Goal: Task Accomplishment & Management: Manage account settings

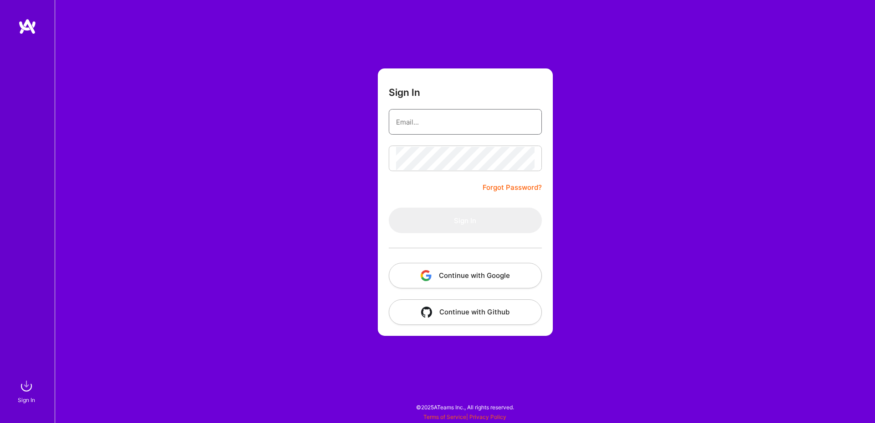
type input "[EMAIL_ADDRESS][DOMAIN_NAME]"
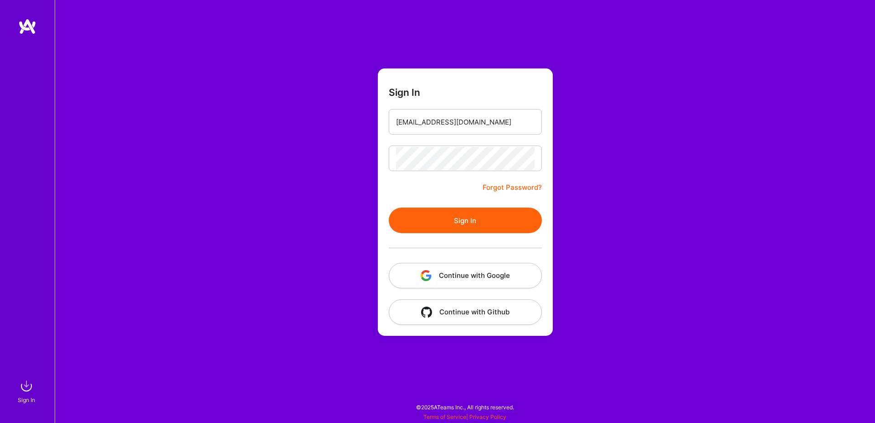
click at [420, 214] on button "Sign In" at bounding box center [465, 220] width 153 height 26
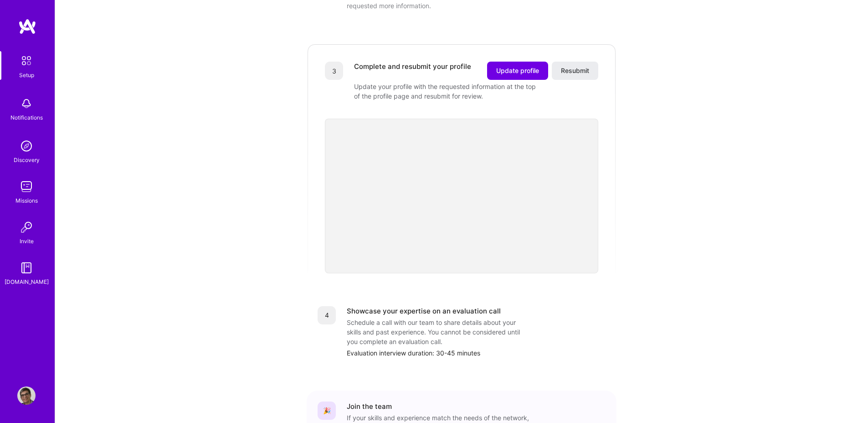
scroll to position [236, 0]
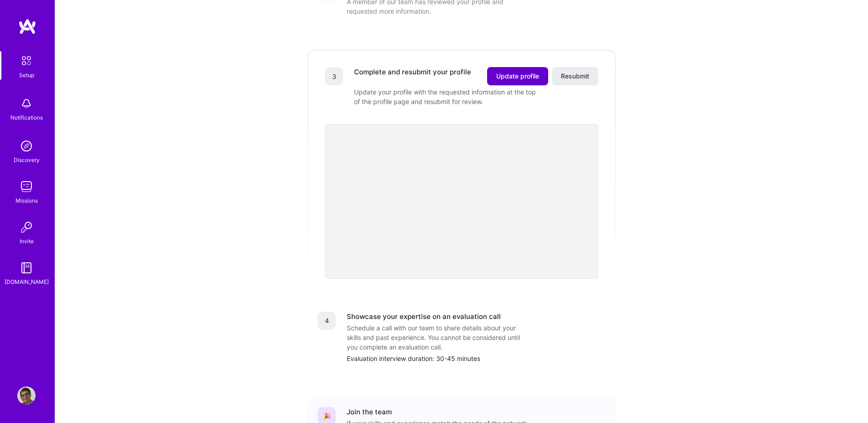
click at [505, 72] on span "Update profile" at bounding box center [517, 76] width 43 height 9
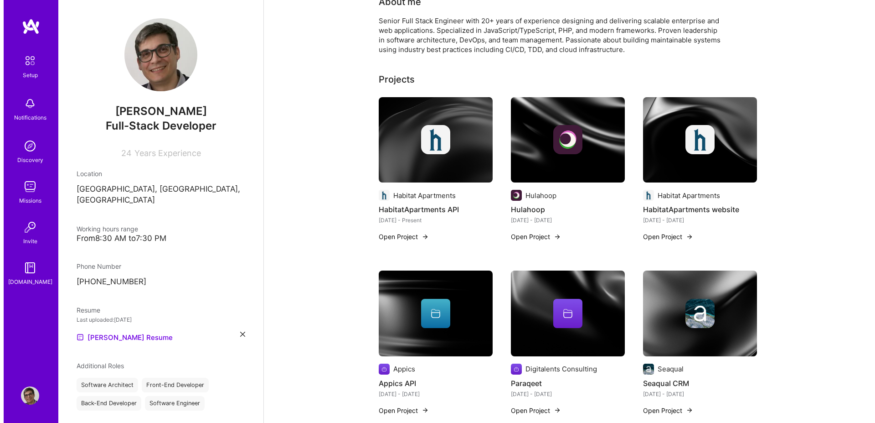
scroll to position [236, 0]
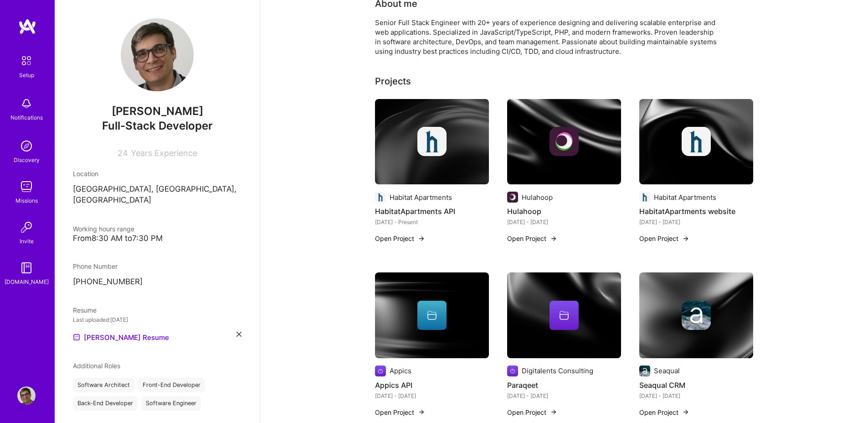
click at [404, 330] on img at bounding box center [432, 315] width 114 height 86
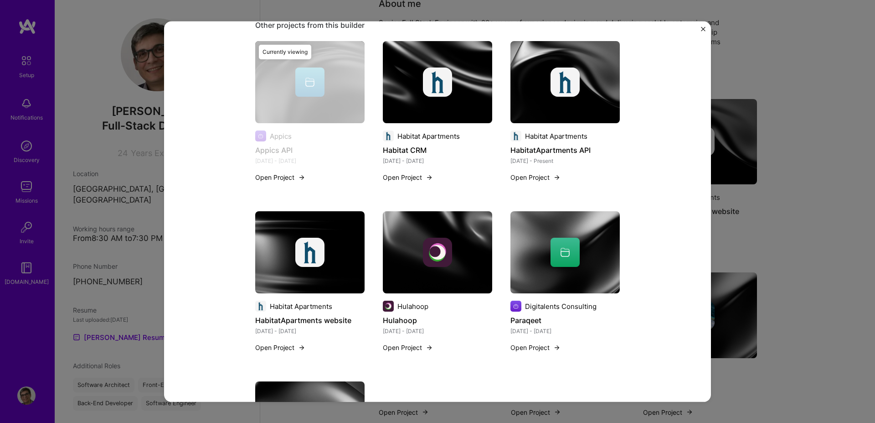
scroll to position [572, 0]
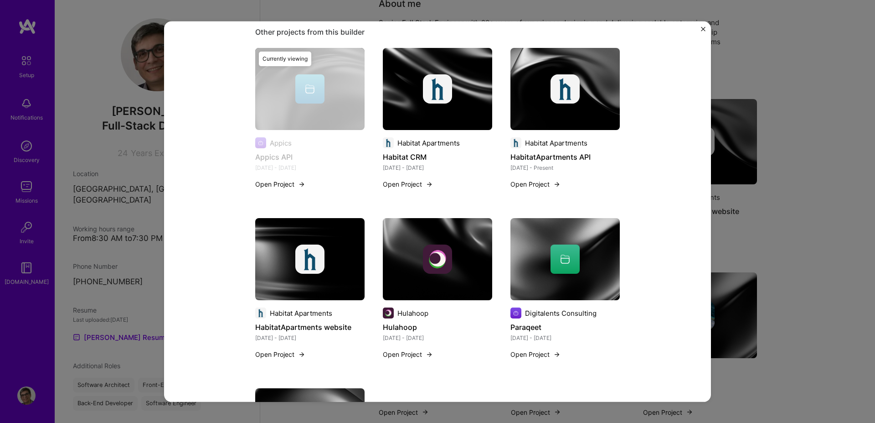
click at [435, 279] on img at bounding box center [437, 259] width 109 height 82
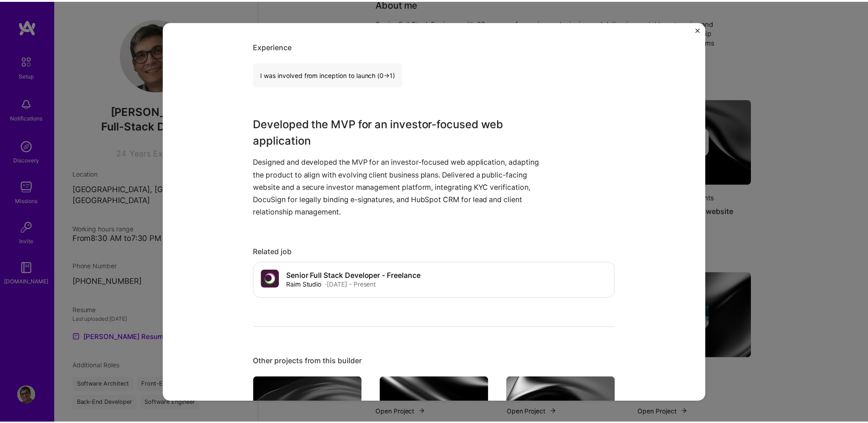
scroll to position [244, 0]
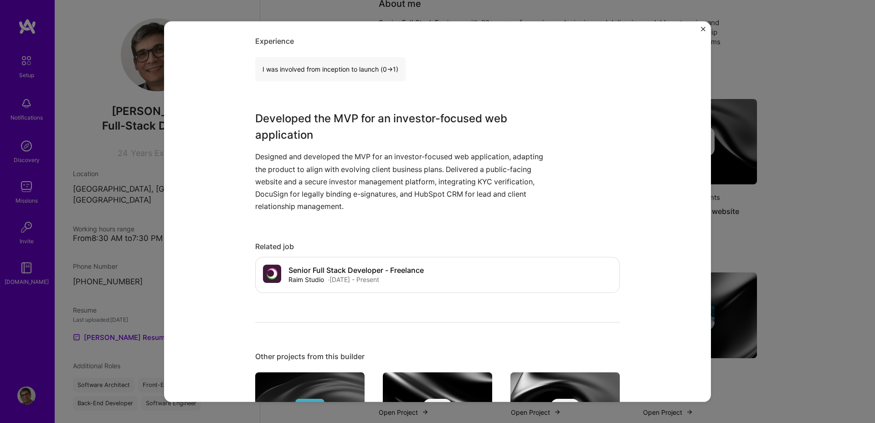
click at [701, 28] on img "Close" at bounding box center [703, 28] width 5 height 5
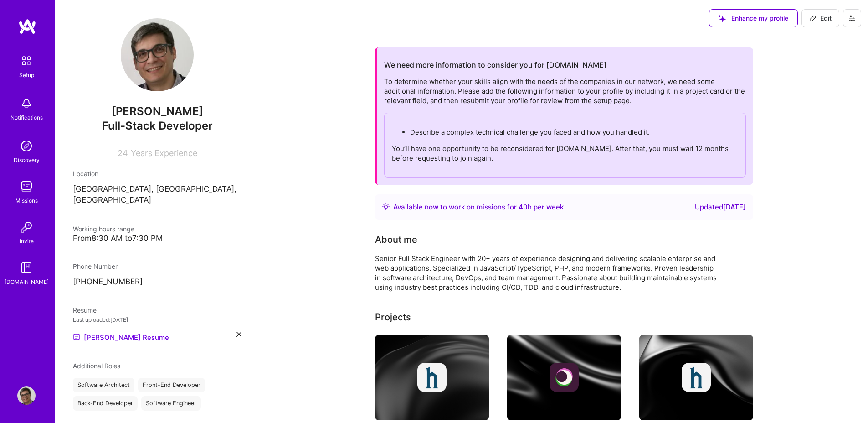
click at [415, 127] on p "Describe a complex technical challenge you faced and how you handled it." at bounding box center [574, 132] width 328 height 10
copy p "Describe a complex technical challenge you faced and how you handled it."
click at [817, 19] on span "Edit" at bounding box center [821, 18] width 22 height 9
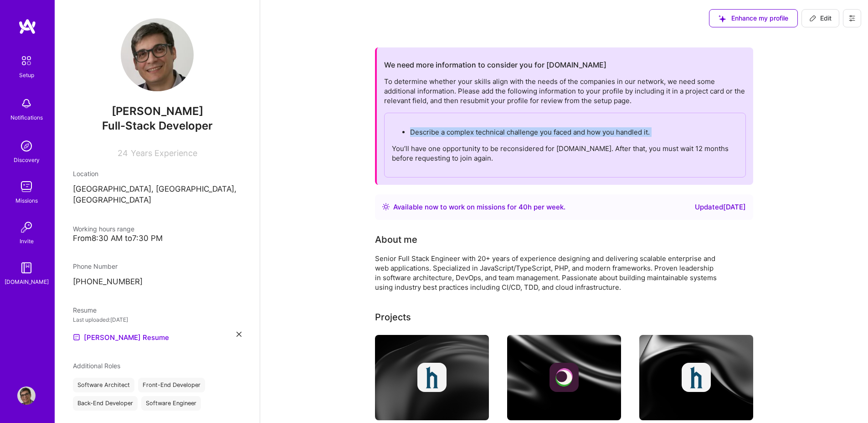
select select "ES"
select select "Right Now"
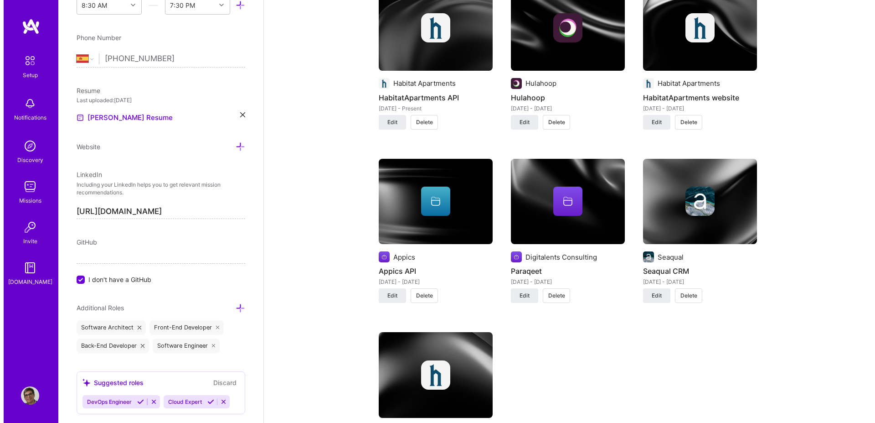
scroll to position [761, 0]
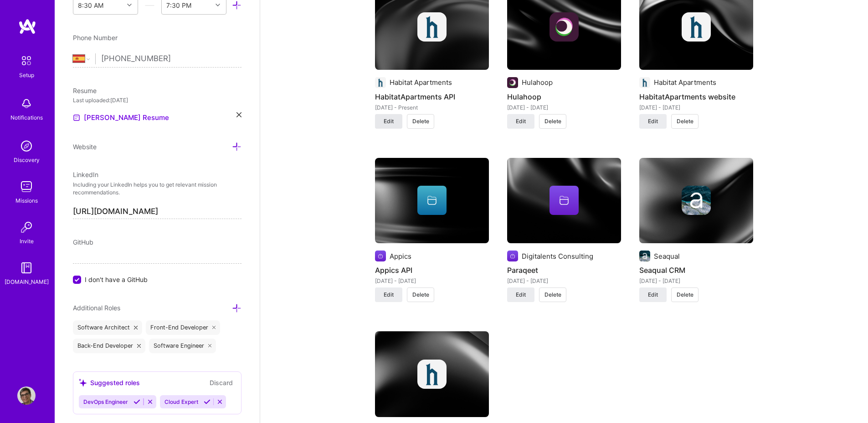
click at [384, 121] on span "Edit" at bounding box center [389, 121] width 10 height 8
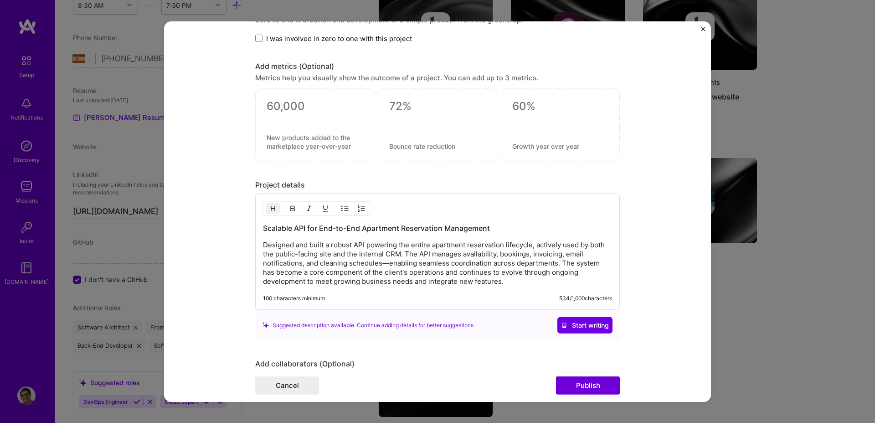
scroll to position [692, 0]
click at [508, 282] on p "Designed and built a robust API powering the entire apartment reservation lifec…" at bounding box center [437, 261] width 349 height 46
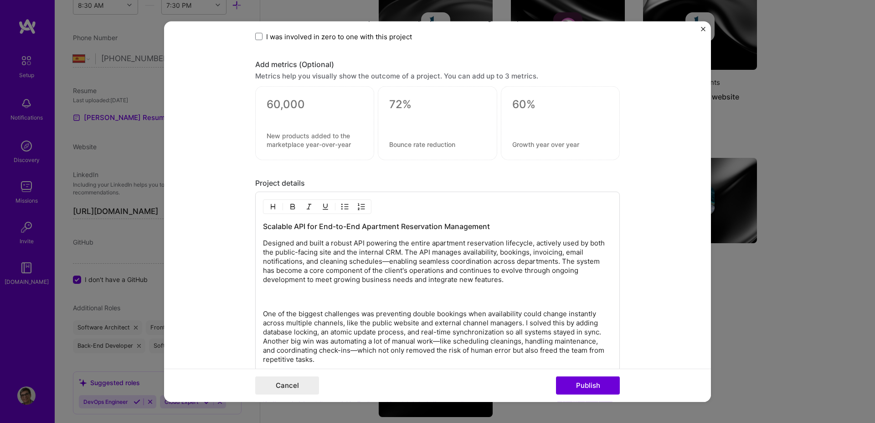
click at [357, 307] on div "Scalable API for End-to-End Apartment Reservation Management Designed and built…" at bounding box center [437, 292] width 349 height 143
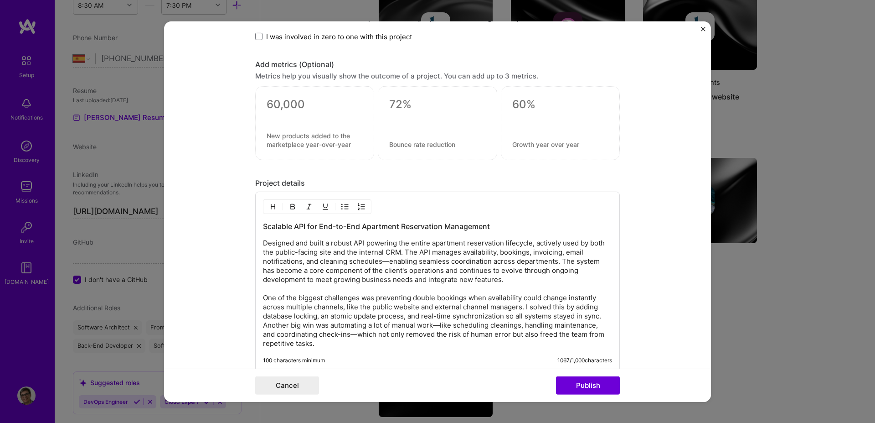
click at [381, 262] on p "Designed and built a robust API powering the entire apartment reservation lifec…" at bounding box center [437, 292] width 349 height 109
click at [434, 327] on p "Designed and built a robust API powering the entire apartment reservation lifec…" at bounding box center [437, 292] width 349 height 109
click at [258, 298] on div "Scalable API for End-to-End Apartment Reservation Management Designed and built…" at bounding box center [437, 281] width 365 height 180
click at [263, 296] on p "Designed and built a robust API powering the entire apartment reservation lifec…" at bounding box center [437, 292] width 349 height 109
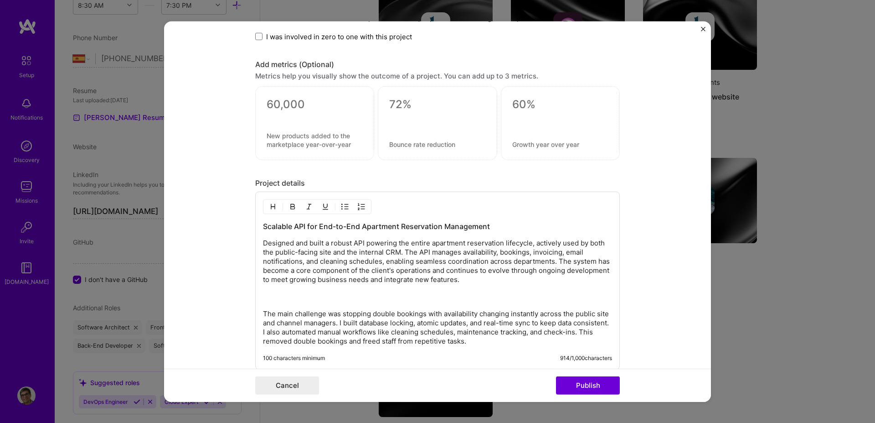
click at [263, 302] on div "Scalable API for End-to-End Apartment Reservation Management Designed and built…" at bounding box center [437, 283] width 349 height 124
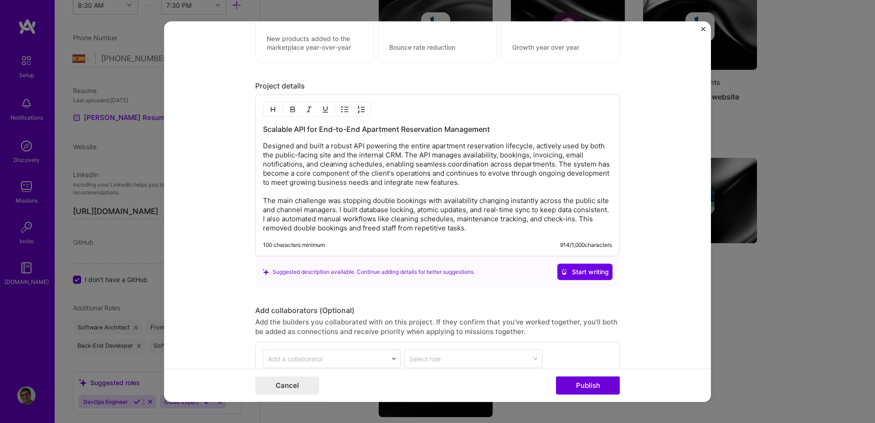
scroll to position [795, 0]
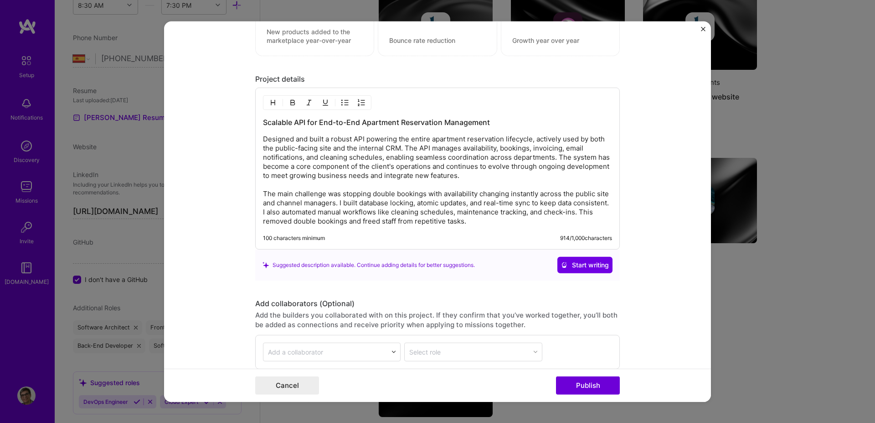
click at [565, 212] on p "Designed and built a robust API powering the entire apartment reservation lifec…" at bounding box center [437, 179] width 349 height 91
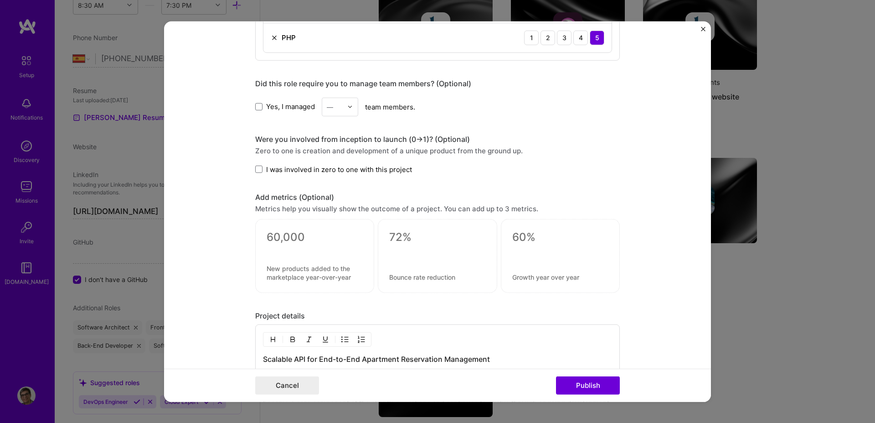
scroll to position [878, 0]
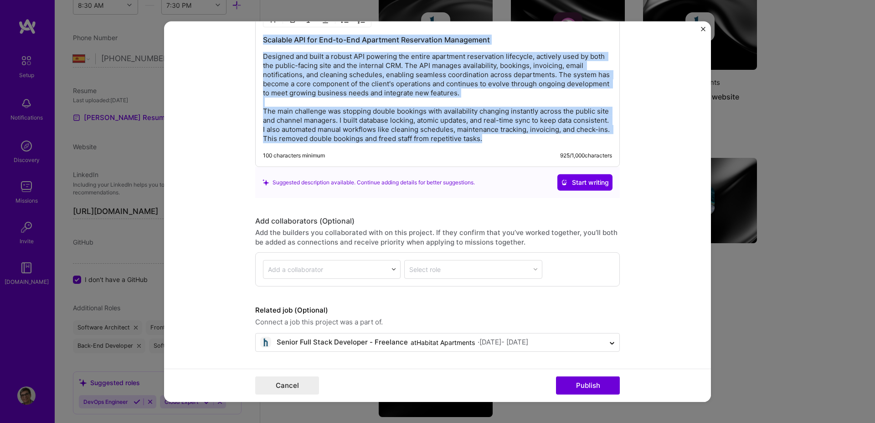
drag, startPoint x: 531, startPoint y: 141, endPoint x: 248, endPoint y: 36, distance: 302.0
click at [248, 36] on form "Project title HabitatApartments API Company Habitat Apartments Project industry…" at bounding box center [437, 211] width 547 height 380
copy div "Scalable API for End-to-End Apartment Reservation Management Designed and built…"
click at [533, 141] on p "Designed and built a robust API powering the entire apartment reservation lifec…" at bounding box center [437, 97] width 349 height 91
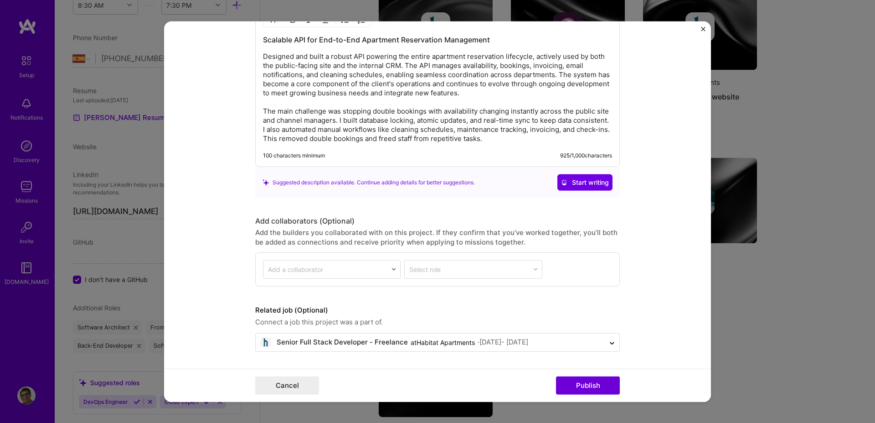
scroll to position [850, 0]
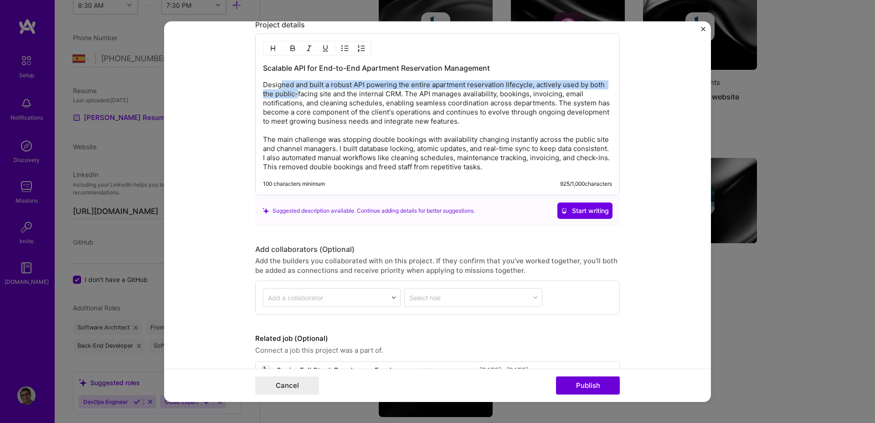
drag, startPoint x: 294, startPoint y: 97, endPoint x: 274, endPoint y: 85, distance: 24.3
click at [274, 85] on p "Designed and built a robust API powering the entire apartment reservation lifec…" at bounding box center [437, 125] width 349 height 91
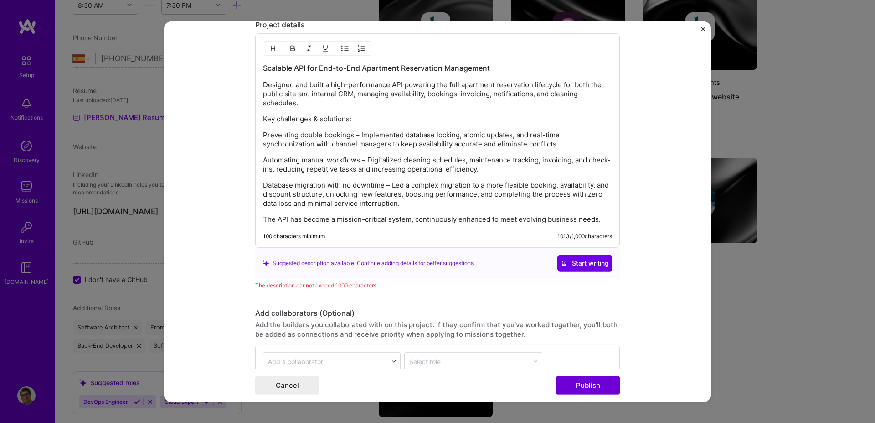
click at [304, 122] on p "Key challenges & solutions:" at bounding box center [437, 118] width 349 height 9
click at [269, 50] on img "button" at bounding box center [272, 48] width 7 height 7
click at [308, 72] on h3 "Scalable API for End-to-End Apartment Reservation Management" at bounding box center [437, 68] width 349 height 10
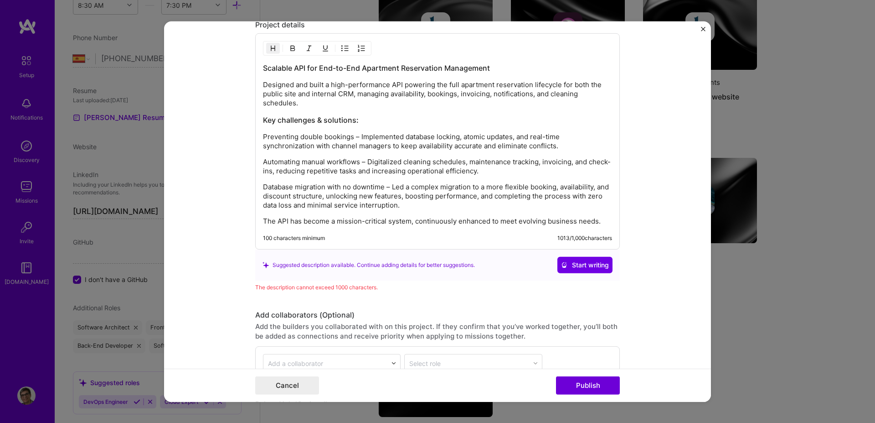
click at [305, 89] on p "Designed and built a high-performance API powering the full apartment reservati…" at bounding box center [437, 93] width 349 height 27
click at [263, 138] on p "Preventing double bookings – Implemented database locking, atomic updates, and …" at bounding box center [437, 141] width 349 height 18
click at [341, 52] on button "button" at bounding box center [345, 48] width 14 height 11
click at [578, 145] on p "Preventing double bookings – Implemented database locking, atomic updates, and …" at bounding box center [446, 142] width 331 height 18
click at [553, 173] on p "Automating manual workflows – Digitalized cleaning schedules, maintenance track…" at bounding box center [446, 167] width 331 height 18
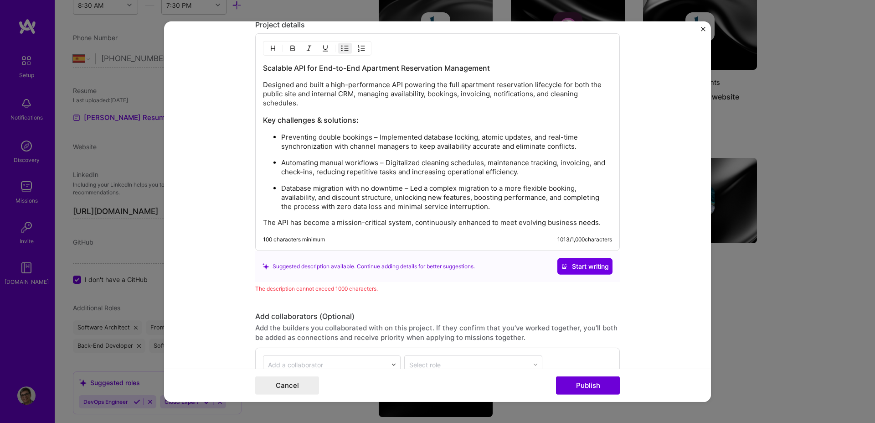
click at [532, 93] on p "Designed and built a high-performance API powering the full apartment reservati…" at bounding box center [437, 93] width 349 height 27
click at [488, 205] on p "Database migration with no downtime – Led a complex migration to a more flexibl…" at bounding box center [446, 197] width 331 height 27
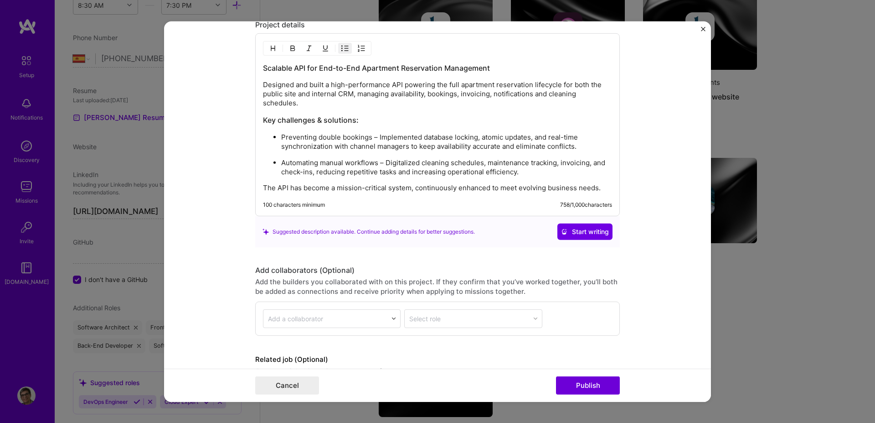
click at [576, 145] on p "Preventing double bookings – Implemented database locking, atomic updates, and …" at bounding box center [446, 142] width 331 height 18
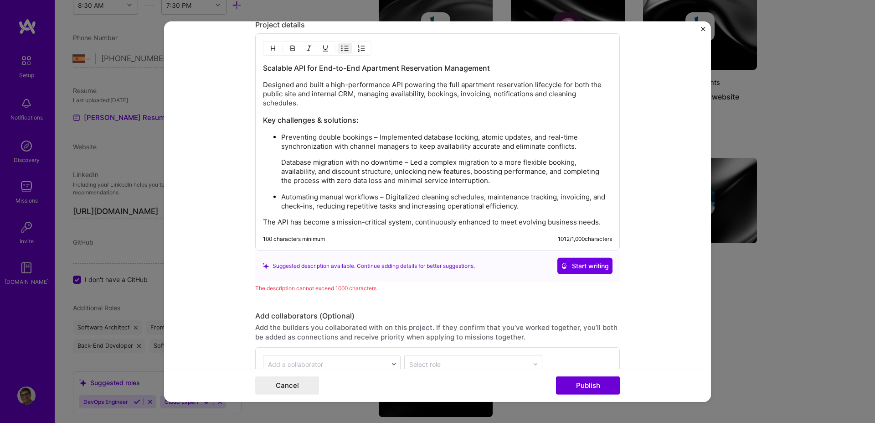
click at [384, 165] on p "Database migration with no downtime – Led a complex migration to a more flexibl…" at bounding box center [446, 171] width 331 height 27
click at [338, 47] on button "button" at bounding box center [345, 48] width 14 height 11
click at [276, 138] on p "Preventing double bookings – Implemented database locking, atomic updates, and …" at bounding box center [437, 141] width 349 height 18
click at [341, 48] on img "button" at bounding box center [344, 48] width 7 height 7
click at [269, 166] on p "Database migration with no downtime – Led a complex migration to a more flexibl…" at bounding box center [437, 171] width 349 height 27
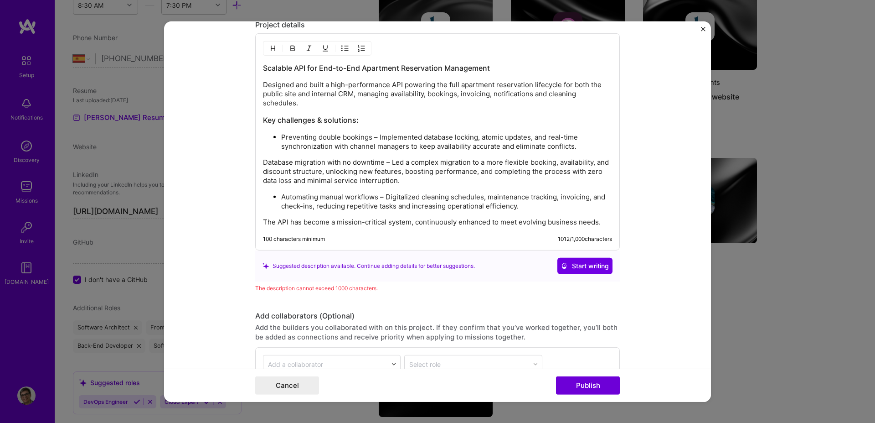
click at [341, 48] on img "button" at bounding box center [344, 48] width 7 height 7
click at [586, 196] on p "Automating manual workflows – Digitalized cleaning schedules, maintenance track…" at bounding box center [446, 202] width 331 height 18
click at [376, 196] on p "Automating manual workflows – Digitalized cleaning schedules, maintenance track…" at bounding box center [446, 202] width 331 height 18
click at [558, 156] on ul "Preventing double bookings: Implemented database locking, atomic updates, and r…" at bounding box center [437, 171] width 349 height 79
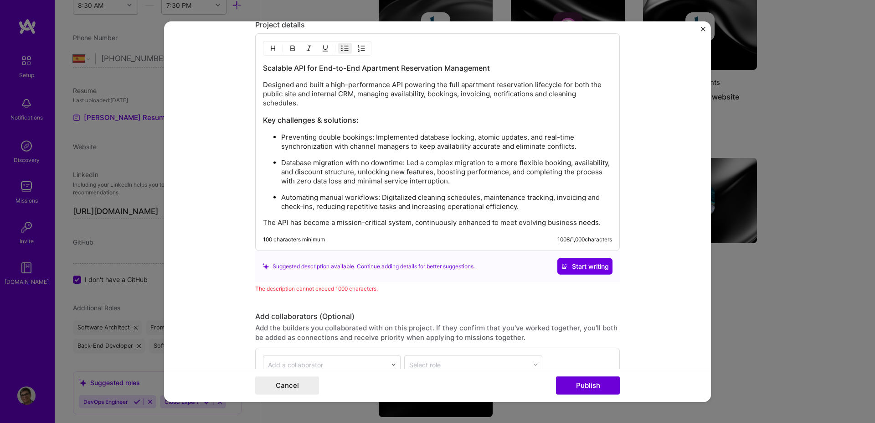
click at [566, 150] on p "Preventing double bookings: Implemented database locking, atomic updates, and r…" at bounding box center [446, 142] width 331 height 18
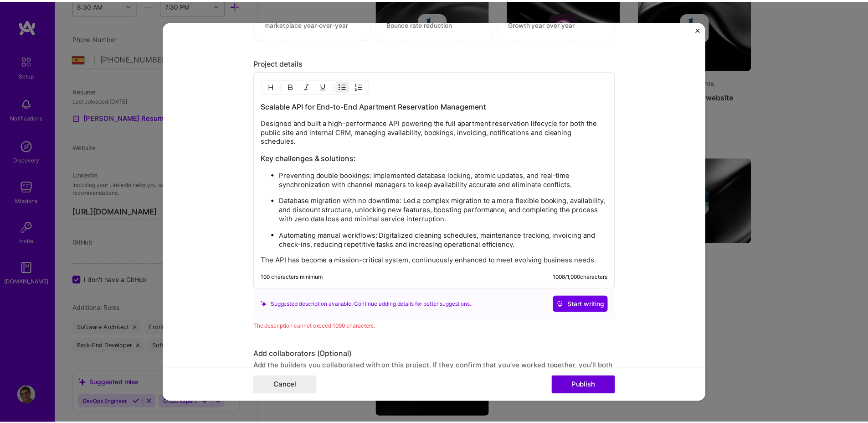
scroll to position [817, 0]
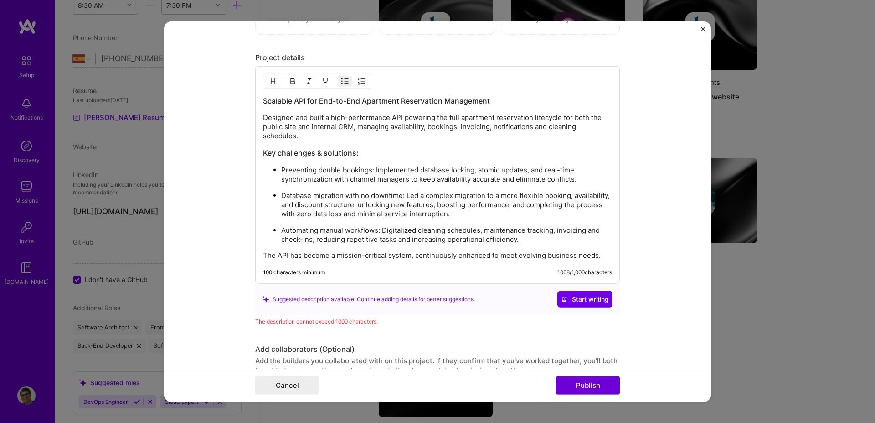
click at [572, 119] on p "Designed and built a high-performance API powering the full apartment reservati…" at bounding box center [437, 126] width 349 height 27
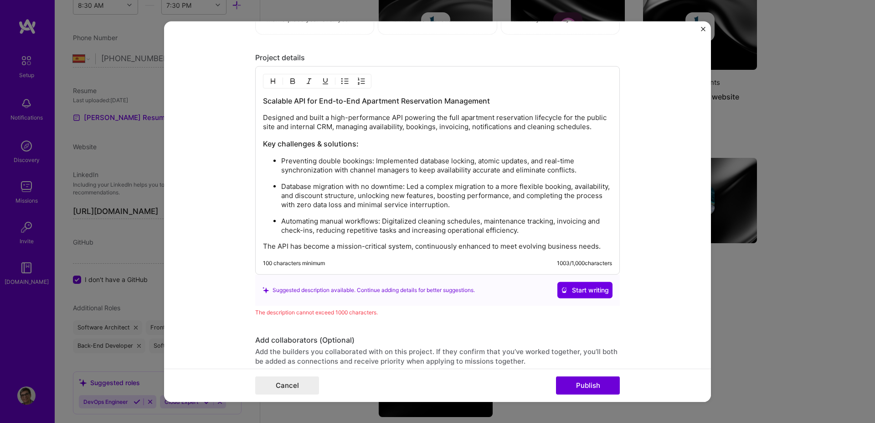
click at [518, 128] on p "Designed and built a high-performance API powering the full apartment reservati…" at bounding box center [437, 122] width 349 height 18
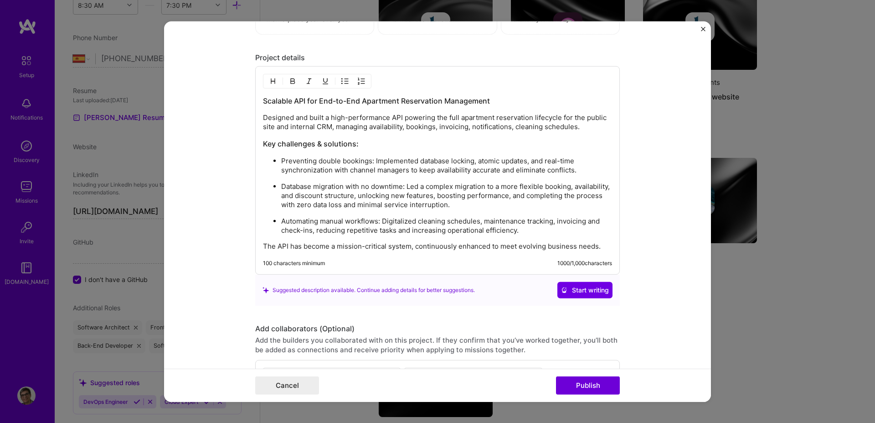
click at [581, 131] on p "Designed and built a high-performance API powering the full apartment reservati…" at bounding box center [437, 122] width 349 height 18
click at [511, 127] on p "Designed and built a high-performance API powering the full apartment reservati…" at bounding box center [437, 122] width 349 height 18
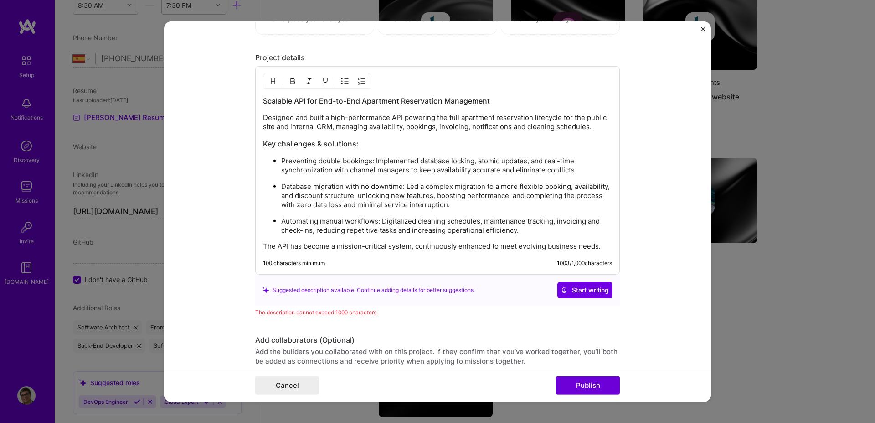
click at [310, 146] on h3 "Key challenges & solutions:" at bounding box center [437, 144] width 349 height 10
click at [367, 143] on h3 "Key challenges&solutions:" at bounding box center [437, 144] width 349 height 10
click at [588, 168] on p "Preventing double bookings: Implemented database locking, atomic updates, and r…" at bounding box center [446, 165] width 331 height 18
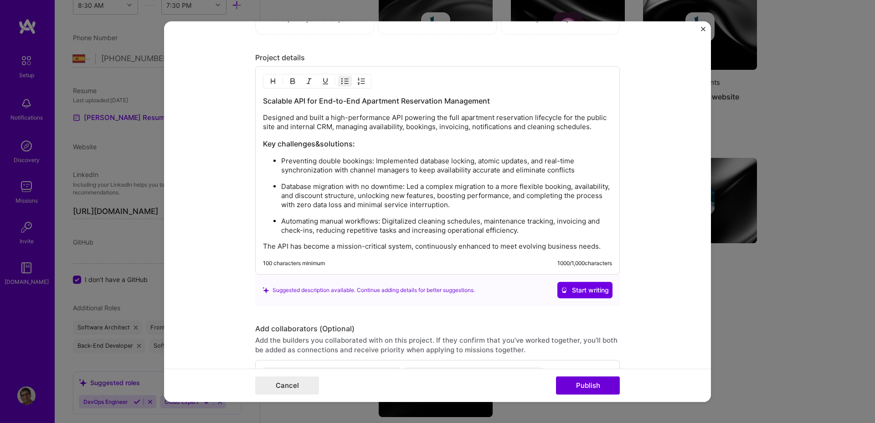
click at [503, 207] on p "Database migration with no downtime: Led a complex migration to a more flexible…" at bounding box center [446, 195] width 331 height 27
click at [563, 231] on p "Automating manual workflows: Digitalized cleaning schedules, maintenance tracki…" at bounding box center [446, 226] width 331 height 18
click at [543, 209] on ul "Preventing double bookings: Implemented database locking, atomic updates, and r…" at bounding box center [437, 195] width 349 height 79
click at [527, 207] on p "Database migration with no downtime: Led a complex migration to a more flexible…" at bounding box center [446, 195] width 331 height 27
click at [531, 230] on p "Automating manual workflows: Digitalized cleaning schedules, maintenance tracki…" at bounding box center [446, 226] width 331 height 18
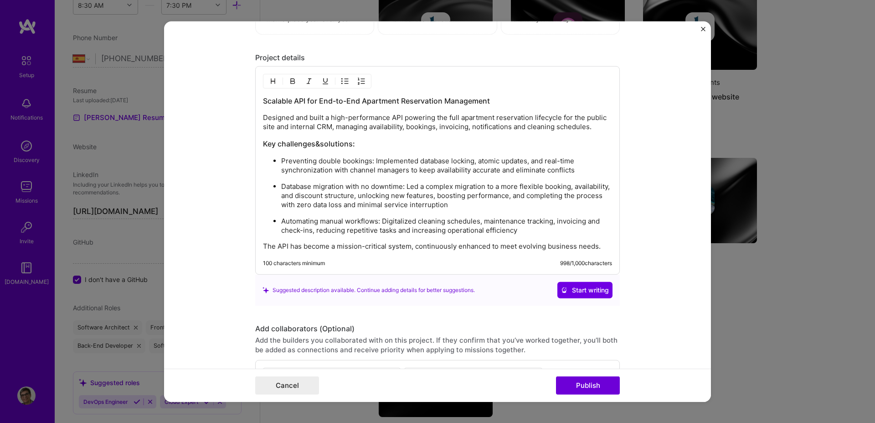
click at [594, 130] on p "Designed and built a high-performance API powering the full apartment reservati…" at bounding box center [437, 122] width 349 height 18
click at [597, 246] on p "The API has become a mission-critical system, continuously enhanced to meet evo…" at bounding box center [437, 246] width 349 height 9
click at [487, 203] on p "Database migration with no downtime: Led a complex migration to a more flexible…" at bounding box center [446, 195] width 331 height 27
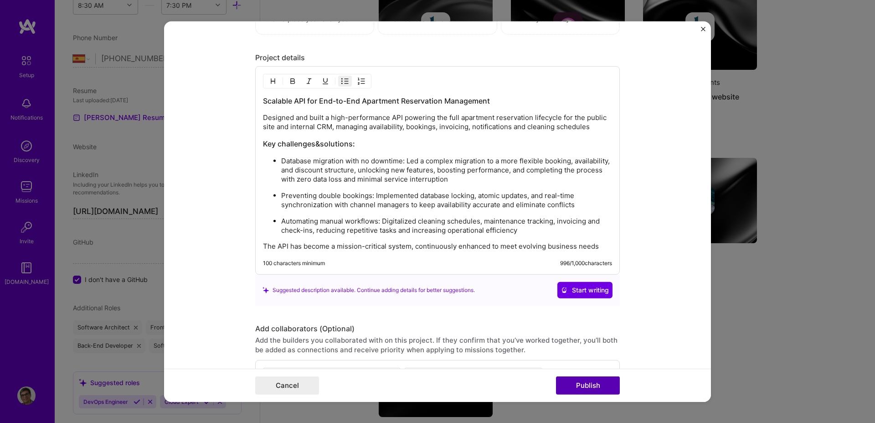
click at [572, 383] on button "Publish" at bounding box center [588, 385] width 64 height 18
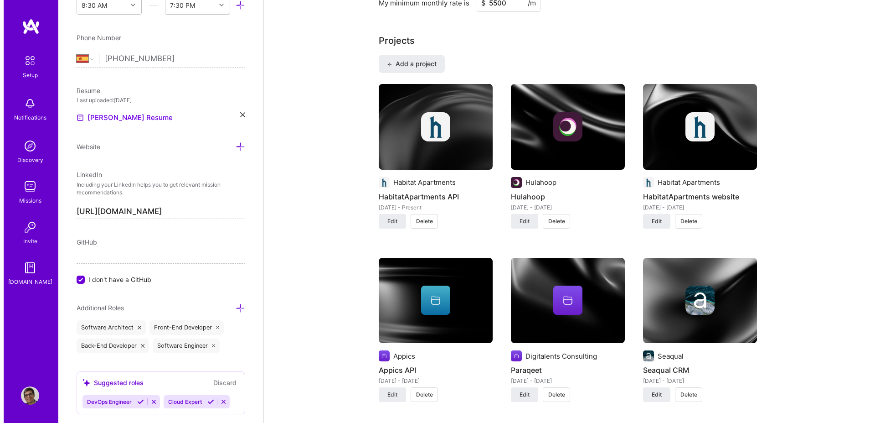
scroll to position [667, 0]
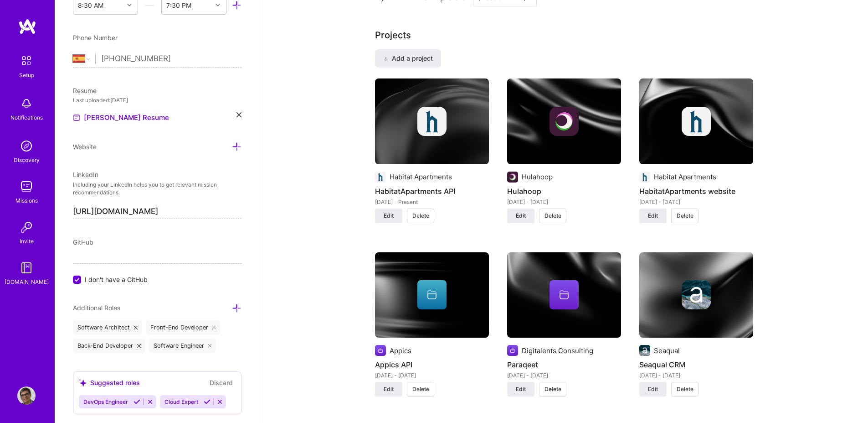
click at [406, 290] on div at bounding box center [432, 294] width 114 height 29
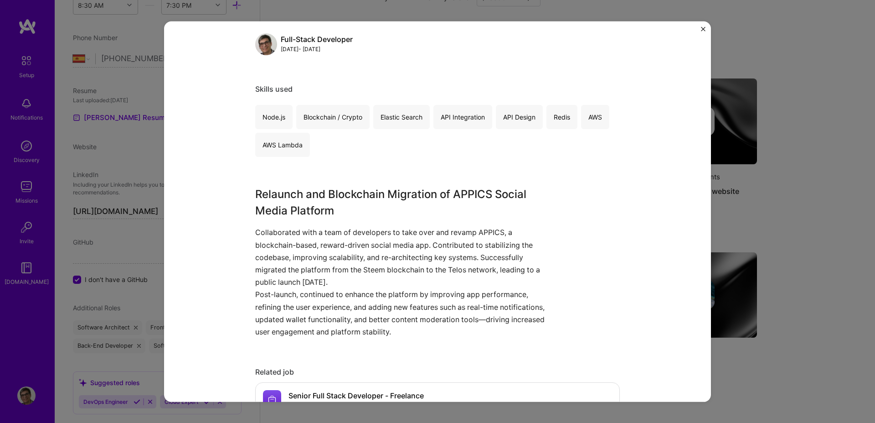
click at [426, 298] on p "Post-launch, continued to enhance the platform by improving app performance, re…" at bounding box center [403, 313] width 296 height 50
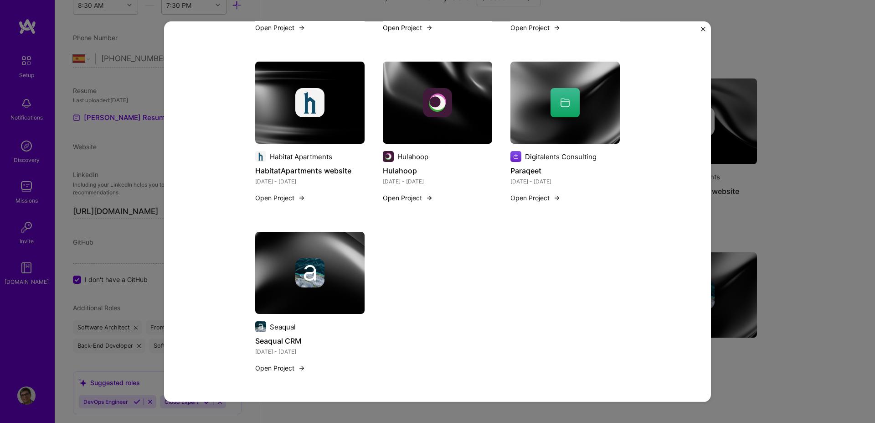
click at [702, 29] on img "Close" at bounding box center [703, 28] width 5 height 5
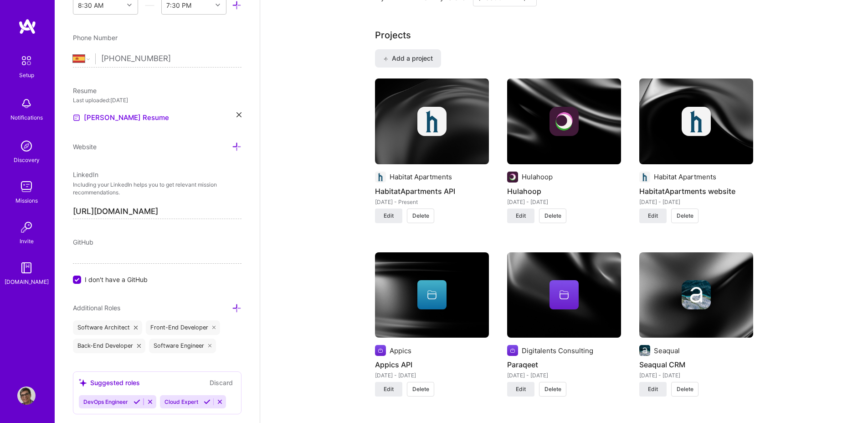
click at [456, 143] on img at bounding box center [432, 121] width 114 height 86
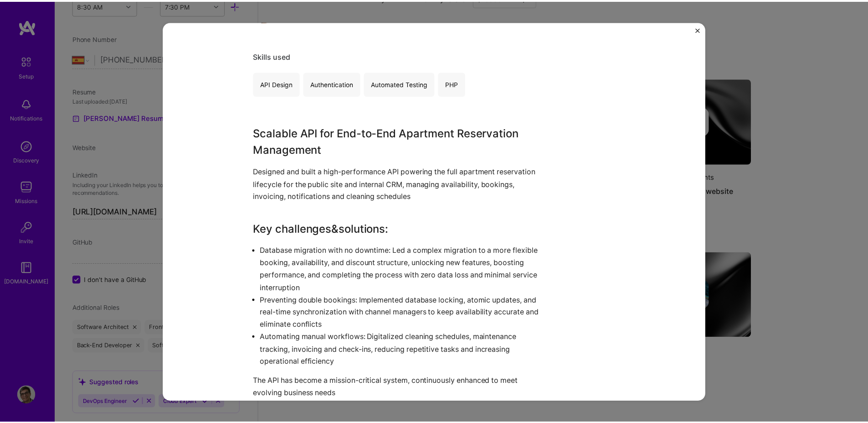
scroll to position [150, 0]
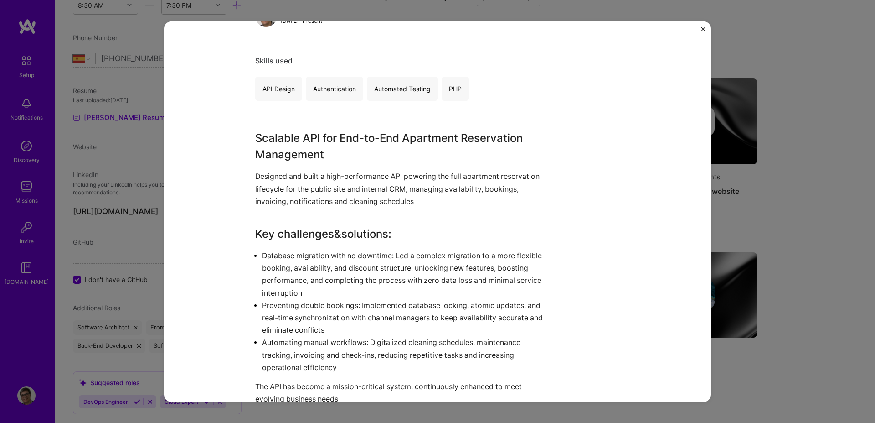
click at [702, 28] on img "Close" at bounding box center [703, 28] width 5 height 5
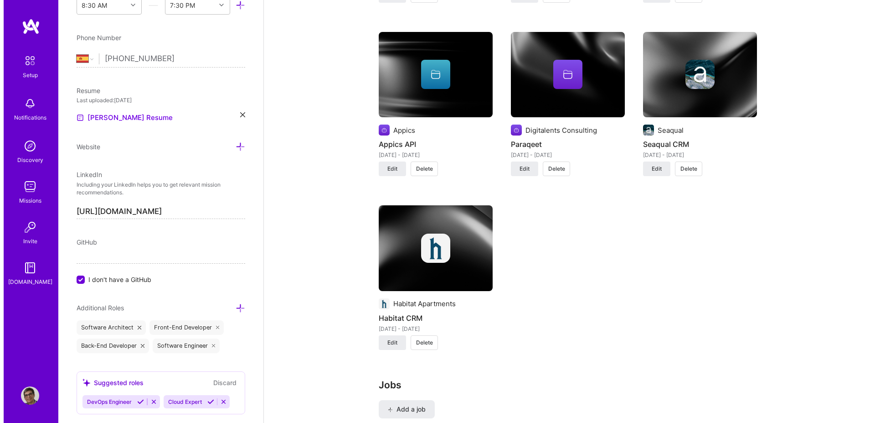
scroll to position [893, 0]
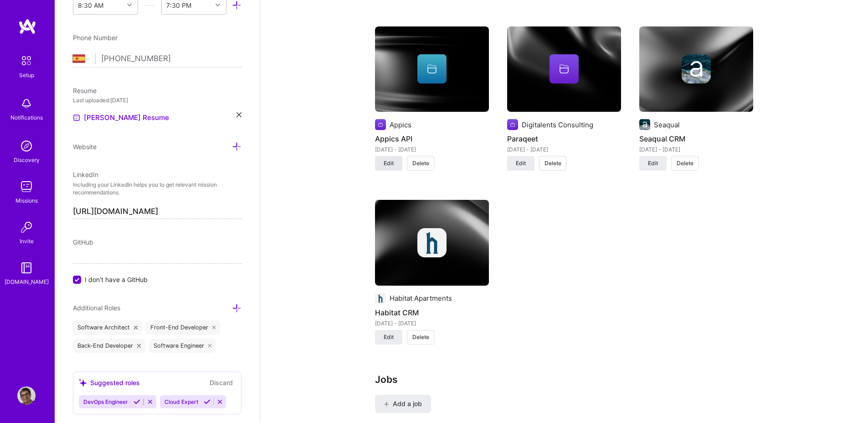
click at [382, 161] on button "Edit" at bounding box center [388, 163] width 27 height 15
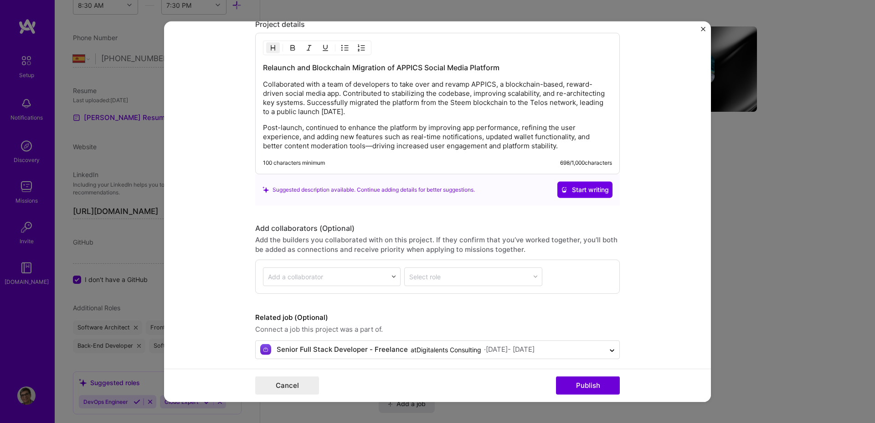
scroll to position [970, 0]
click at [570, 140] on p "Post-launch, continued to enhance the platform by improving app performance, re…" at bounding box center [437, 135] width 349 height 27
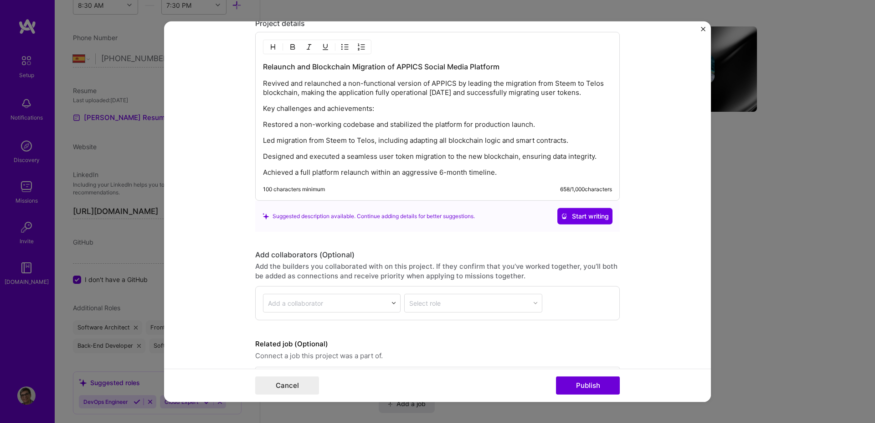
scroll to position [1003, 0]
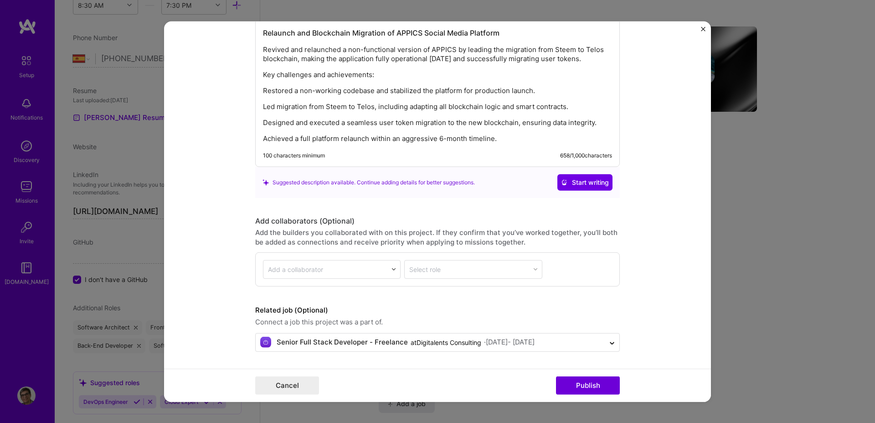
click at [321, 75] on p "Key challenges and achievements:" at bounding box center [437, 74] width 349 height 9
click at [310, 90] on p "Restored a non-working codebase and stabilized the platform for production laun…" at bounding box center [437, 90] width 349 height 9
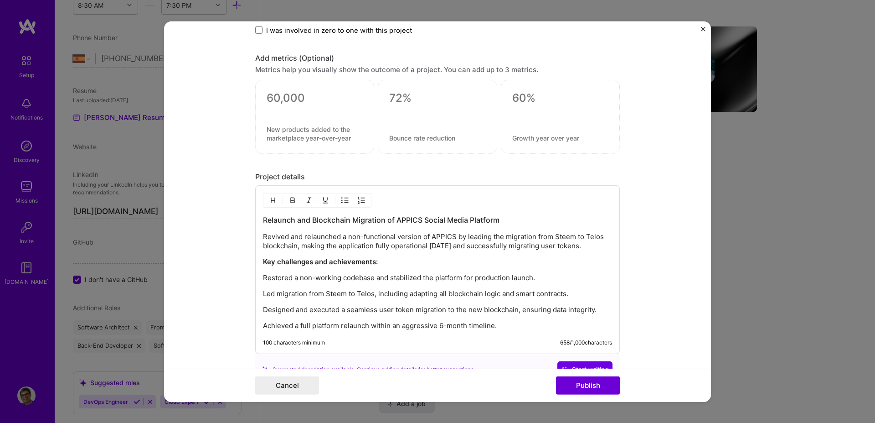
scroll to position [820, 0]
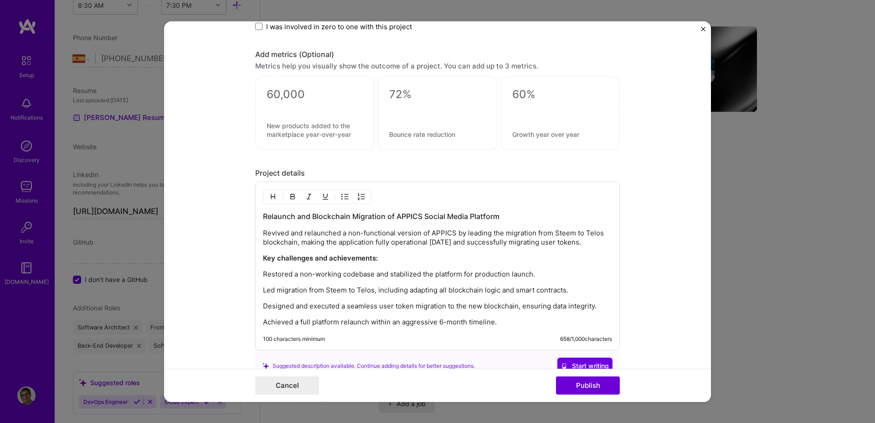
click at [341, 193] on img "button" at bounding box center [344, 196] width 7 height 7
click at [564, 270] on p "Restored a non-working codebase and stabilized the platform for production laun…" at bounding box center [446, 274] width 331 height 9
click at [286, 293] on p "Led migration from Steem to Telos, including adapting all blockchain logic and …" at bounding box center [446, 290] width 331 height 9
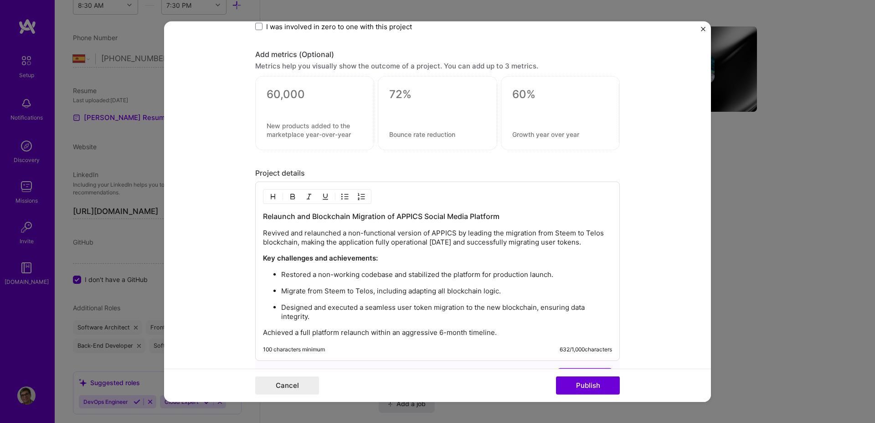
click at [444, 320] on div "Relaunch and Blockchain Migration of APPICS Social Media Platform Revived and r…" at bounding box center [437, 274] width 349 height 126
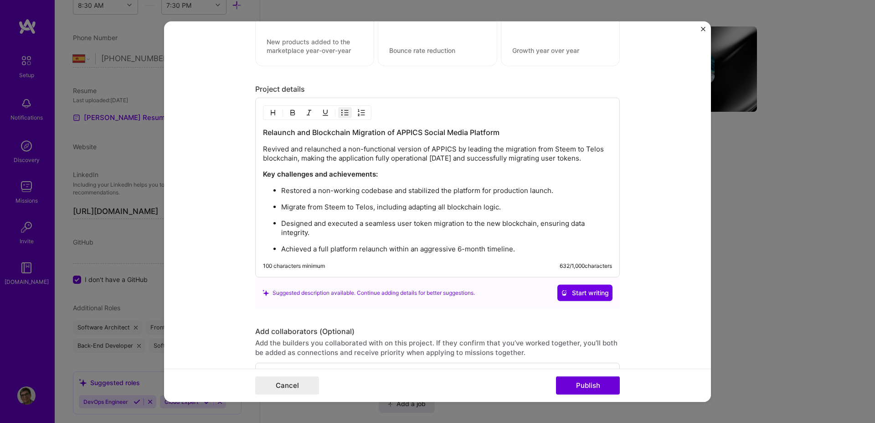
scroll to position [904, 0]
click at [531, 248] on p "Achieved a full platform relaunch within an aggressive 6-month timeline." at bounding box center [446, 249] width 331 height 9
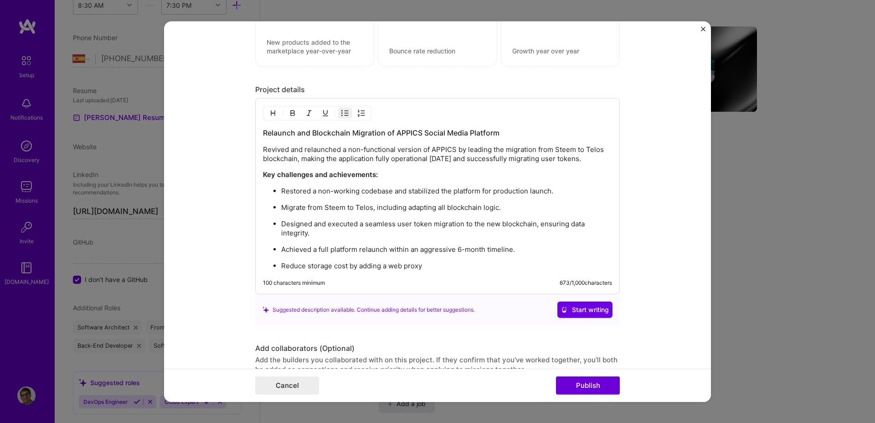
click at [433, 264] on p "Reduce storage cost by adding a web proxy" at bounding box center [446, 265] width 331 height 9
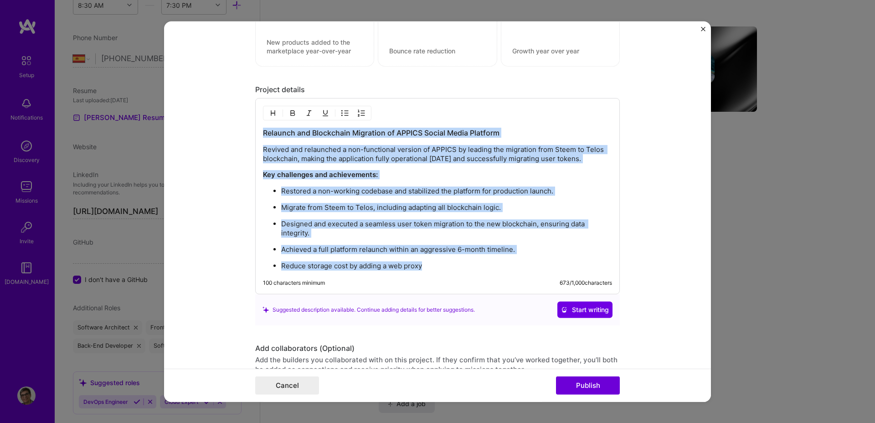
copy div "Relaunch and Blockchain Migration of APPICS Social Media Platform Revived and r…"
click at [293, 201] on ul "Restored a non-working codebase and stabilized the platform for production laun…" at bounding box center [437, 228] width 349 height 84
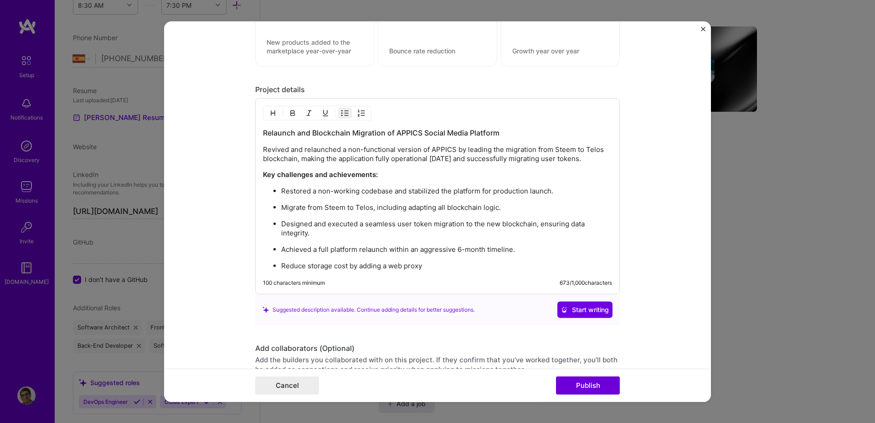
click at [281, 191] on p "Restored a non-working codebase and stabilized the platform for production laun…" at bounding box center [446, 190] width 331 height 9
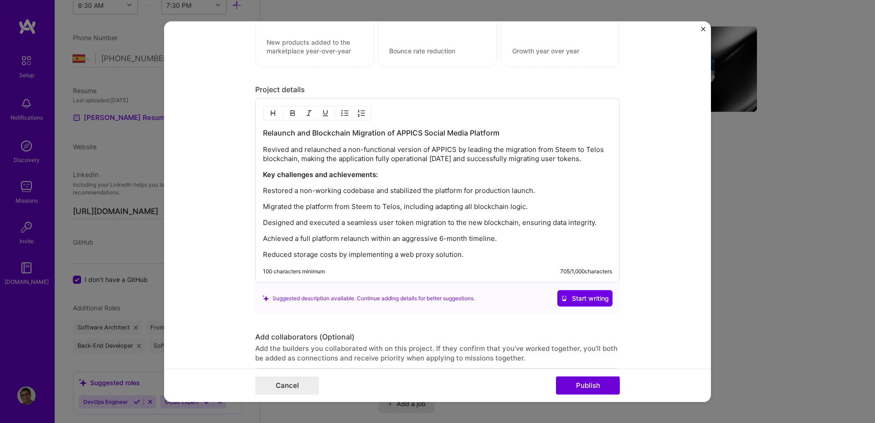
click at [281, 191] on p "Restored a non-working codebase and stabilized the platform for production laun…" at bounding box center [437, 190] width 349 height 9
click at [341, 115] on img "button" at bounding box center [344, 112] width 7 height 7
click at [570, 186] on div "Relaunch and Blockchain Migration of APPICS Social Media Platform Revived and r…" at bounding box center [437, 194] width 349 height 132
click at [555, 208] on p "Migrated the platform from Steem to Telos, including adapting all blockchain lo…" at bounding box center [446, 207] width 331 height 9
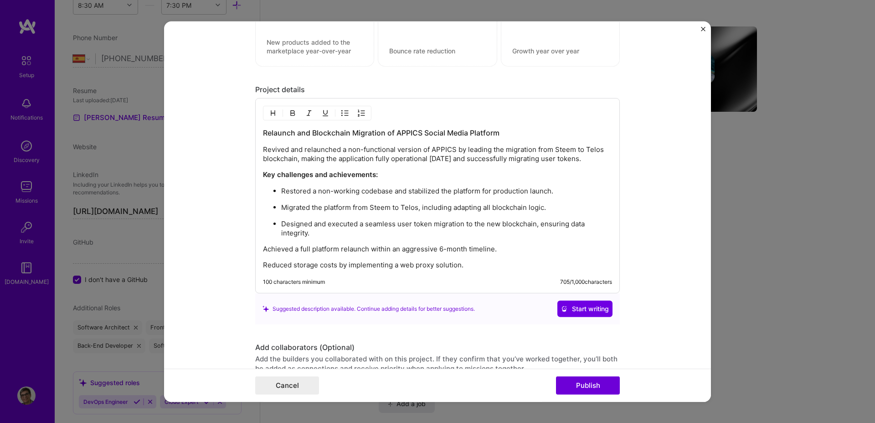
click at [516, 239] on div "Relaunch and Blockchain Migration of APPICS Social Media Platform Revived and r…" at bounding box center [437, 199] width 349 height 142
click at [550, 249] on p "Achieved a full platform relaunch within an aggressive 6-month timeline." at bounding box center [446, 249] width 331 height 9
click at [501, 267] on p "Reduced storage costs by implementing a web proxy solution." at bounding box center [446, 265] width 331 height 9
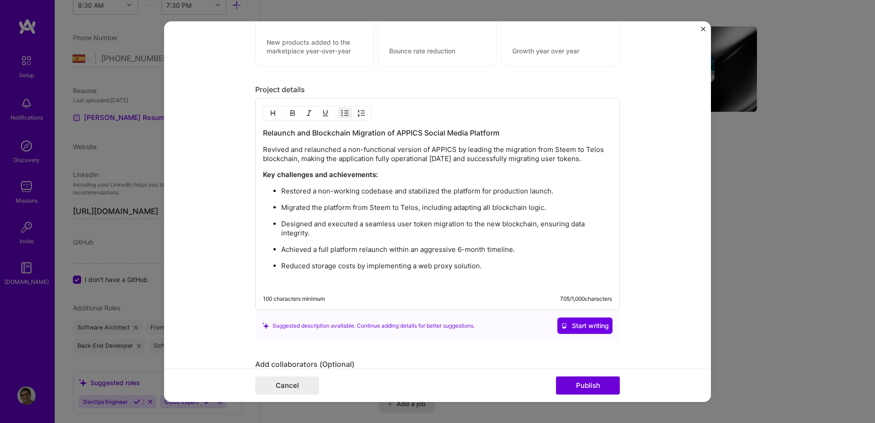
click at [499, 263] on p "Reduced storage costs by implementing a web proxy solution." at bounding box center [446, 265] width 331 height 9
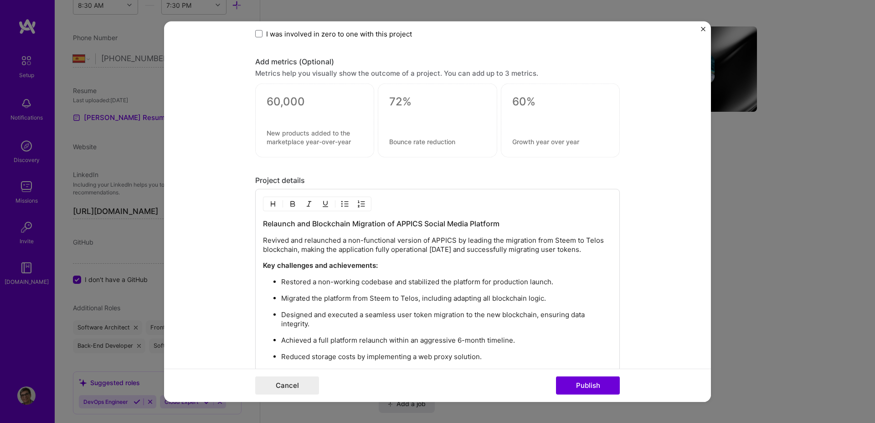
scroll to position [816, 0]
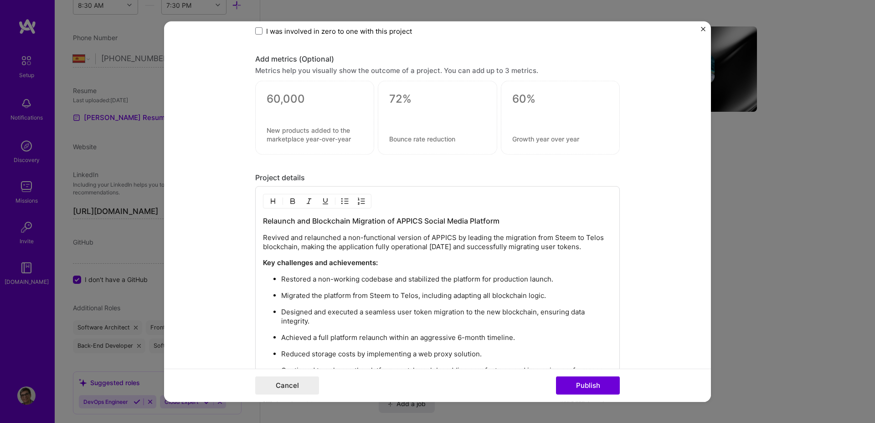
click at [289, 265] on strong "Key challenges and achievements:" at bounding box center [320, 262] width 115 height 9
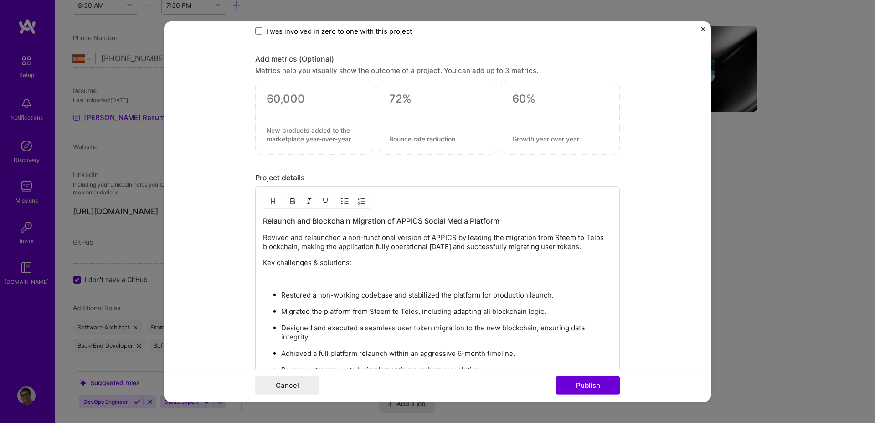
click at [289, 265] on p "Key challenges & solutions:" at bounding box center [437, 262] width 349 height 9
click at [315, 264] on p "Key challenges & solutions:" at bounding box center [437, 262] width 349 height 9
click at [336, 280] on p at bounding box center [437, 278] width 349 height 9
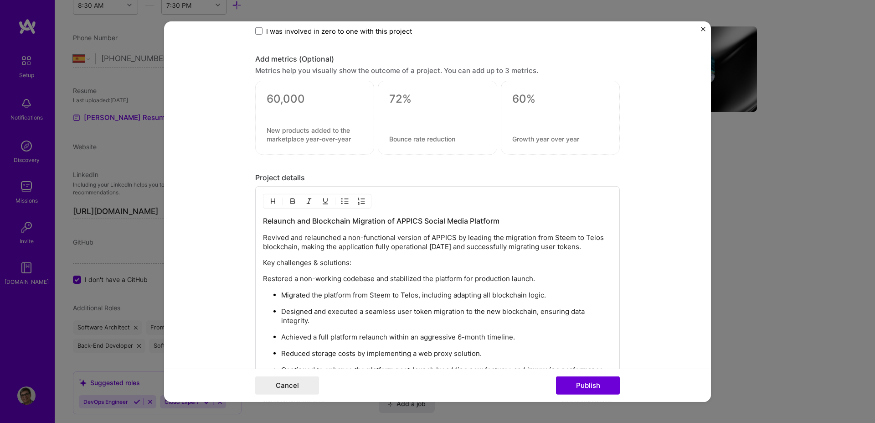
click at [349, 282] on p "Restored a non-working codebase and stabilized the platform for production laun…" at bounding box center [437, 278] width 349 height 9
click at [344, 202] on img "button" at bounding box center [344, 200] width 7 height 7
click at [294, 267] on div "Relaunch and Blockchain Migration of APPICS Social Media Platform Revived and r…" at bounding box center [437, 303] width 349 height 175
click at [289, 262] on p "Key challenges & solutions:" at bounding box center [437, 262] width 349 height 9
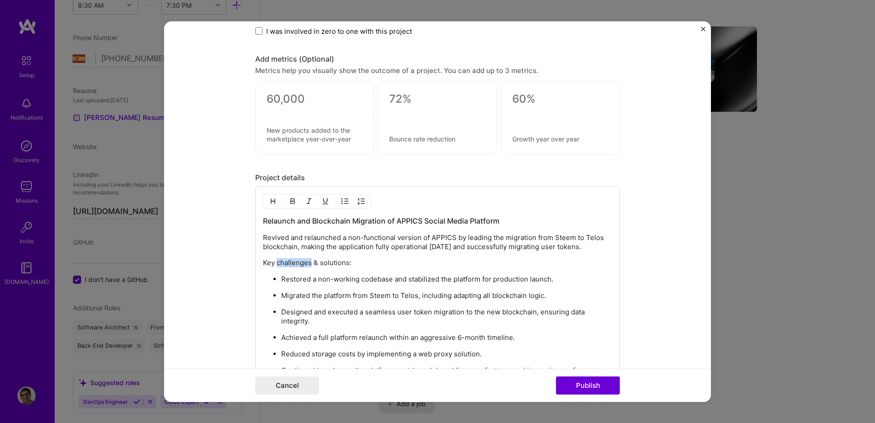
click at [289, 262] on p "Key challenges & solutions:" at bounding box center [437, 262] width 349 height 9
click at [313, 263] on strong "Key challenges & solutions:" at bounding box center [308, 262] width 90 height 9
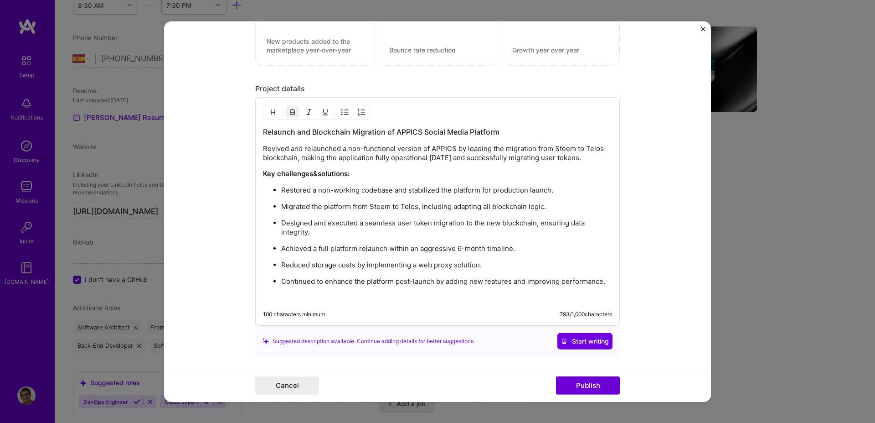
scroll to position [895, 0]
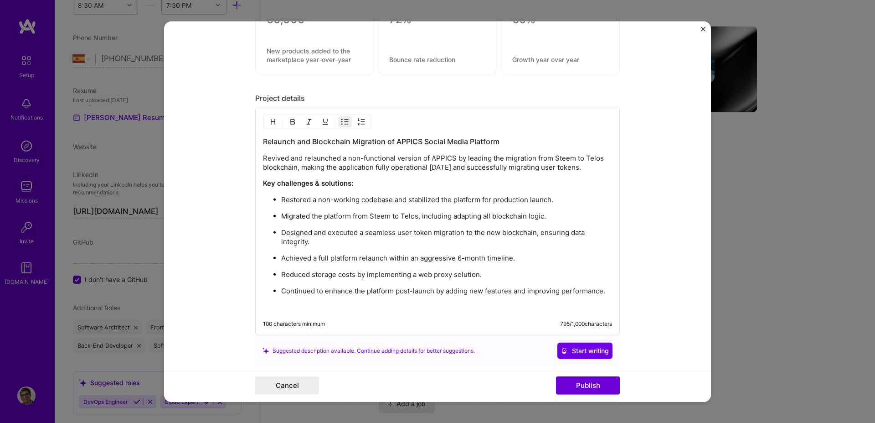
click at [517, 239] on p "Designed and executed a seamless user token migration to the new blockchain, en…" at bounding box center [446, 237] width 331 height 18
click at [418, 239] on p "Designed and executed a seamless user token migration to the new blockchain, en…" at bounding box center [446, 237] width 331 height 18
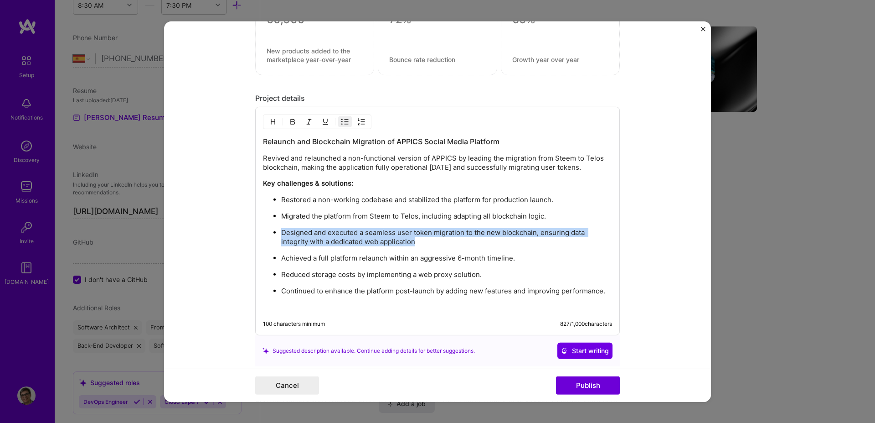
copy p "Designed and executed a seamless user token migration to the new blockchain, en…"
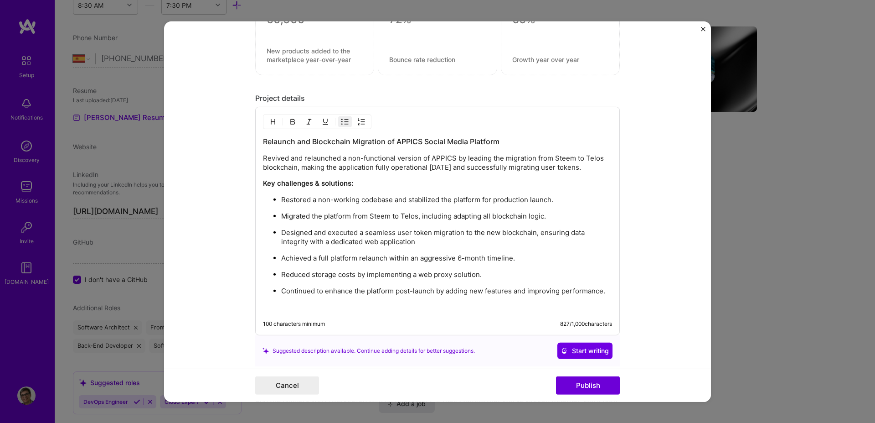
click at [277, 203] on ul "Restored a non-working codebase and stabilized the platform for production laun…" at bounding box center [437, 245] width 349 height 101
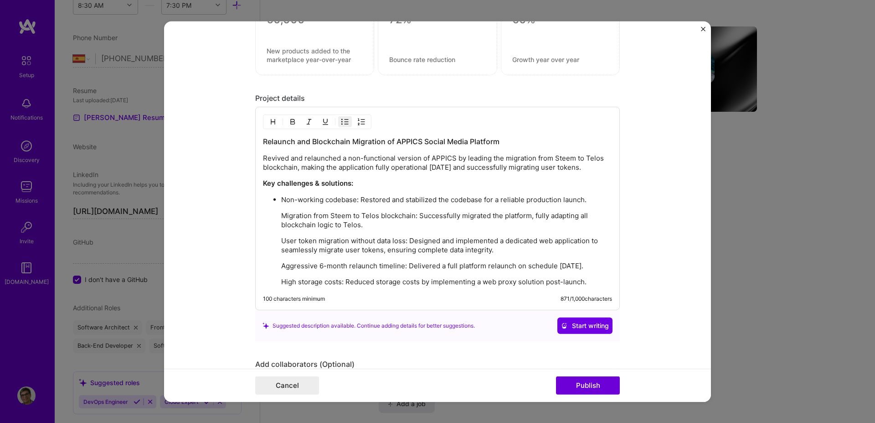
click at [281, 207] on li "Non-working codebase: Restored and stabilized the codebase for a reliable produ…" at bounding box center [446, 241] width 331 height 92
click at [586, 202] on p "Non-working codebase: Restored and stabilized the codebase for a reliable produ…" at bounding box center [446, 199] width 331 height 9
click at [524, 225] on p "Migration from Steem to Telos blockchain: Successfully migrated the platform, f…" at bounding box center [446, 221] width 331 height 18
click at [496, 251] on p "User token migration without data loss: Designed and implemented a dedicated we…" at bounding box center [446, 246] width 331 height 18
click at [276, 282] on ul "Non-working codebase: Restored and stabilized the codebase for a reliable produ…" at bounding box center [437, 241] width 349 height 93
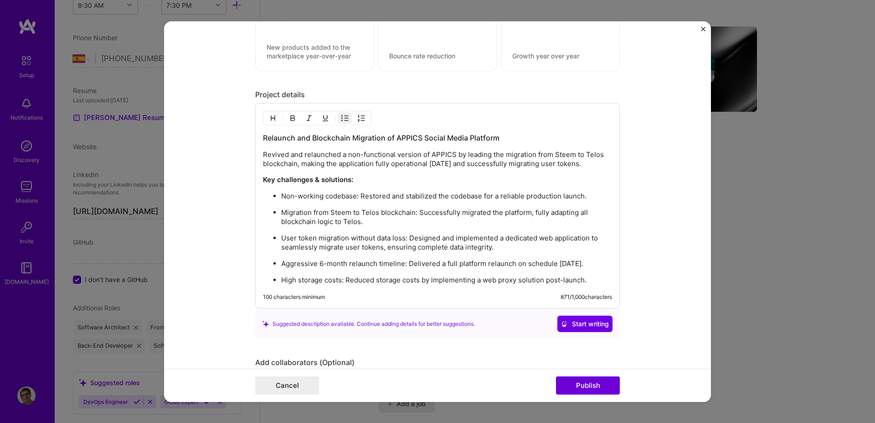
scroll to position [886, 0]
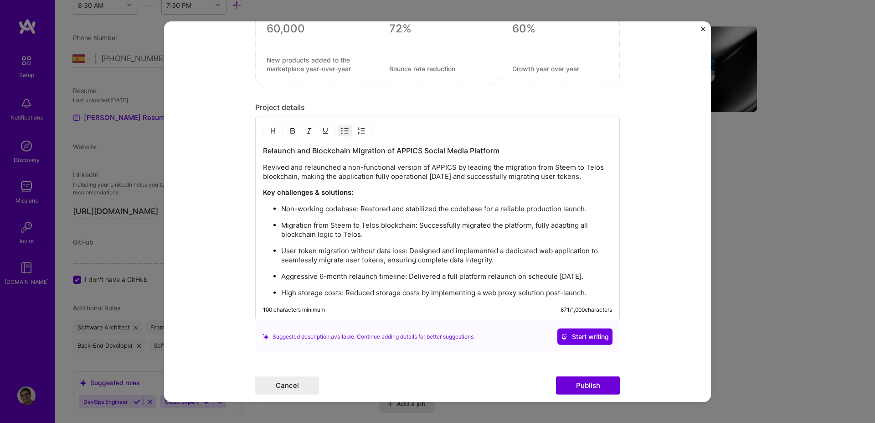
click at [586, 296] on p "High storage costs: Reduced storage costs by implementing a web proxy solution …" at bounding box center [446, 292] width 331 height 9
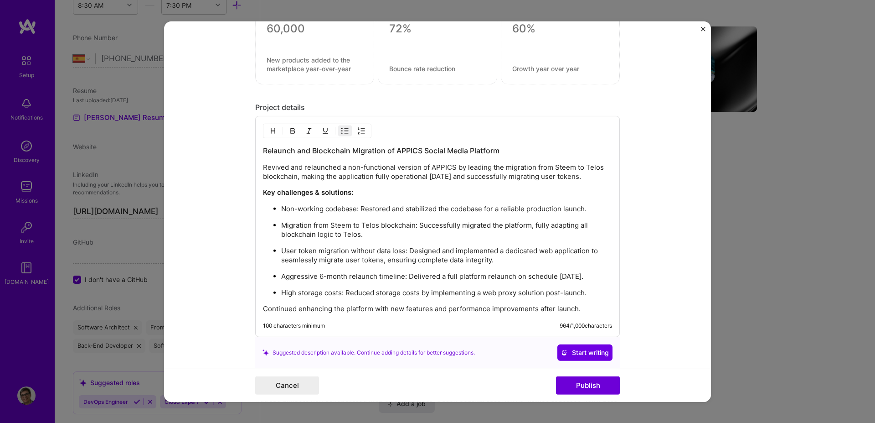
click at [348, 208] on p "Non-working codebase: Restored and stabilized the codebase for a reliable produ…" at bounding box center [446, 208] width 331 height 9
click at [386, 306] on div "Relaunch and Blockchain Migration of APPICS Social Media Platform Revived and r…" at bounding box center [437, 229] width 349 height 168
click at [587, 387] on button "Publish" at bounding box center [588, 385] width 64 height 18
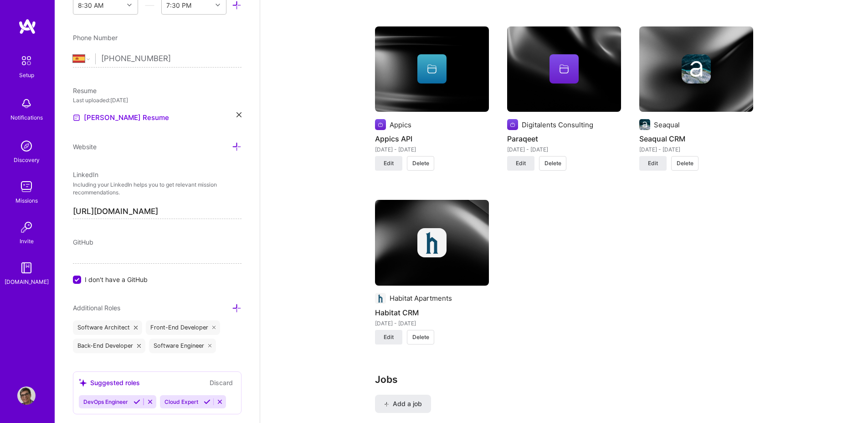
click at [419, 88] on img at bounding box center [432, 69] width 114 height 86
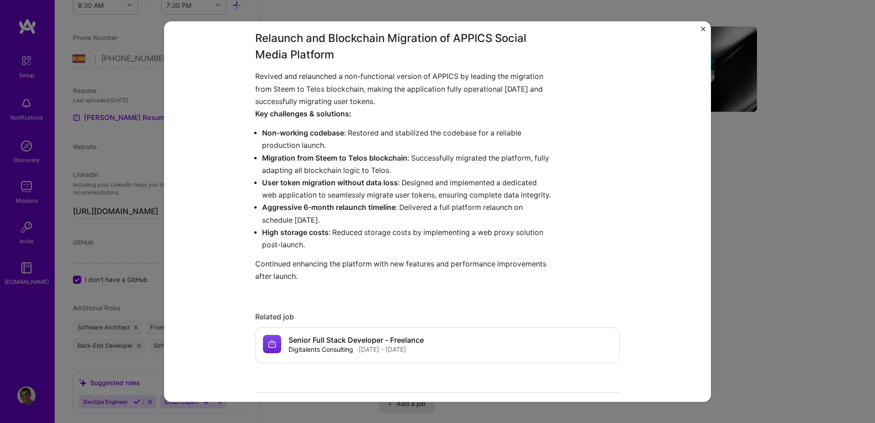
scroll to position [279, 0]
click at [255, 75] on p "Revived and relaunched a non-functional version of APPICS by leading the migrat…" at bounding box center [403, 88] width 296 height 37
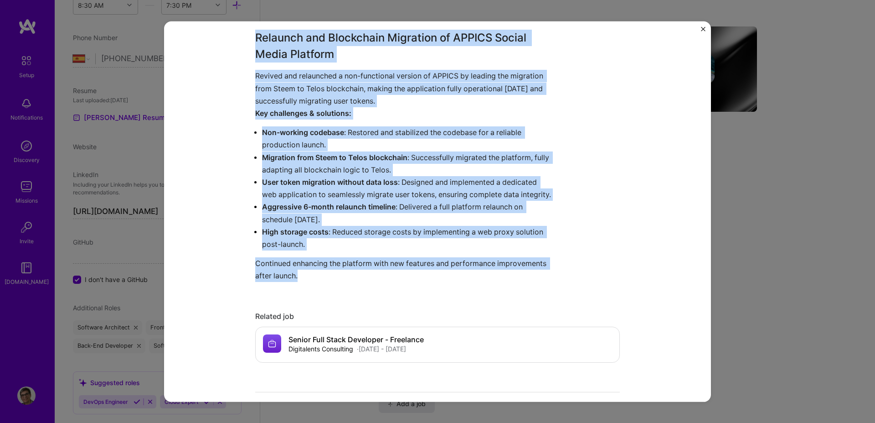
drag, startPoint x: 250, startPoint y: 36, endPoint x: 328, endPoint y: 285, distance: 260.8
click at [328, 285] on div "Appics API Appics Blockchain, Social Role Full-Stack Developer [DATE] - [DATE] …" at bounding box center [437, 211] width 547 height 380
copy div "Relaunch and Blockchain Migration of APPICS Social Media Platform Revived and r…"
click at [377, 119] on p "Key challenges & solutions:" at bounding box center [403, 113] width 296 height 12
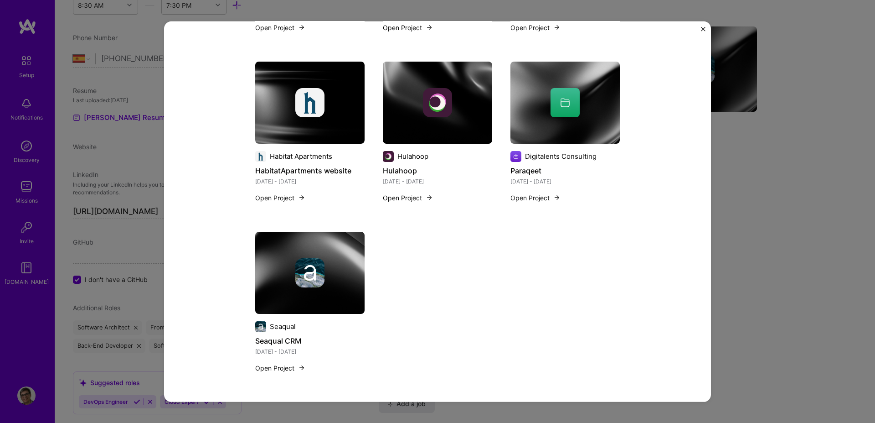
scroll to position [838, 0]
click at [339, 275] on div at bounding box center [309, 272] width 109 height 29
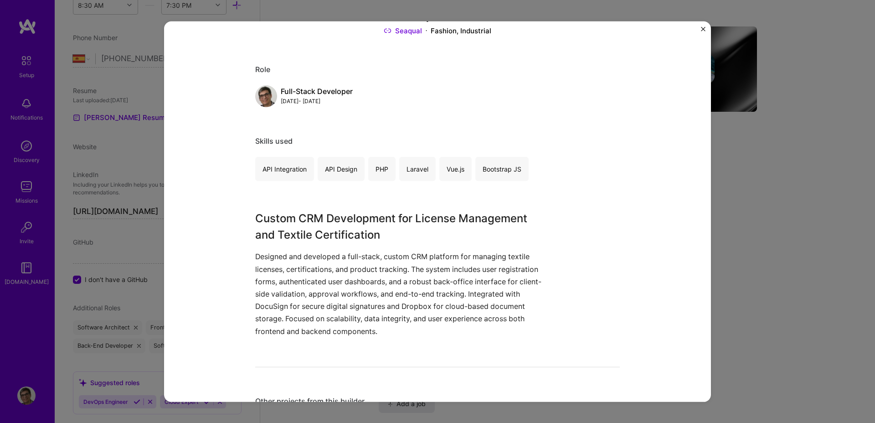
scroll to position [73, 0]
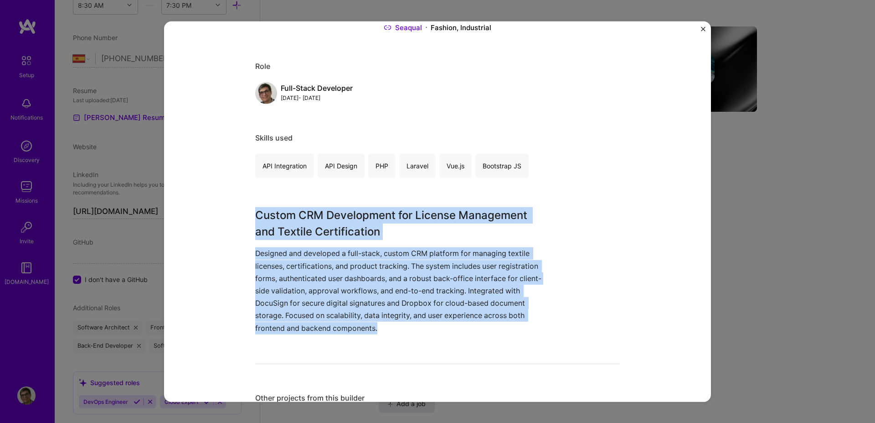
drag, startPoint x: 380, startPoint y: 331, endPoint x: 245, endPoint y: 217, distance: 177.0
click at [245, 217] on div "Seaqual CRM Seaqual Fashion, Industrial Role Full-Stack Developer [DATE] - [DAT…" at bounding box center [437, 211] width 547 height 380
copy div "Custom CRM Development for License Management and Textile Certification Designe…"
click at [317, 289] on p "Designed and developed a full-stack, custom CRM platform for managing textile l…" at bounding box center [403, 290] width 296 height 87
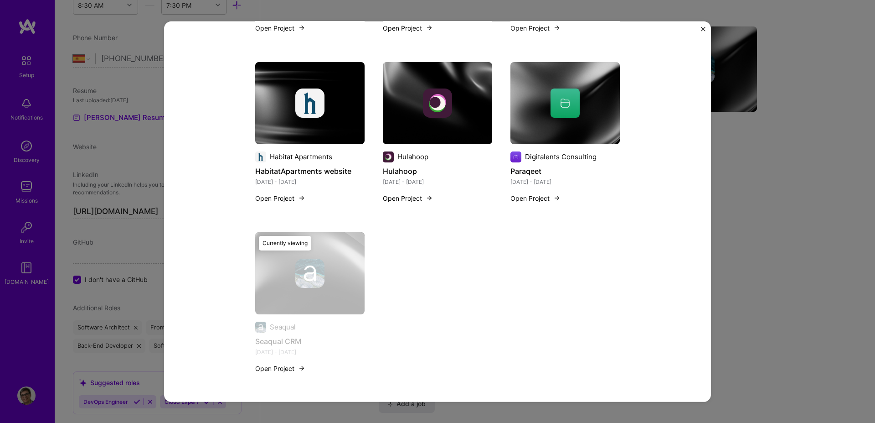
scroll to position [593, 0]
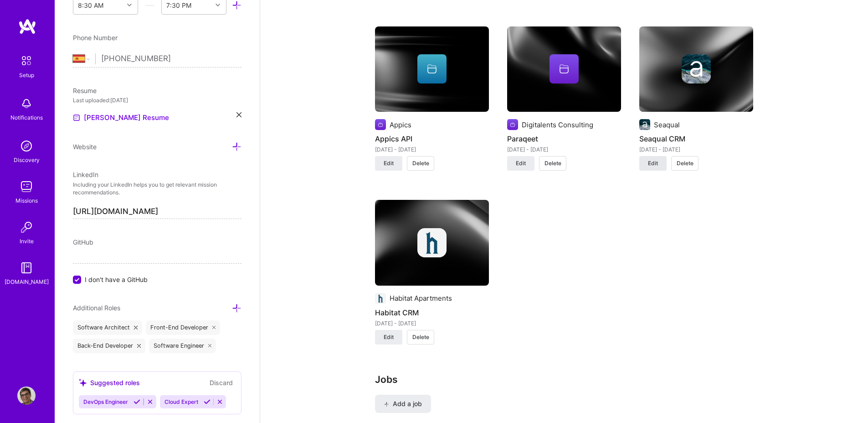
click at [656, 164] on span "Edit" at bounding box center [653, 163] width 10 height 8
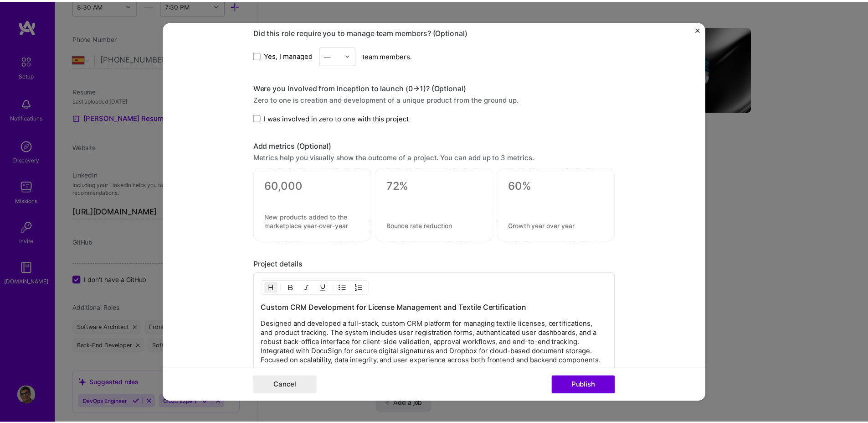
scroll to position [892, 0]
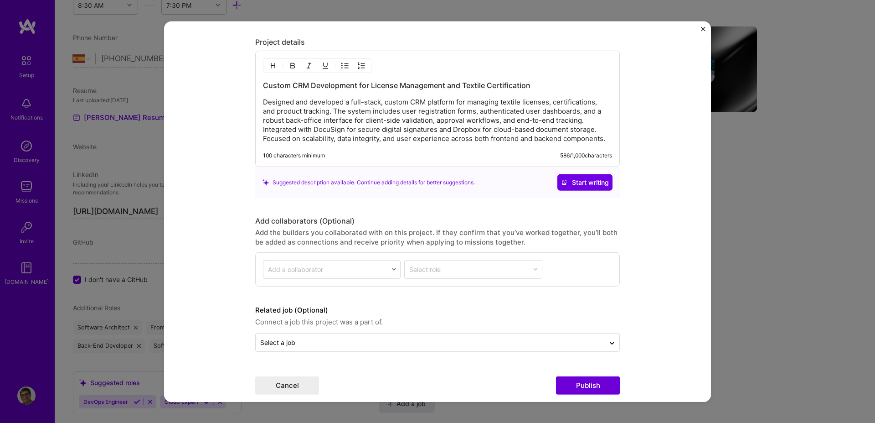
click at [607, 139] on p "Designed and developed a full-stack, custom CRM platform for managing textile l…" at bounding box center [437, 121] width 349 height 46
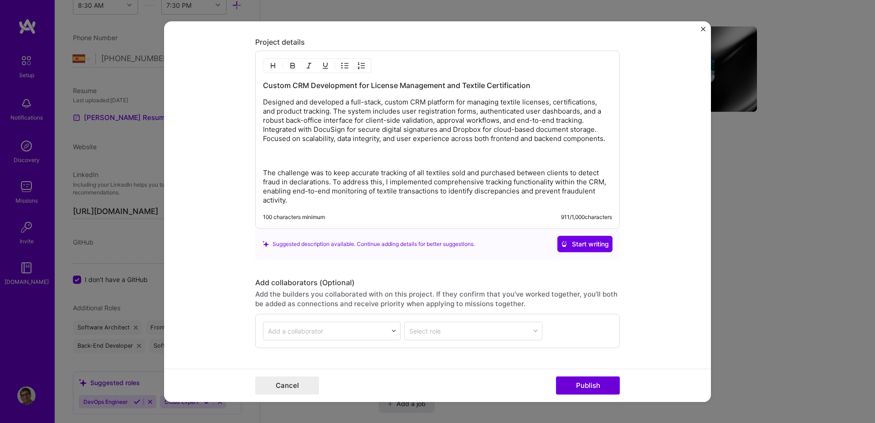
click at [469, 158] on p "Designed and developed a full-stack, custom CRM platform for managing textile l…" at bounding box center [437, 130] width 349 height 64
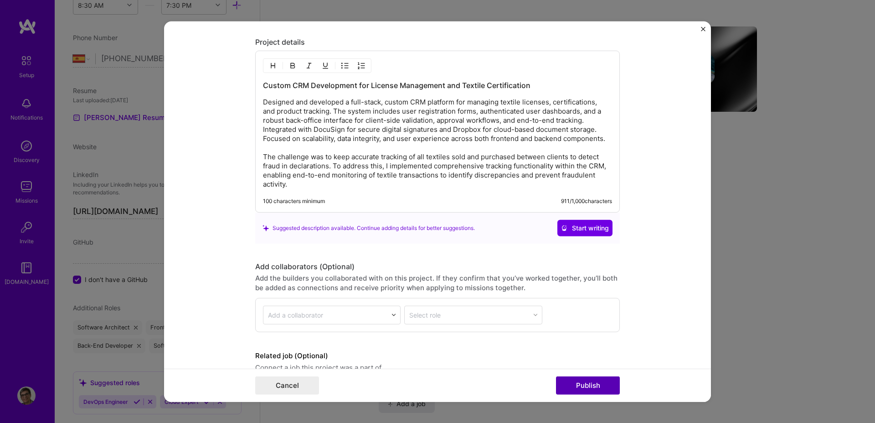
click at [580, 386] on button "Publish" at bounding box center [588, 385] width 64 height 18
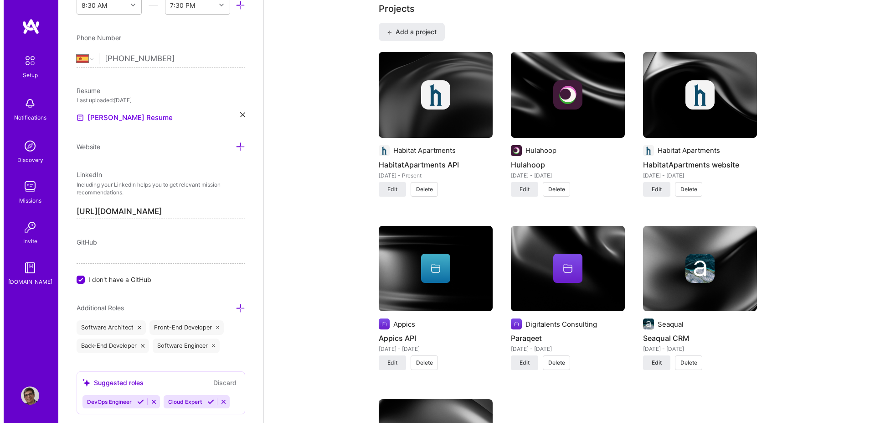
scroll to position [702, 0]
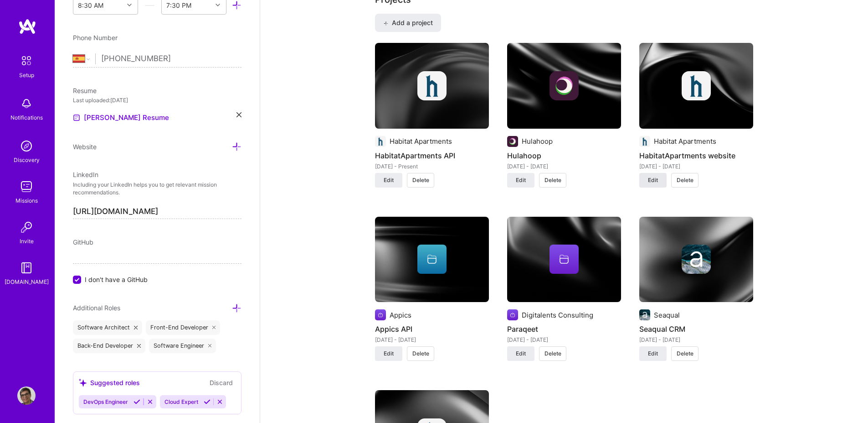
click at [655, 175] on button "Edit" at bounding box center [653, 180] width 27 height 15
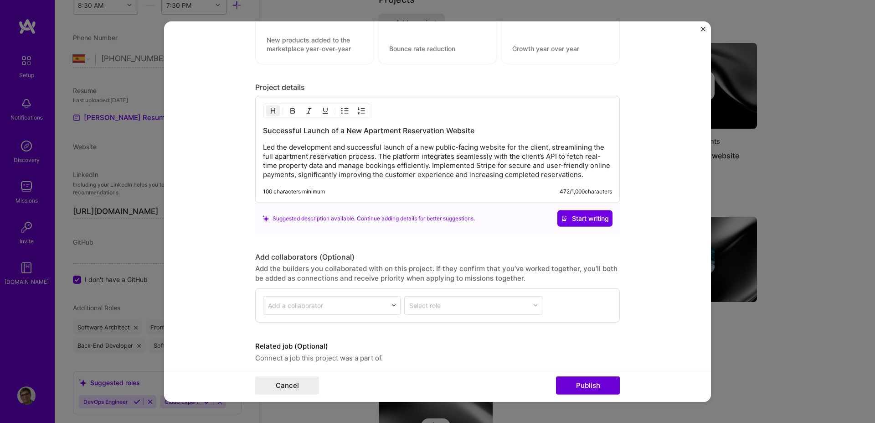
scroll to position [852, 0]
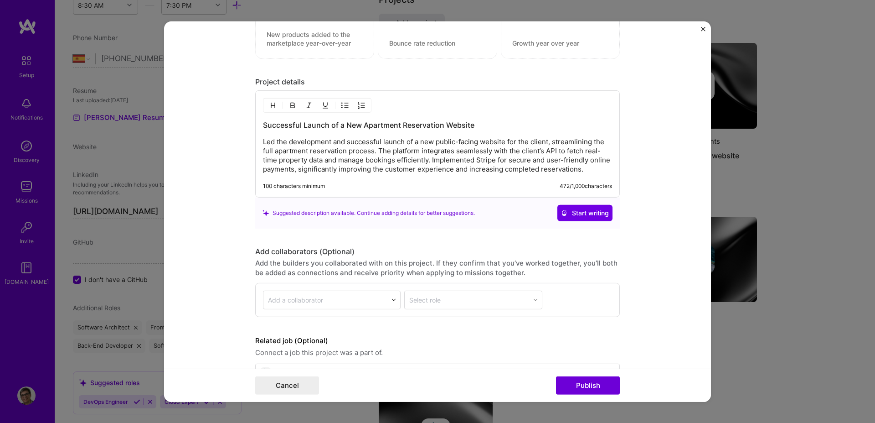
click at [587, 168] on p "Led the development and successful launch of a new public-facing website for th…" at bounding box center [437, 155] width 349 height 36
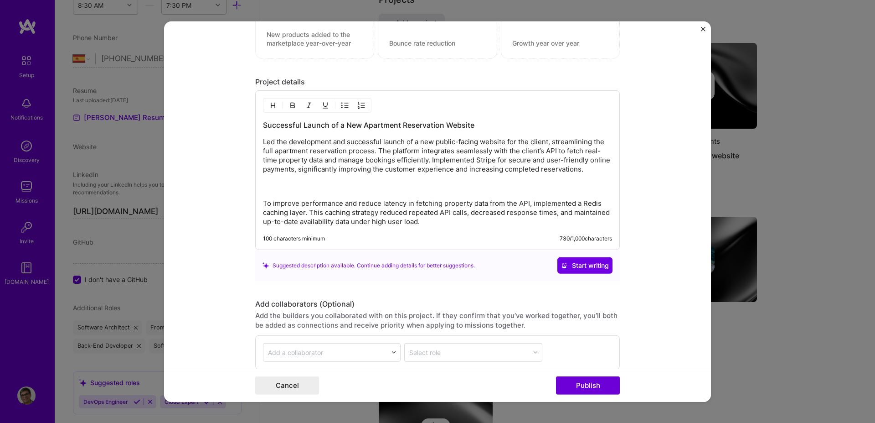
click at [499, 190] on p "Led the development and successful launch of a new public-facing website for th…" at bounding box center [437, 164] width 349 height 55
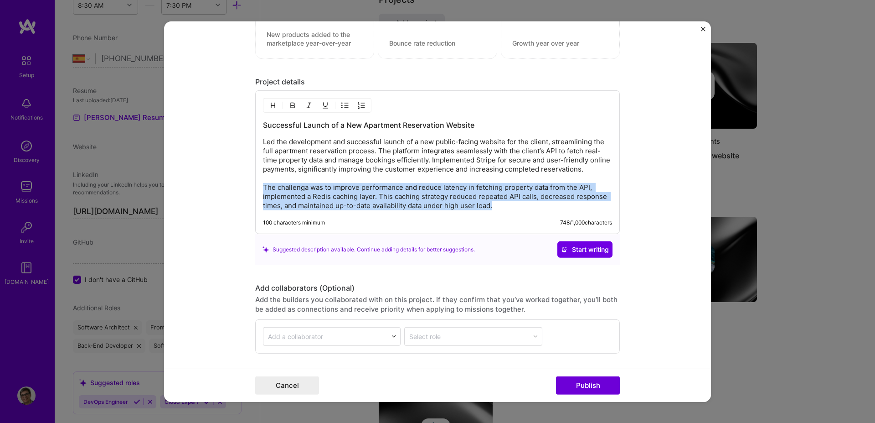
drag, startPoint x: 499, startPoint y: 210, endPoint x: 241, endPoint y: 189, distance: 258.4
click at [241, 189] on form "Project title HabitatApartments website Company Habitat Apartments Project indu…" at bounding box center [437, 211] width 547 height 380
copy p "The challenga was to improve performance and reduce latency in fetching propert…"
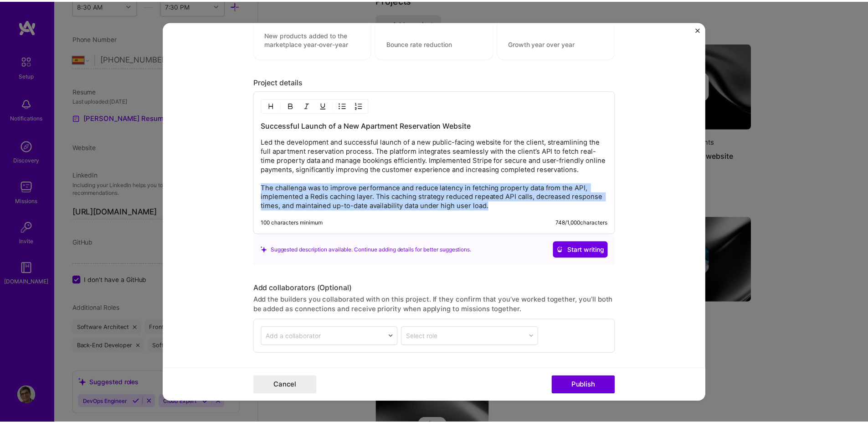
scroll to position [919, 0]
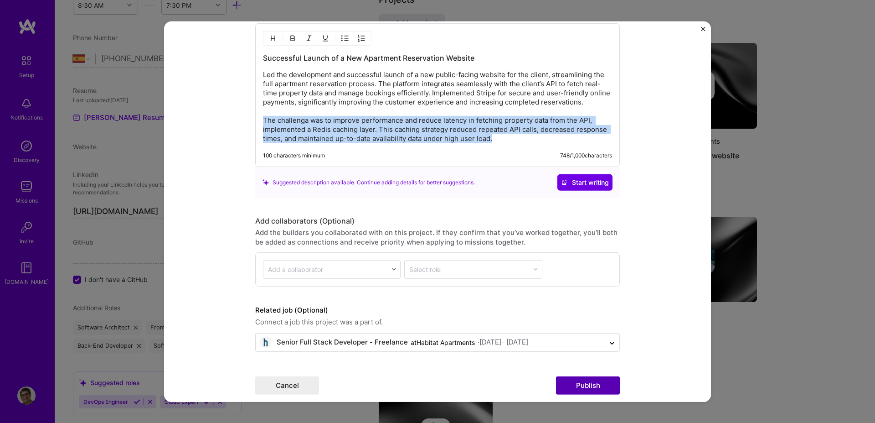
click at [581, 385] on button "Publish" at bounding box center [588, 385] width 64 height 18
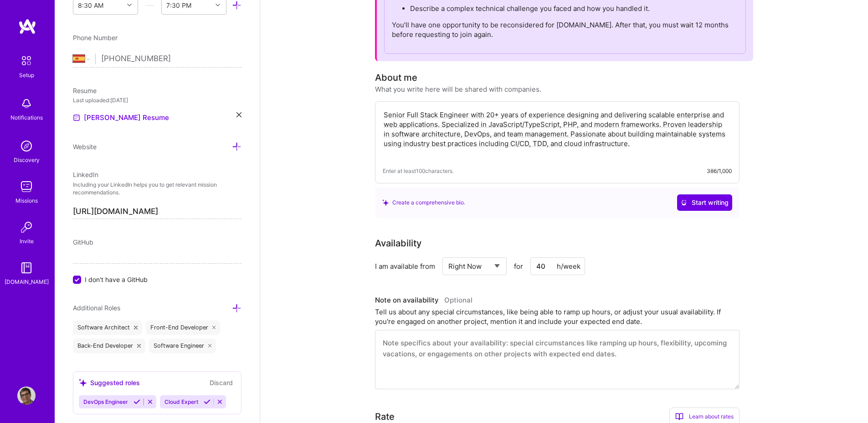
scroll to position [0, 0]
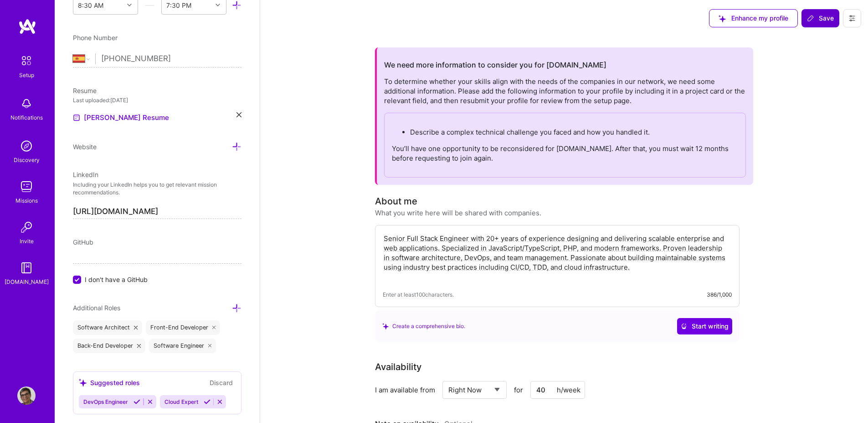
click at [820, 24] on button "Save" at bounding box center [821, 18] width 38 height 18
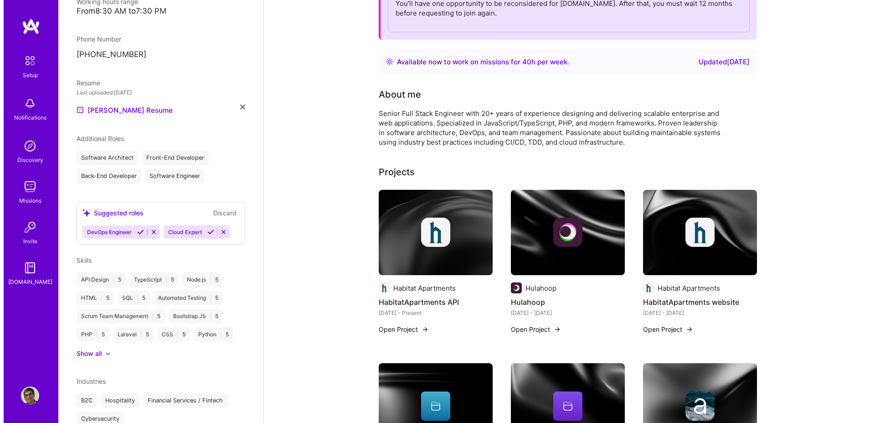
scroll to position [145, 0]
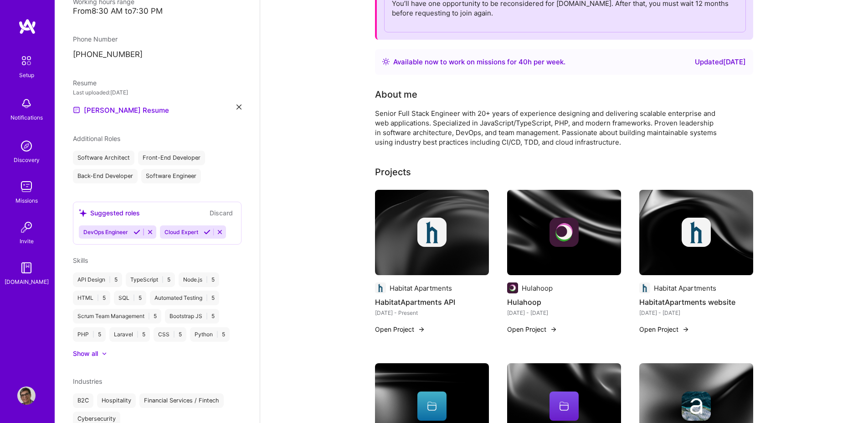
click at [526, 332] on button "Open Project" at bounding box center [532, 329] width 50 height 10
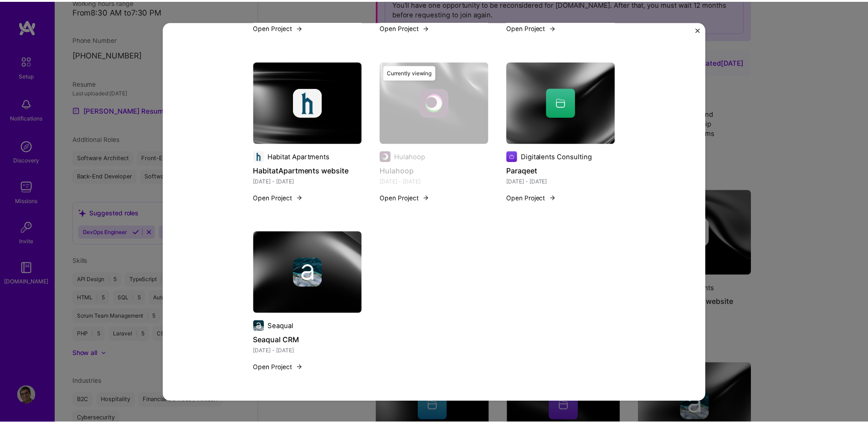
scroll to position [708, 0]
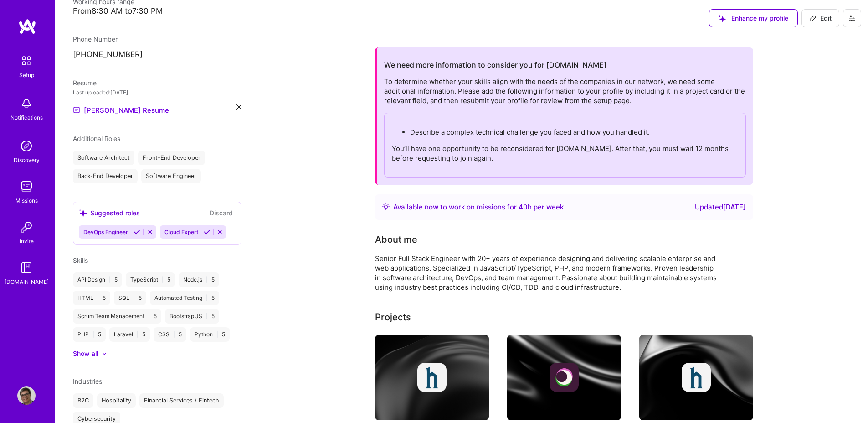
click at [817, 21] on span "Edit" at bounding box center [821, 18] width 22 height 9
select select "ES"
select select "Right Now"
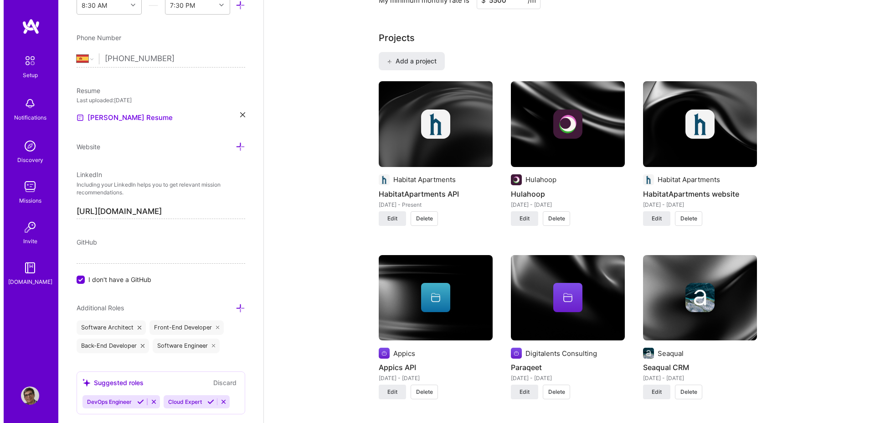
scroll to position [664, 0]
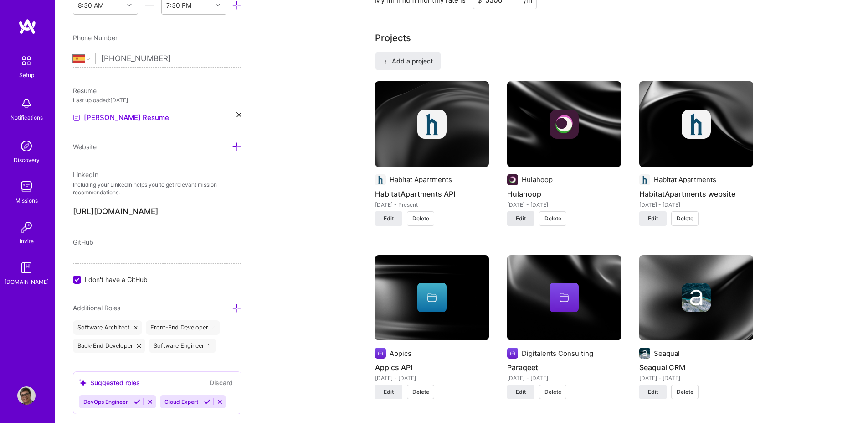
click at [524, 214] on span "Edit" at bounding box center [521, 218] width 10 height 8
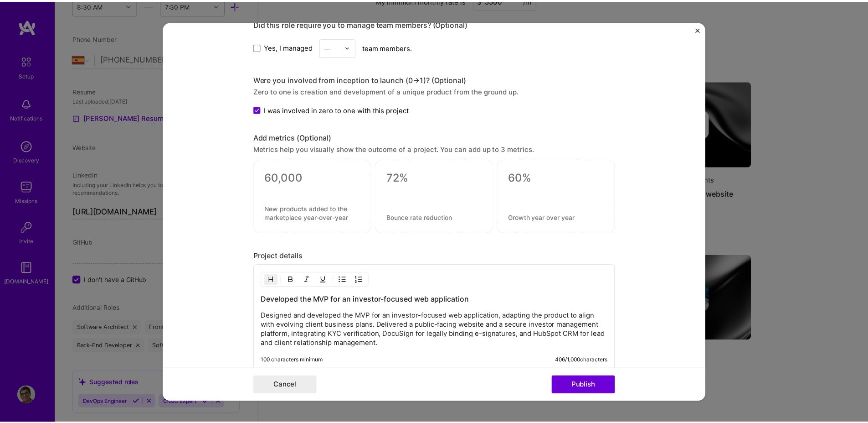
scroll to position [883, 0]
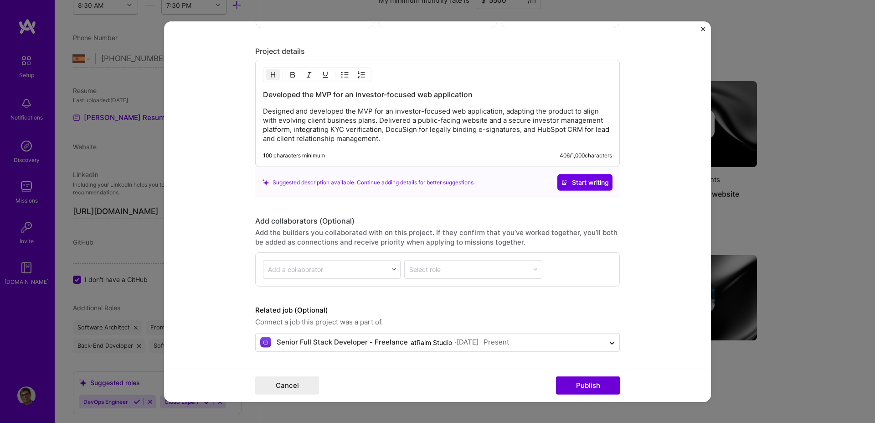
click at [472, 140] on p "Designed and developed the MVP for an investor-focused web application, adaptin…" at bounding box center [437, 125] width 349 height 36
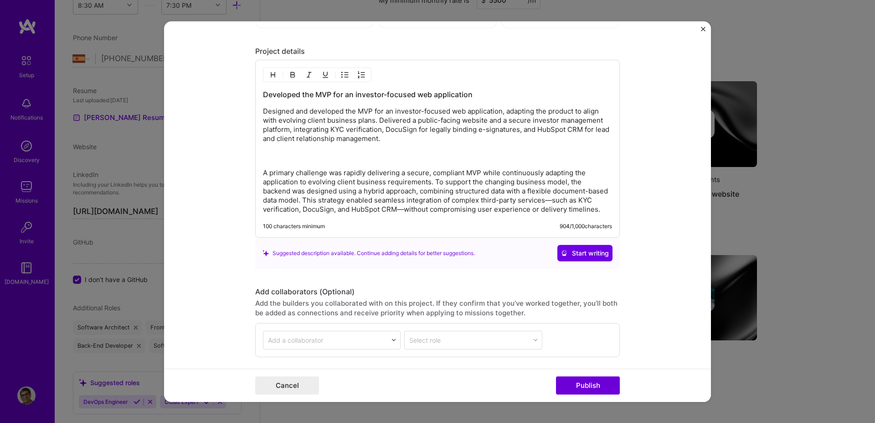
click at [415, 146] on p "Designed and developed the MVP for an investor-focused web application, adaptin…" at bounding box center [437, 134] width 349 height 55
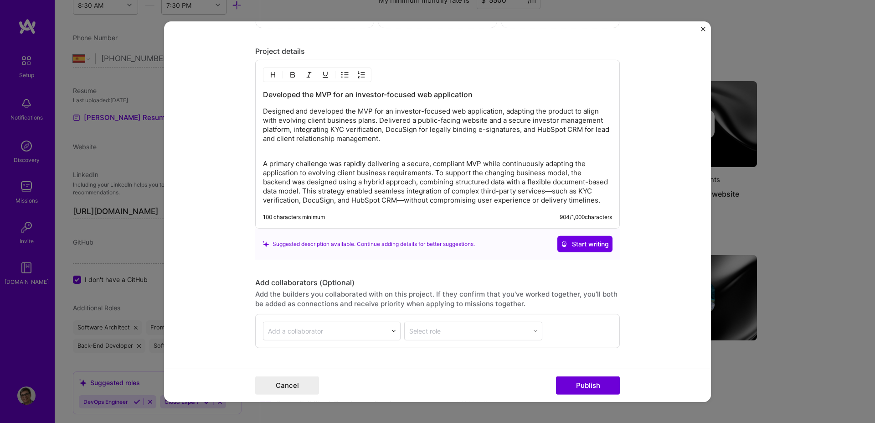
click at [284, 192] on p "A primary challenge was rapidly delivering a secure, compliant MVP while contin…" at bounding box center [437, 182] width 349 height 46
click at [527, 191] on p "A primary challenge was rapidly delivering a secure, compliant MVP while contin…" at bounding box center [437, 182] width 349 height 46
click at [283, 194] on p "A primary challenge was rapidly delivering a secure, compliant MVP while contin…" at bounding box center [437, 182] width 349 height 46
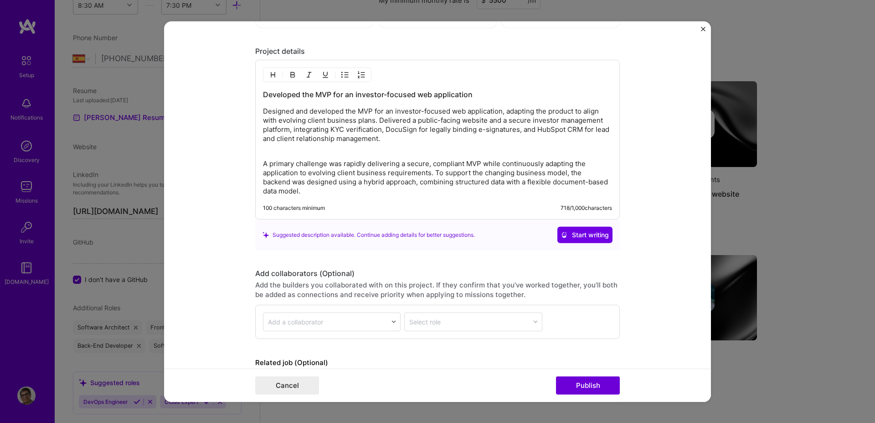
copy div "A primary challenge was rapidly delivering a secure, compliant MVP while contin…"
click at [589, 382] on button "Publish" at bounding box center [588, 385] width 64 height 18
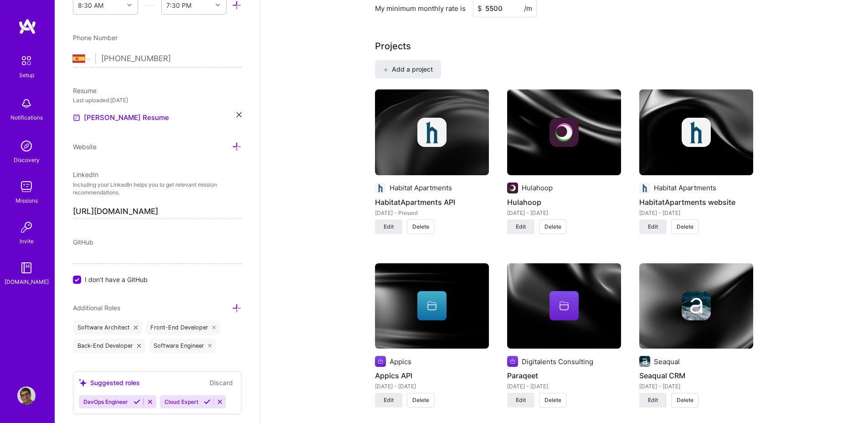
scroll to position [0, 0]
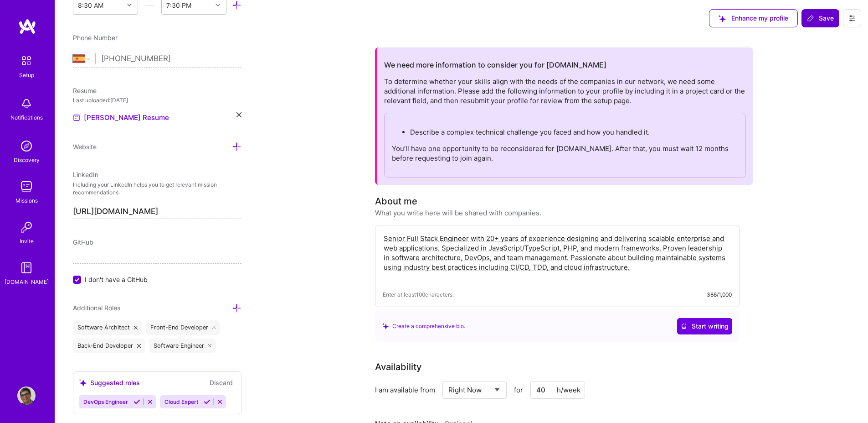
click at [818, 14] on span "Save" at bounding box center [820, 18] width 27 height 9
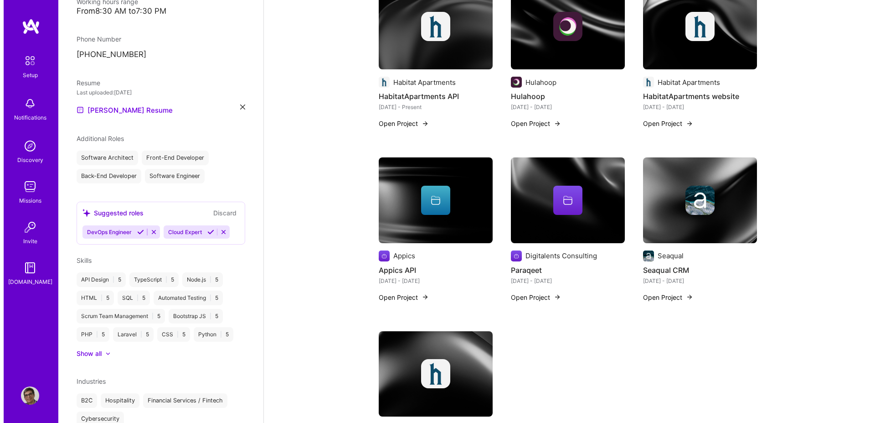
scroll to position [333, 0]
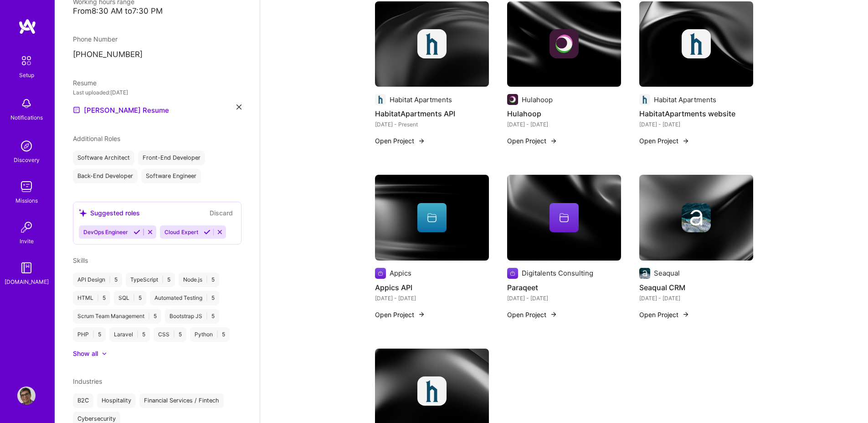
click at [686, 217] on img at bounding box center [696, 217] width 29 height 29
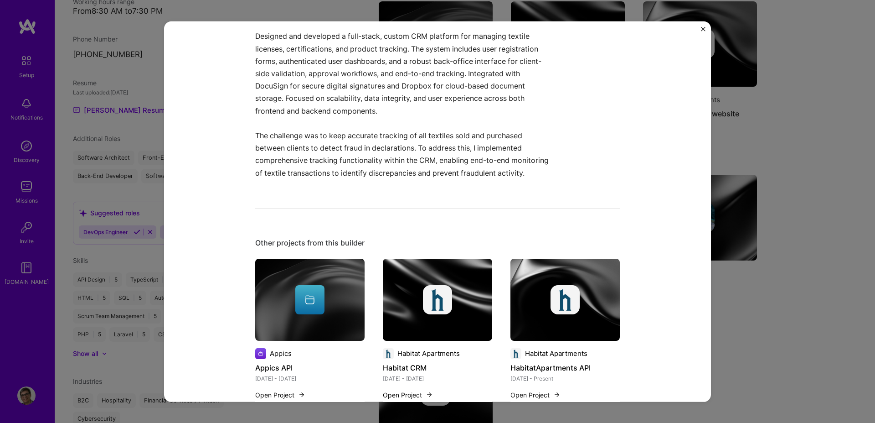
scroll to position [289, 0]
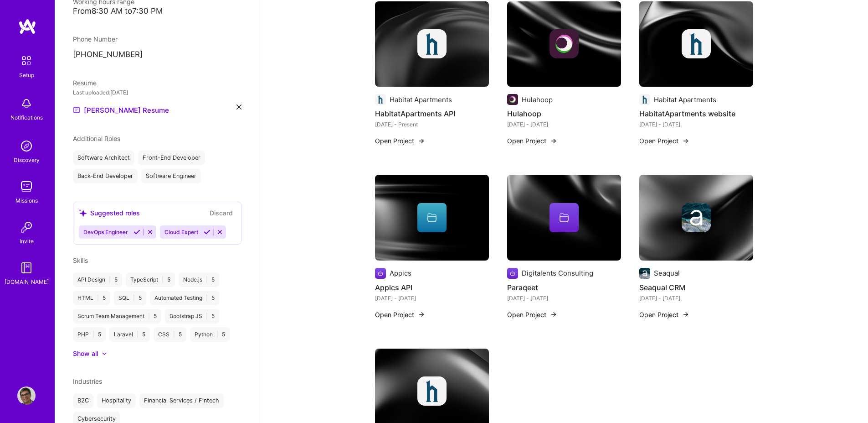
click at [416, 365] on img at bounding box center [432, 391] width 114 height 86
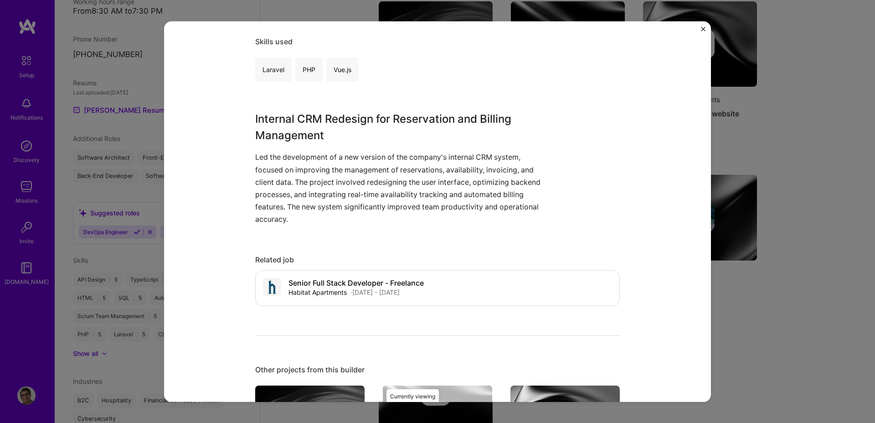
scroll to position [181, 0]
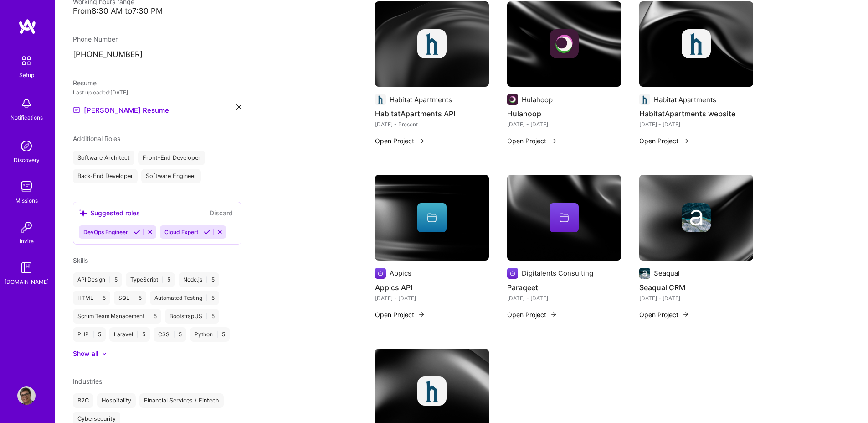
click at [407, 65] on img at bounding box center [432, 44] width 114 height 86
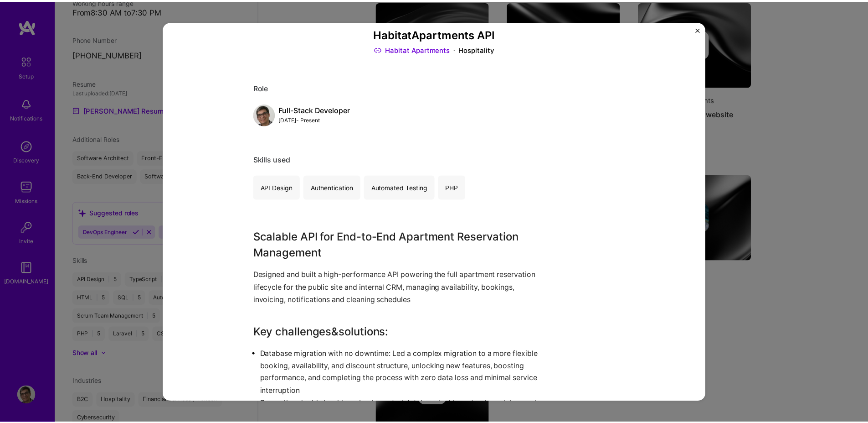
scroll to position [57, 0]
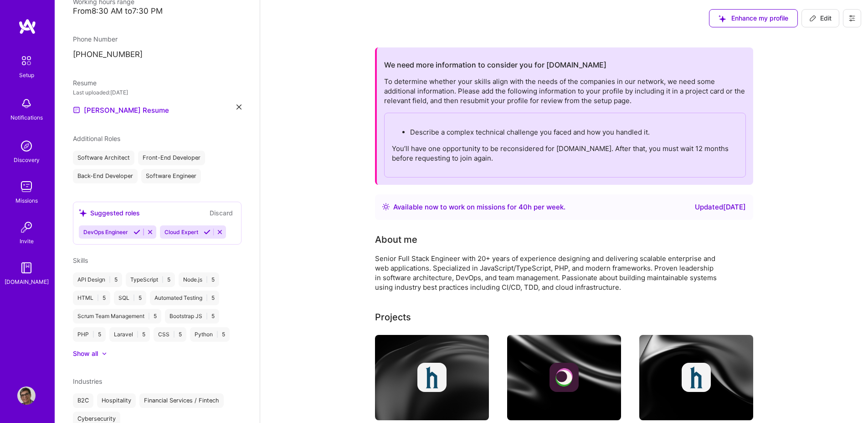
click at [822, 17] on span "Edit" at bounding box center [821, 18] width 22 height 9
select select "ES"
select select "Right Now"
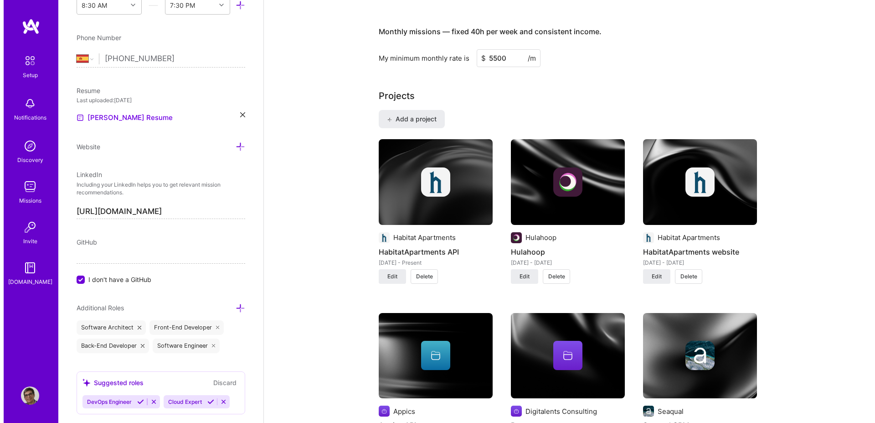
scroll to position [611, 0]
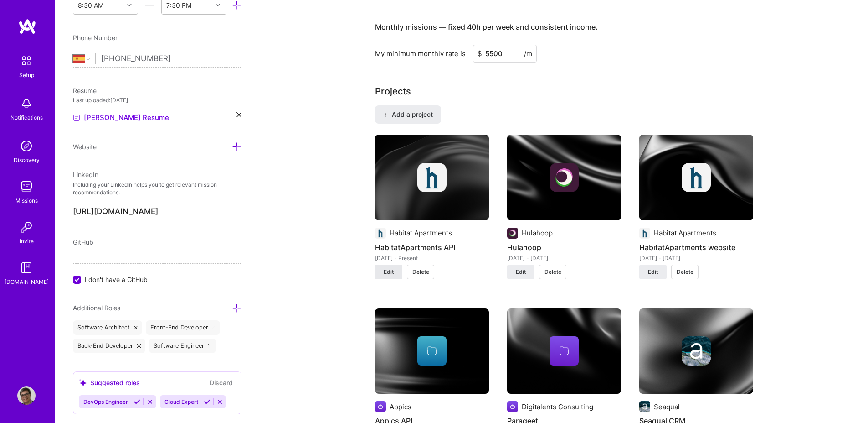
click at [390, 274] on span "Edit" at bounding box center [389, 272] width 10 height 8
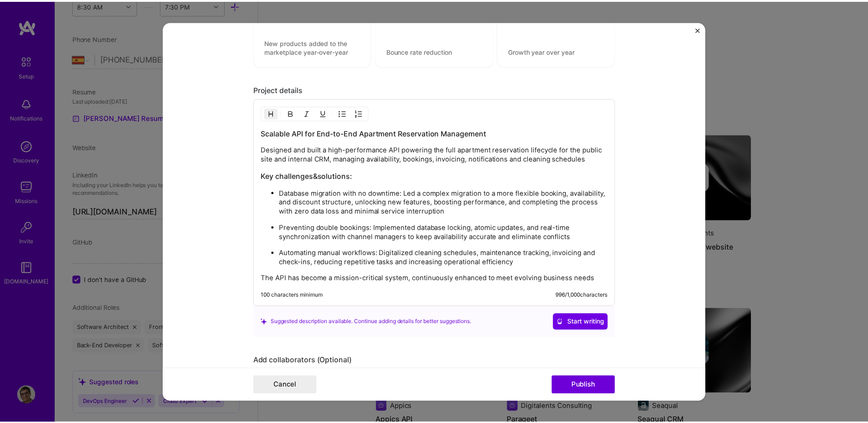
scroll to position [791, 0]
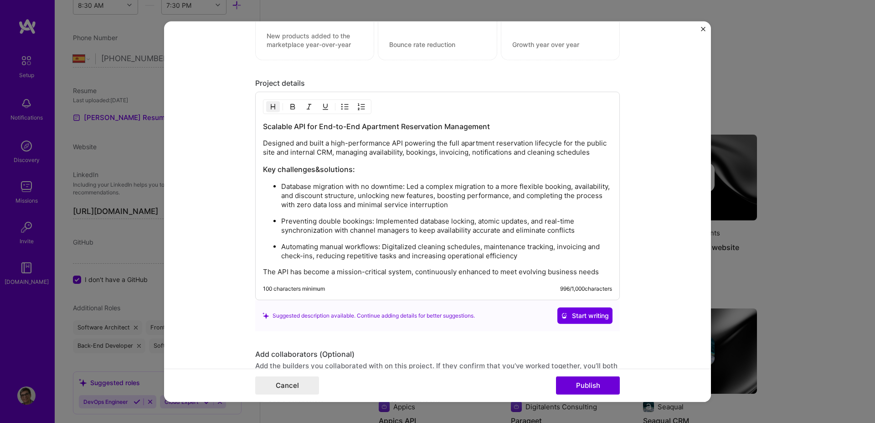
click at [309, 175] on div "Scalable API for End-to-End Apartment Reservation Management Designed and built…" at bounding box center [437, 198] width 349 height 155
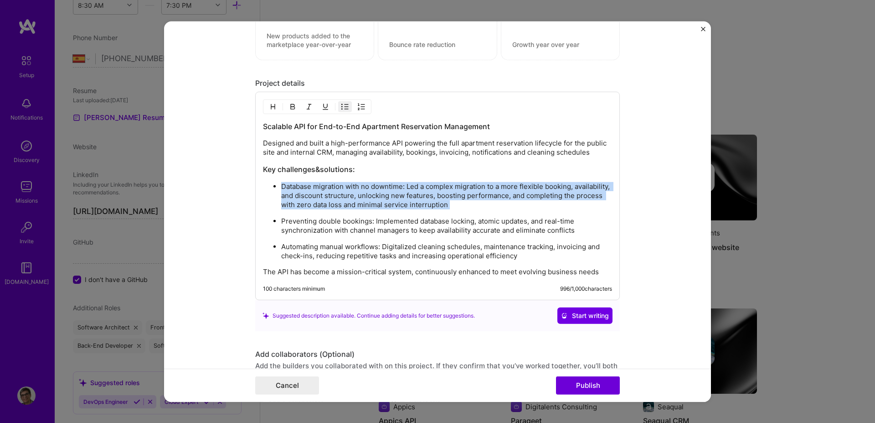
click at [309, 175] on div "Scalable API for End-to-End Apartment Reservation Management Designed and built…" at bounding box center [437, 198] width 349 height 155
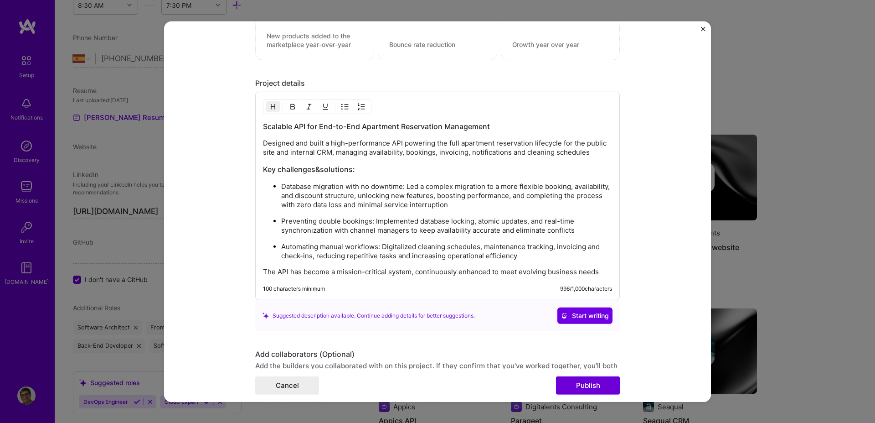
click at [293, 167] on h3 "Key challenges&solutions:" at bounding box center [437, 169] width 349 height 10
click at [269, 109] on img "button" at bounding box center [272, 106] width 7 height 7
click at [290, 104] on img "button" at bounding box center [292, 106] width 7 height 7
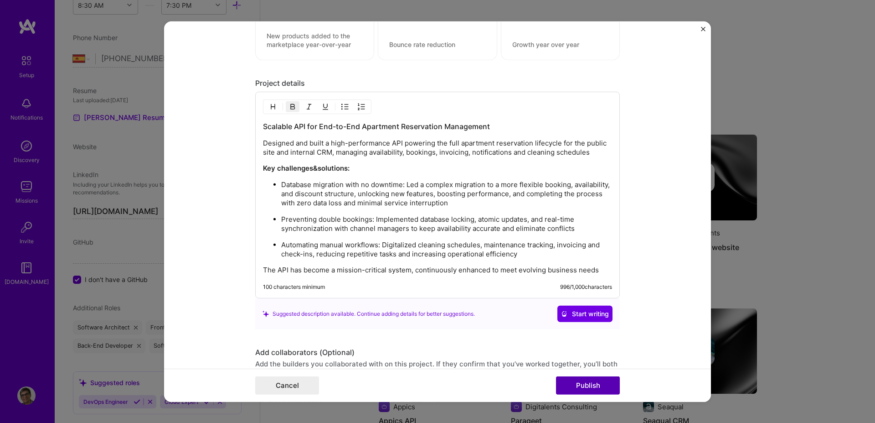
click at [591, 377] on button "Publish" at bounding box center [588, 385] width 64 height 18
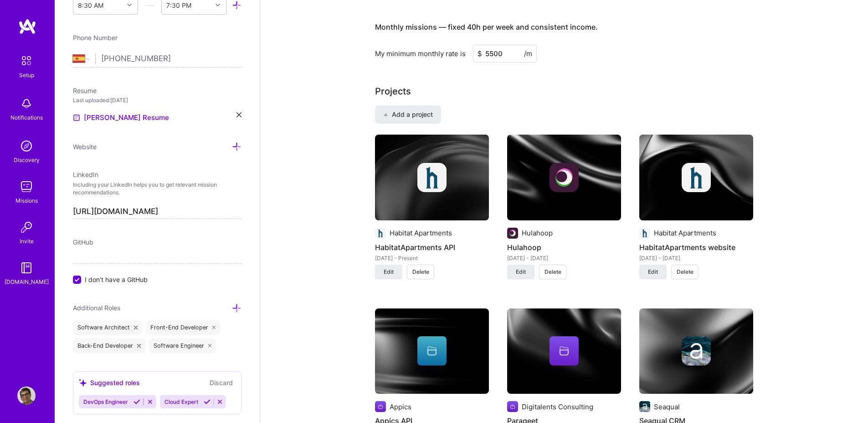
scroll to position [0, 0]
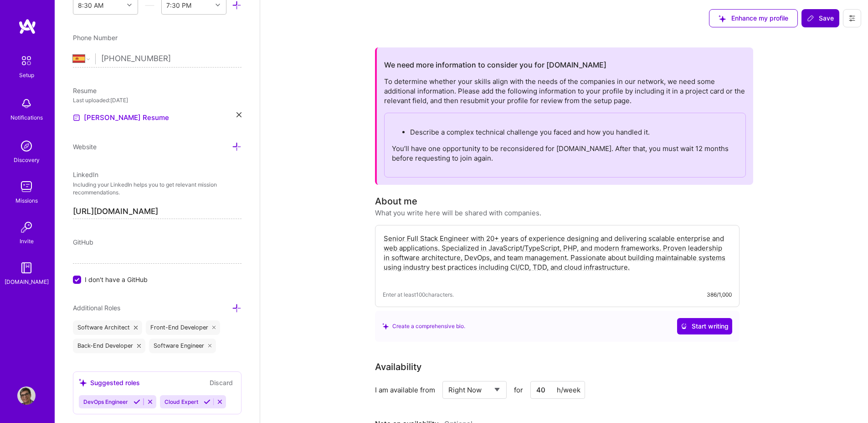
click at [821, 19] on span "Save" at bounding box center [820, 18] width 27 height 9
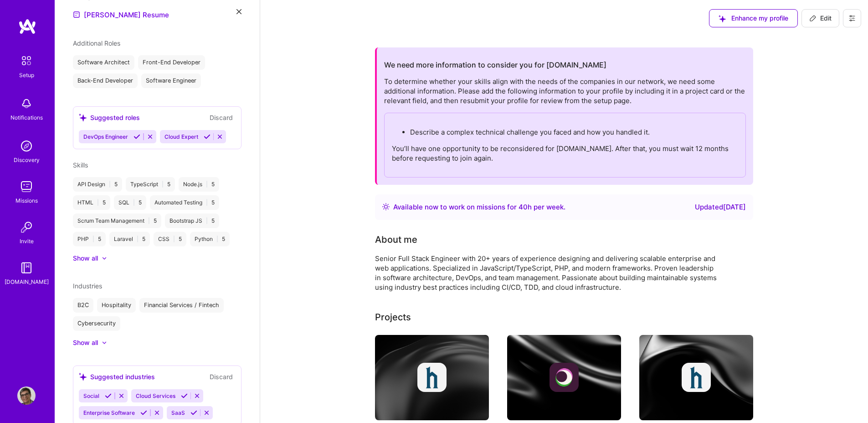
scroll to position [227, 0]
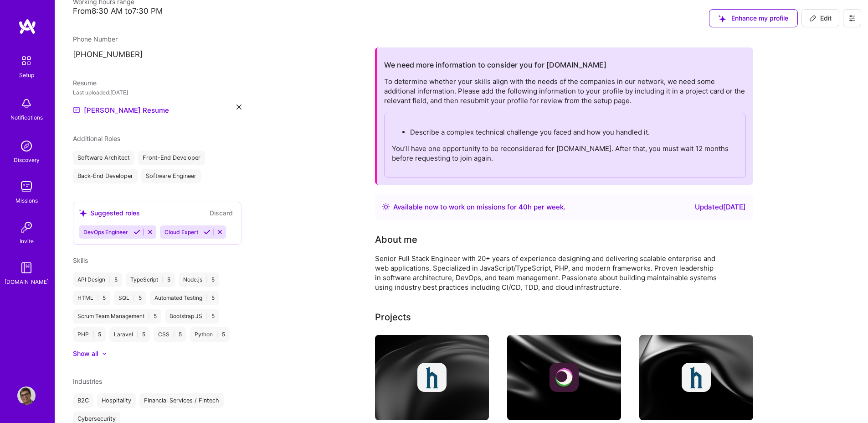
click at [744, 17] on span "Enhance my profile" at bounding box center [754, 18] width 70 height 9
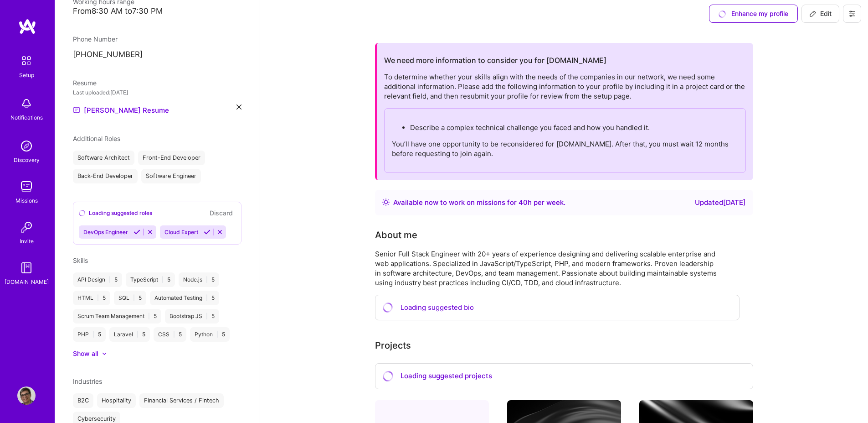
scroll to position [7, 0]
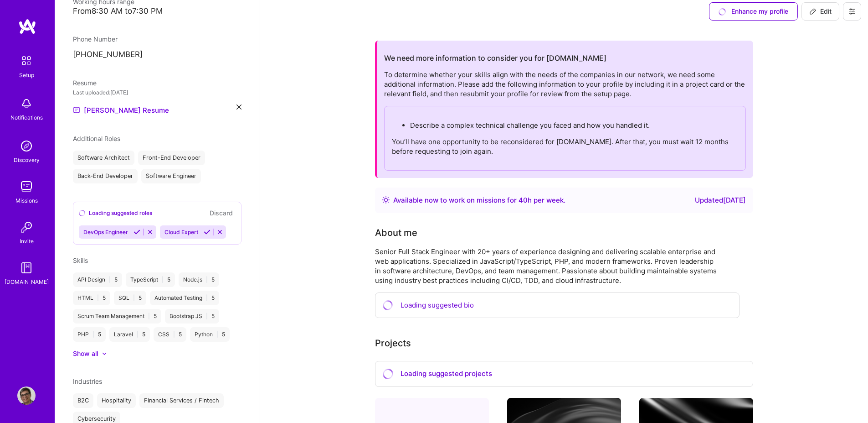
click at [757, 12] on div "Enhance my profile" at bounding box center [753, 11] width 89 height 18
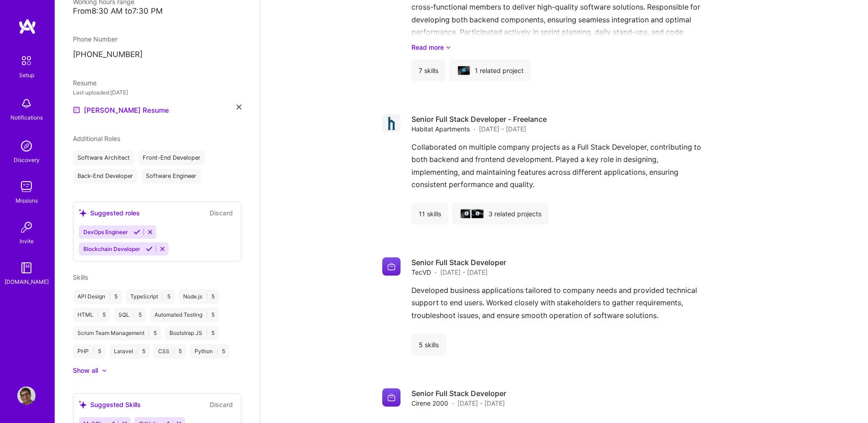
scroll to position [1663, 0]
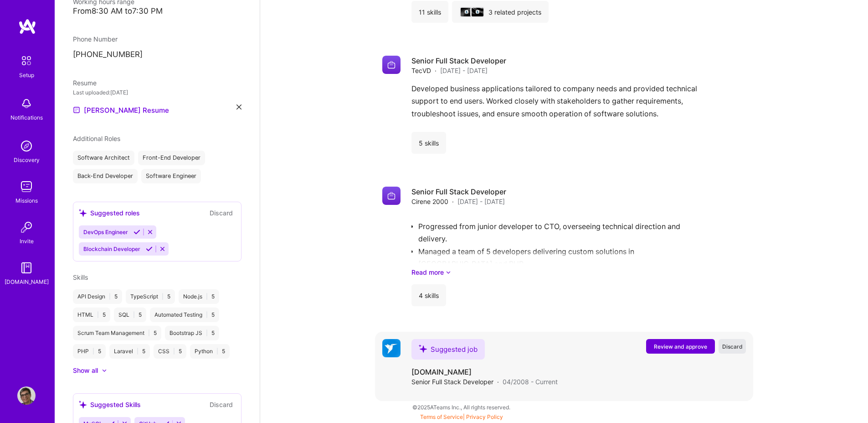
click at [738, 347] on span "Discard" at bounding box center [733, 346] width 21 height 8
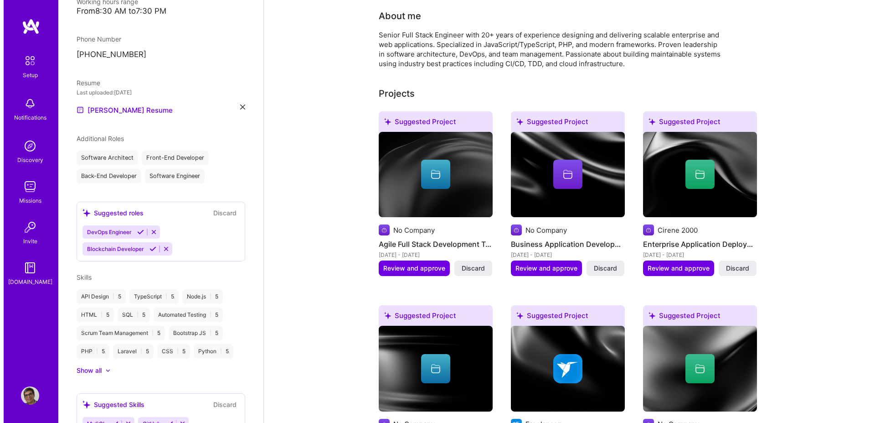
scroll to position [217, 0]
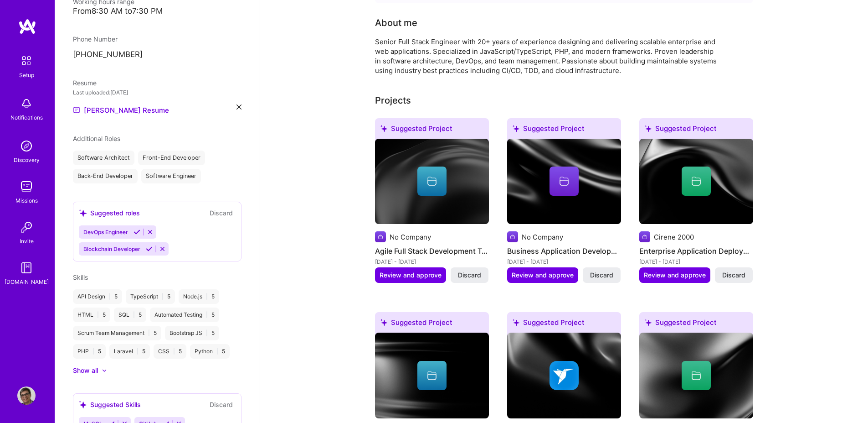
click at [431, 182] on icon at bounding box center [432, 181] width 11 height 11
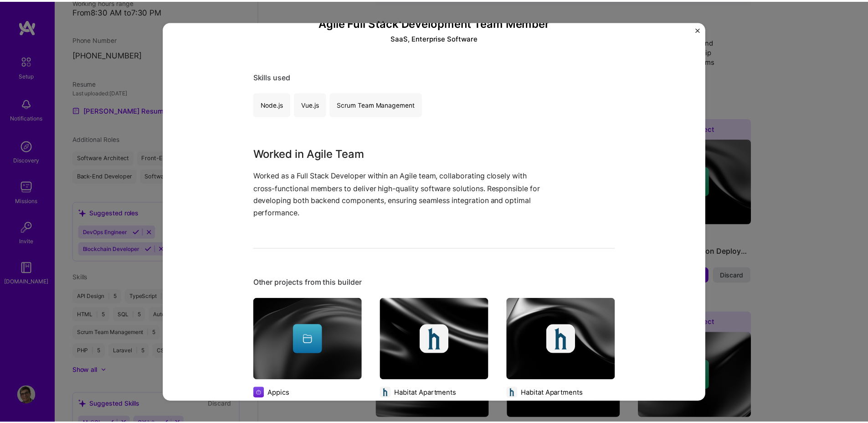
scroll to position [66, 0]
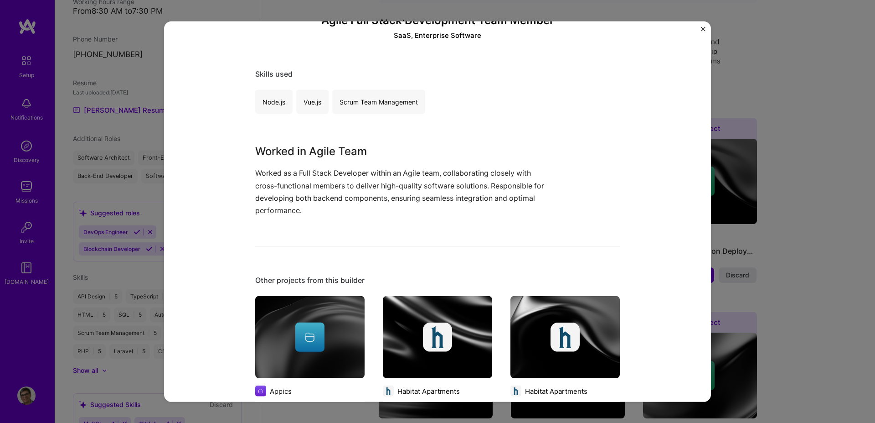
click at [702, 30] on img "Close" at bounding box center [703, 28] width 5 height 5
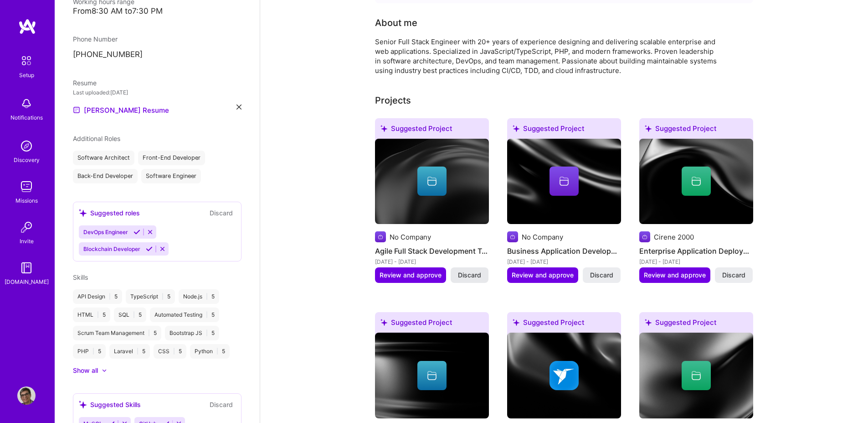
click at [466, 278] on span "Discard" at bounding box center [469, 274] width 23 height 9
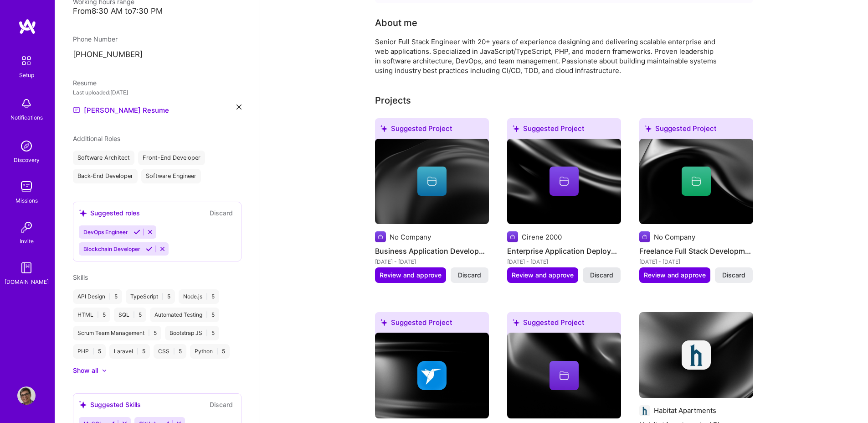
click at [601, 274] on span "Discard" at bounding box center [601, 274] width 23 height 9
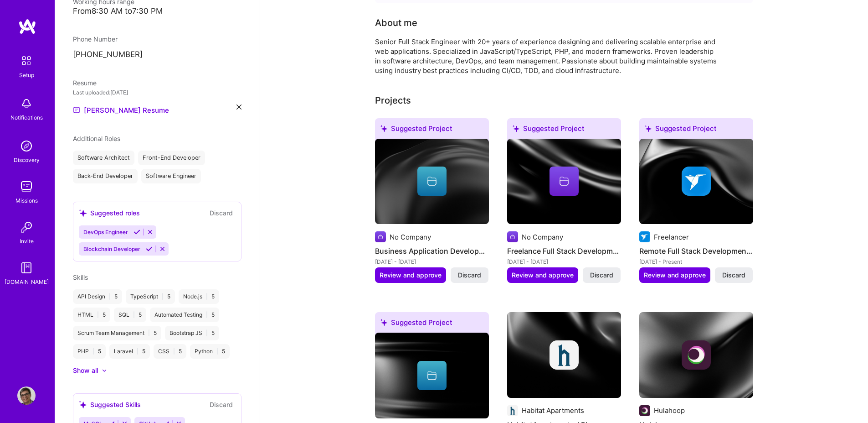
click at [601, 274] on span "Discard" at bounding box center [601, 274] width 23 height 9
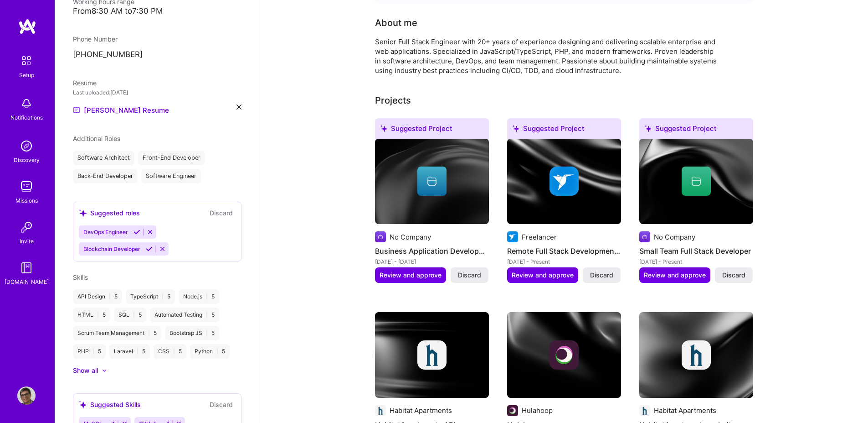
click at [601, 274] on span "Discard" at bounding box center [601, 274] width 23 height 9
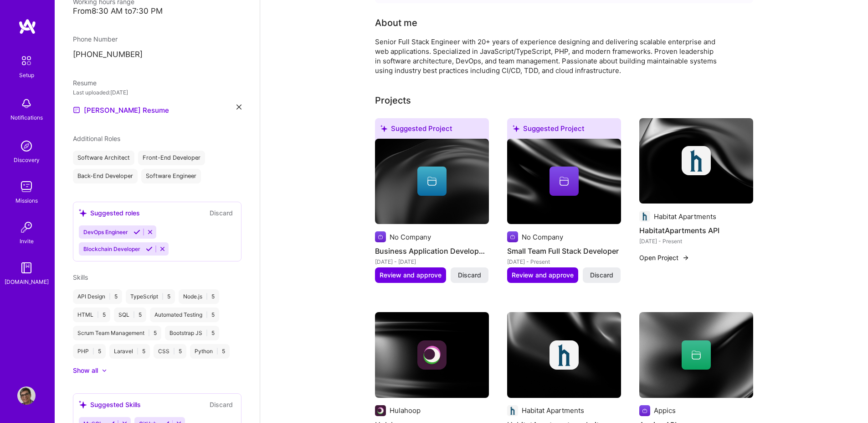
click at [601, 274] on span "Discard" at bounding box center [601, 274] width 23 height 9
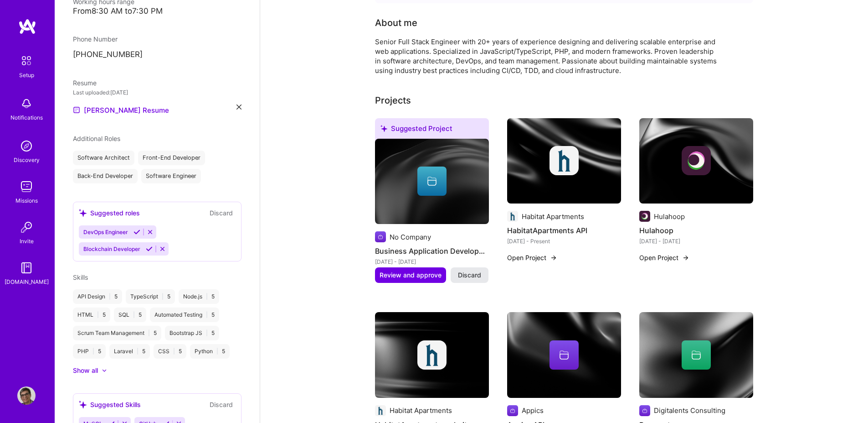
click at [465, 281] on button "Discard" at bounding box center [470, 274] width 38 height 15
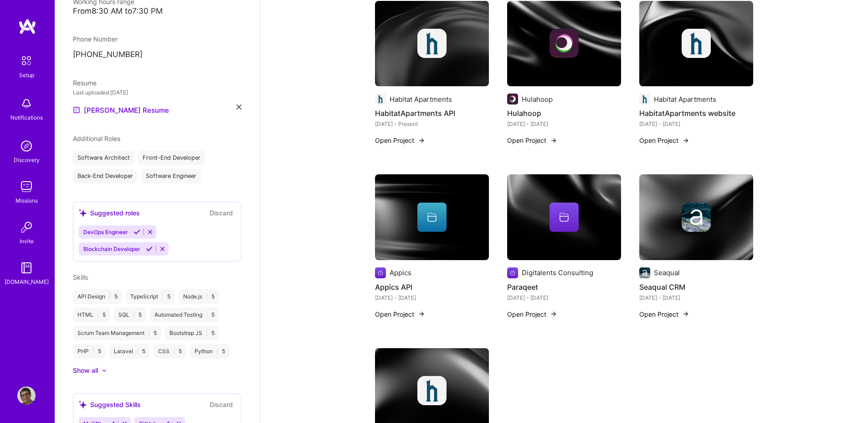
scroll to position [331, 0]
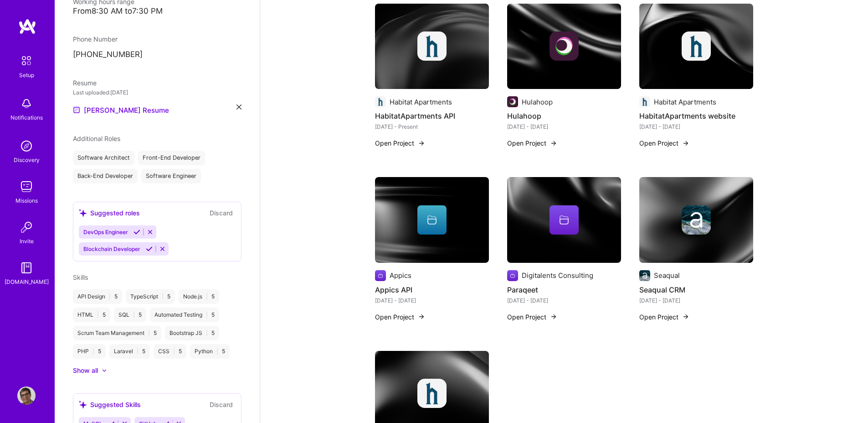
click at [220, 207] on button "Discard" at bounding box center [221, 212] width 29 height 10
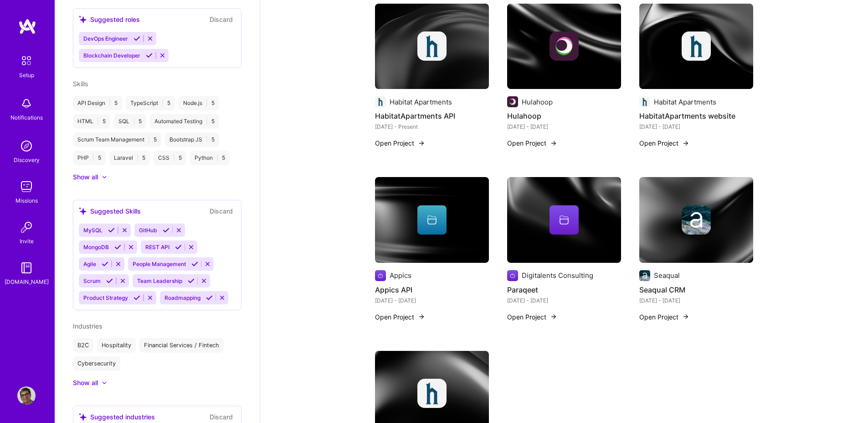
scroll to position [416, 0]
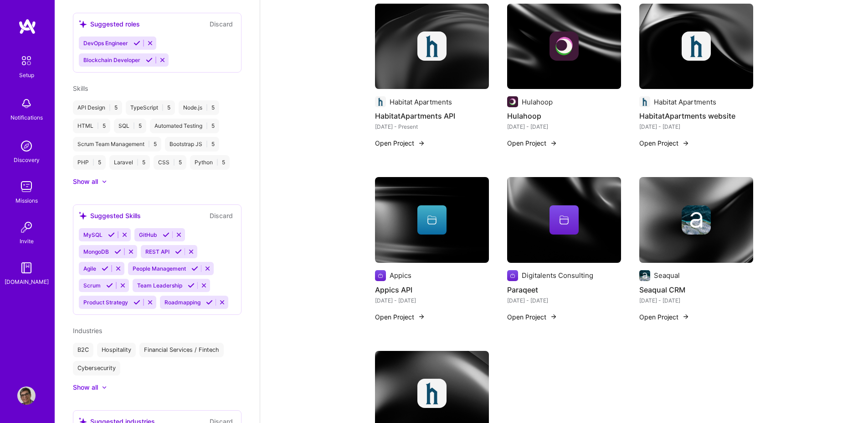
click at [110, 231] on icon at bounding box center [111, 234] width 7 height 7
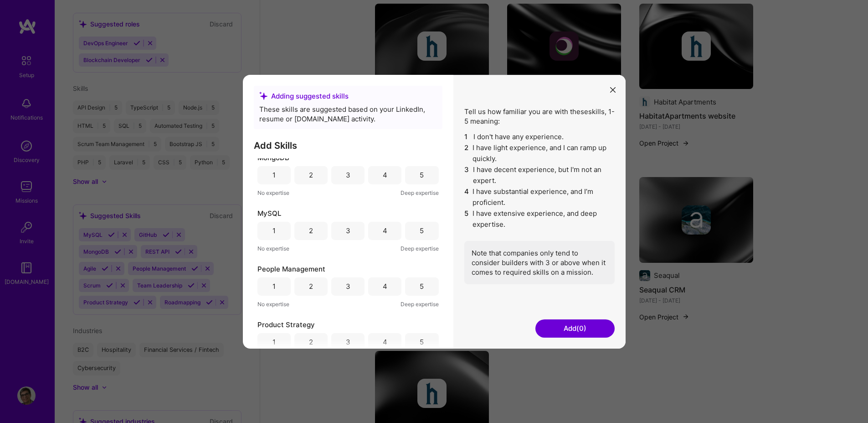
scroll to position [0, 0]
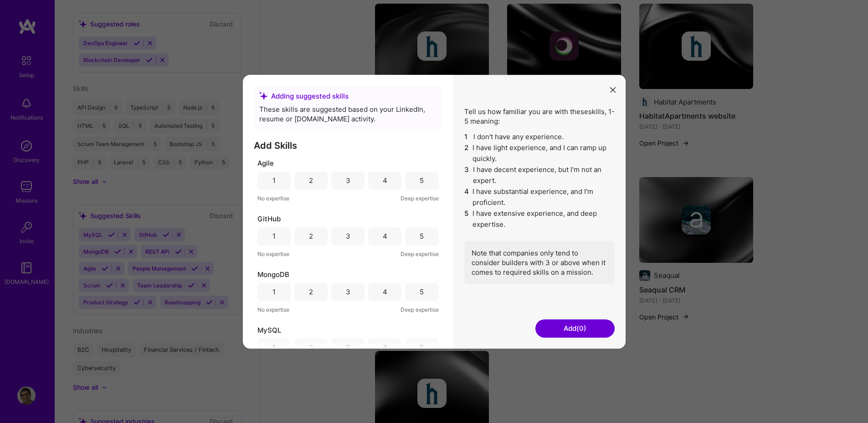
click at [389, 182] on div "4" at bounding box center [384, 180] width 33 height 18
click at [420, 235] on div "5" at bounding box center [422, 236] width 4 height 10
click at [353, 286] on div "3" at bounding box center [347, 291] width 33 height 18
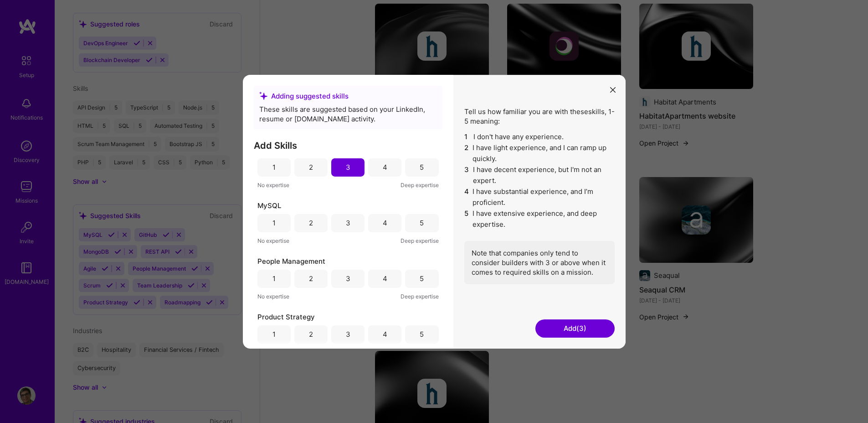
scroll to position [134, 0]
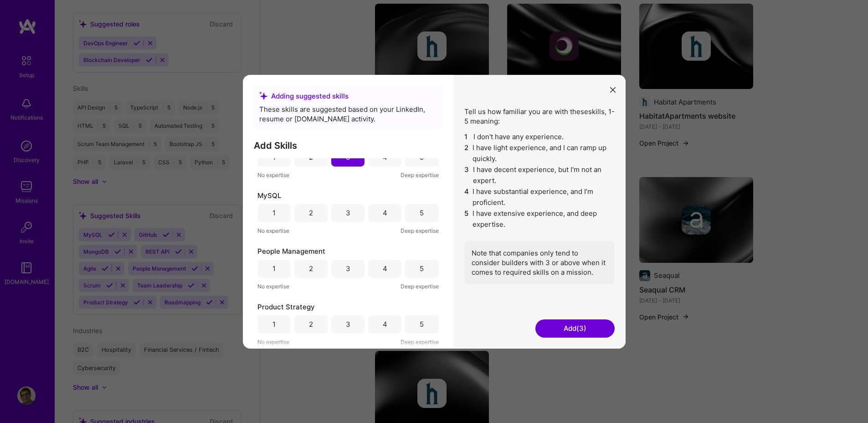
click at [415, 212] on div "5" at bounding box center [421, 212] width 33 height 18
click at [426, 200] on div "REST API 1 2 3 4 5 No expertise Deep expertise" at bounding box center [348, 211] width 181 height 45
click at [421, 210] on div "5" at bounding box center [421, 211] width 33 height 18
click at [411, 319] on div "5" at bounding box center [421, 322] width 33 height 18
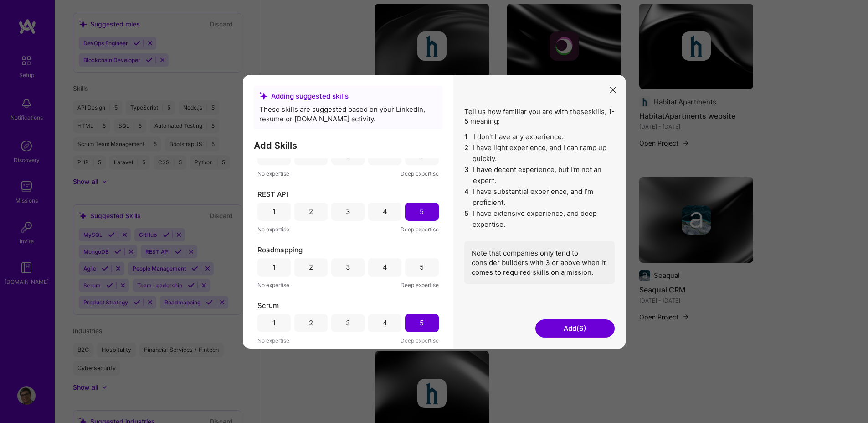
scroll to position [355, 0]
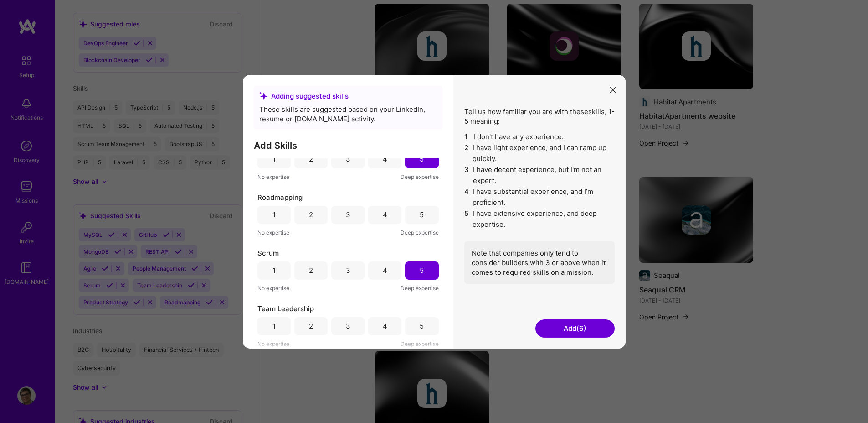
click at [560, 328] on button "Add (6)" at bounding box center [575, 328] width 79 height 18
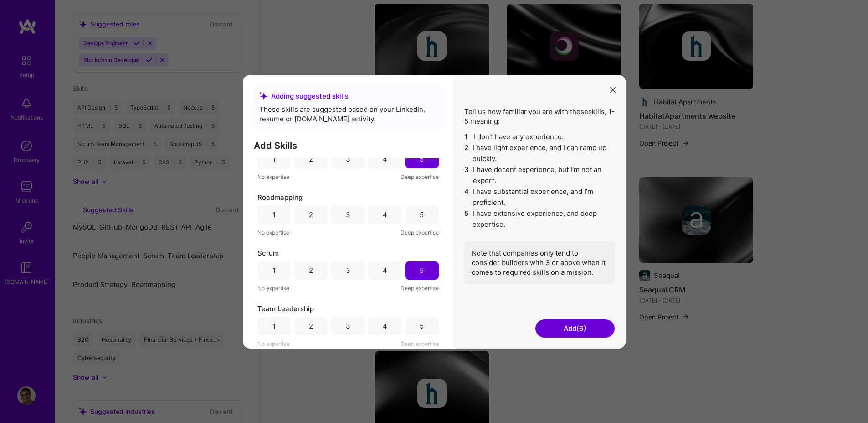
scroll to position [377, 0]
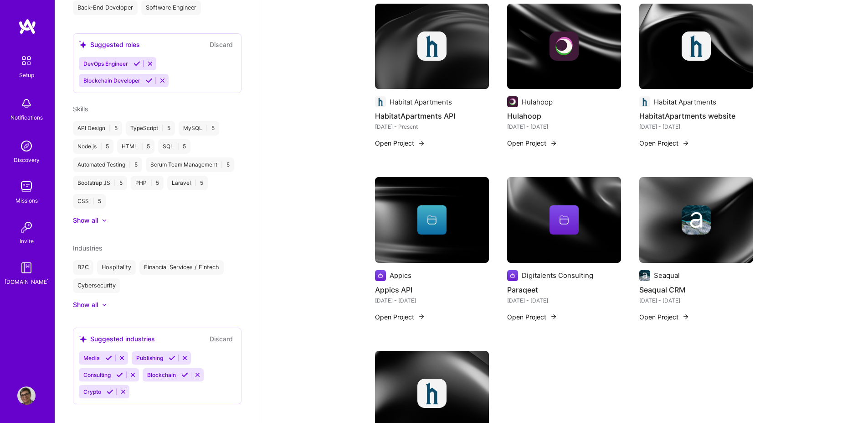
click at [609, 88] on img at bounding box center [564, 47] width 114 height 86
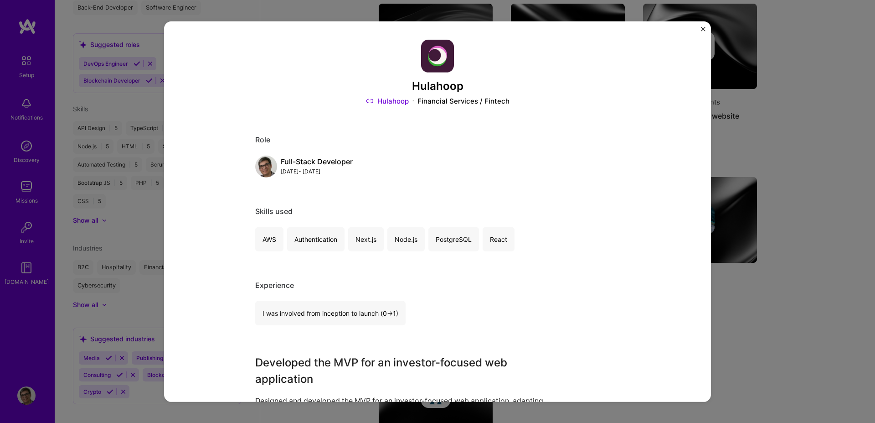
scroll to position [416, 0]
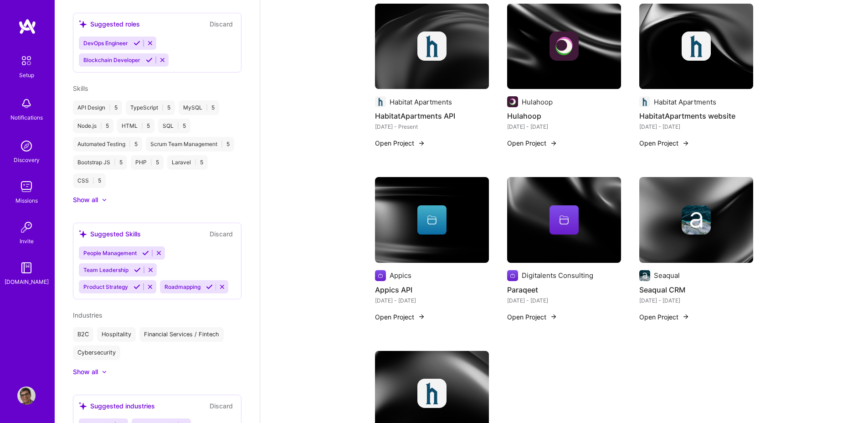
click at [552, 229] on div at bounding box center [564, 219] width 29 height 29
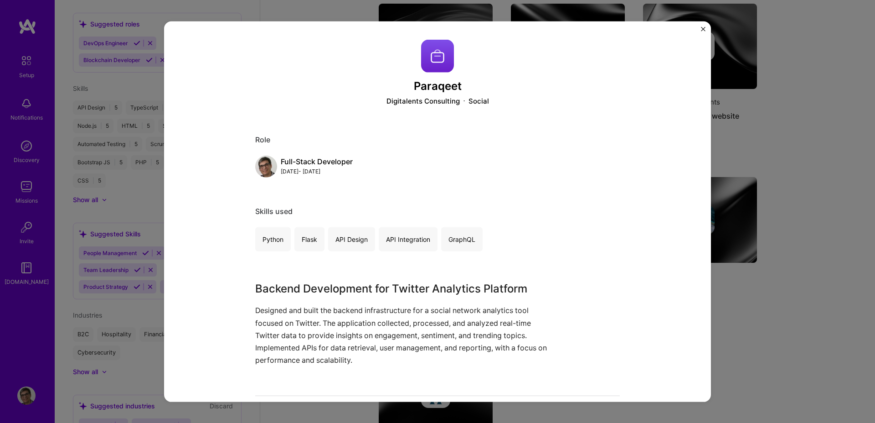
click at [701, 29] on img "Close" at bounding box center [703, 28] width 5 height 5
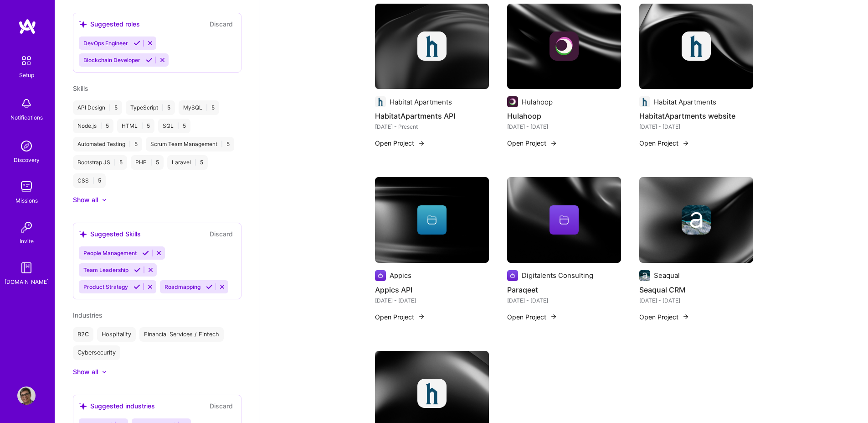
click at [430, 62] on img at bounding box center [432, 47] width 114 height 86
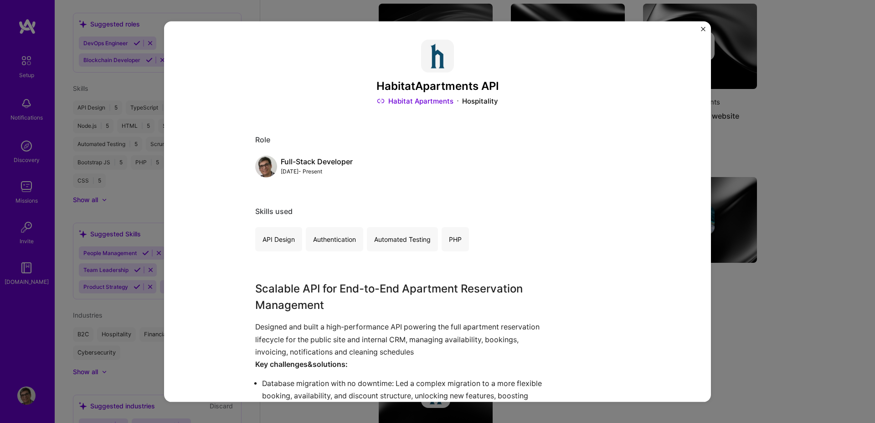
click at [702, 29] on img "Close" at bounding box center [703, 28] width 5 height 5
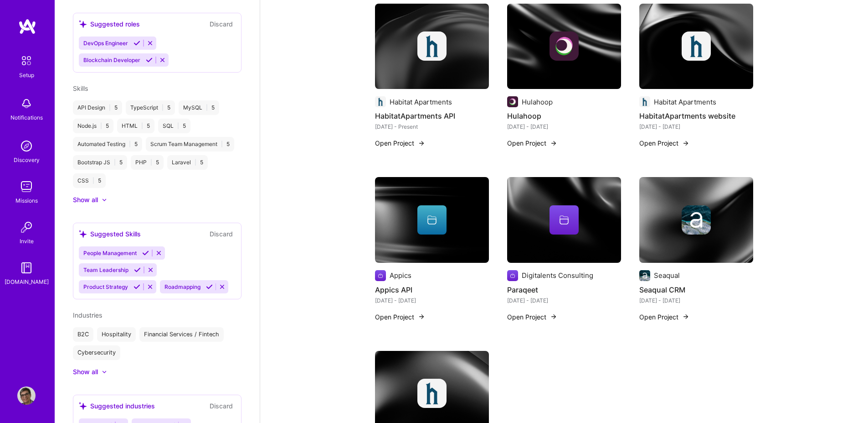
click at [698, 71] on img at bounding box center [697, 47] width 114 height 86
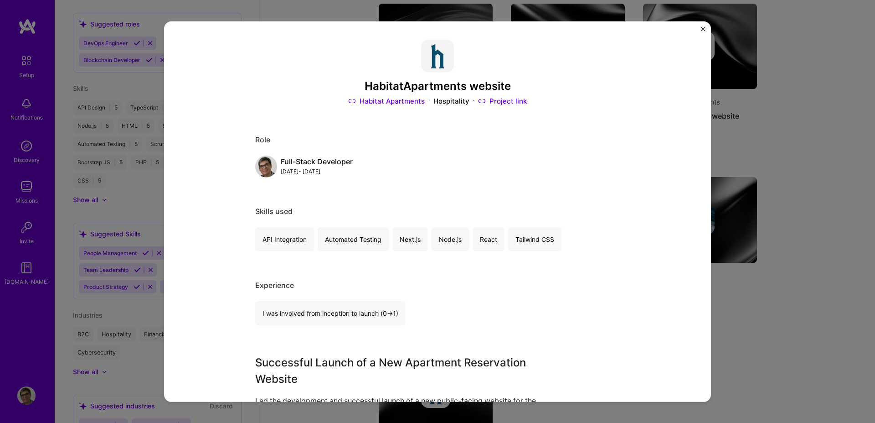
click at [703, 27] on img "Close" at bounding box center [703, 28] width 5 height 5
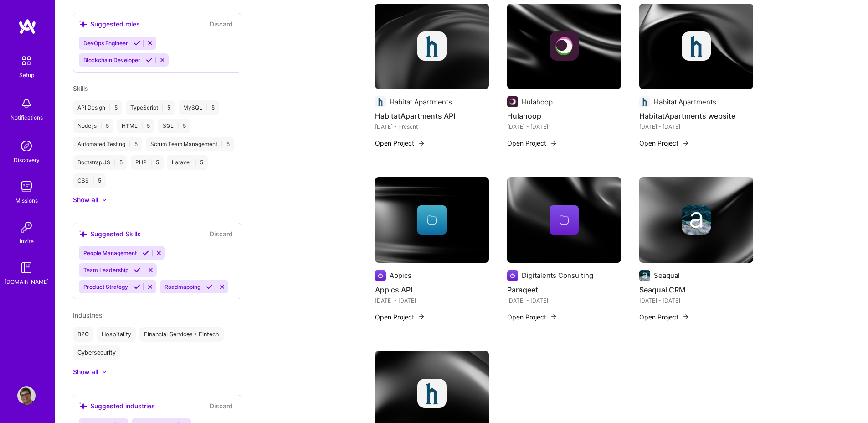
click at [548, 62] on img at bounding box center [564, 47] width 114 height 86
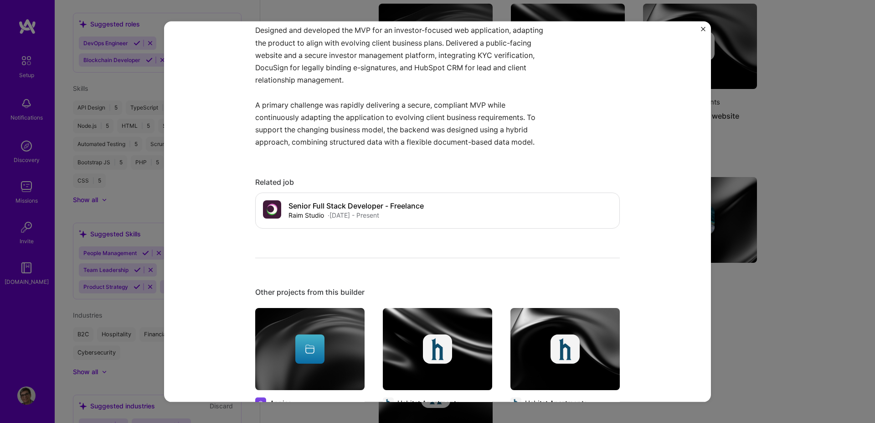
scroll to position [365, 0]
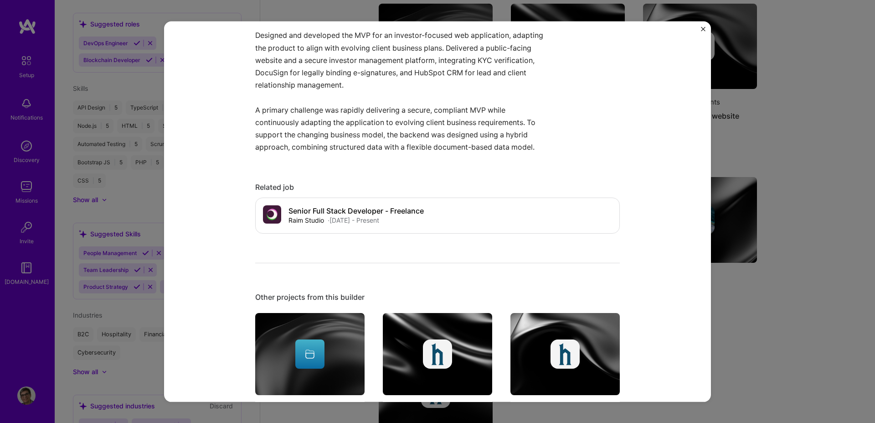
click at [701, 28] on img "Close" at bounding box center [703, 28] width 5 height 5
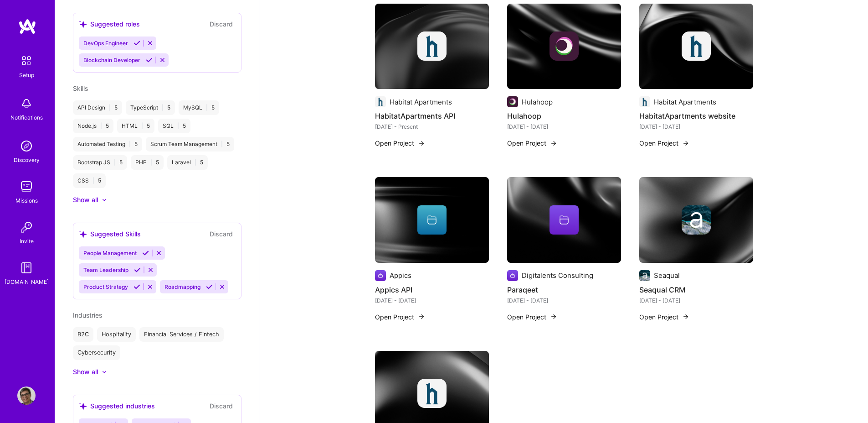
click at [458, 219] on div at bounding box center [432, 219] width 114 height 29
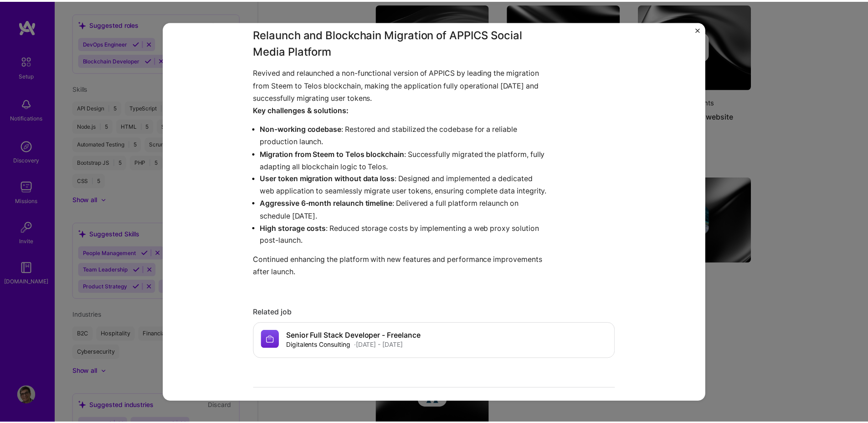
scroll to position [284, 0]
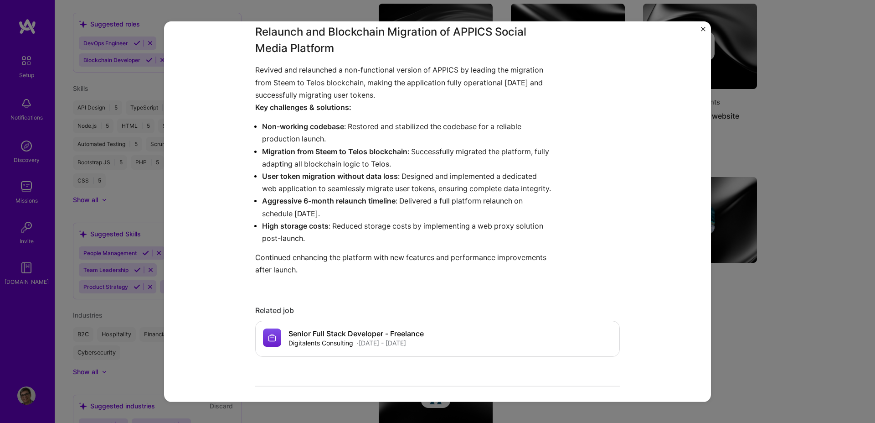
click at [704, 28] on img "Close" at bounding box center [703, 28] width 5 height 5
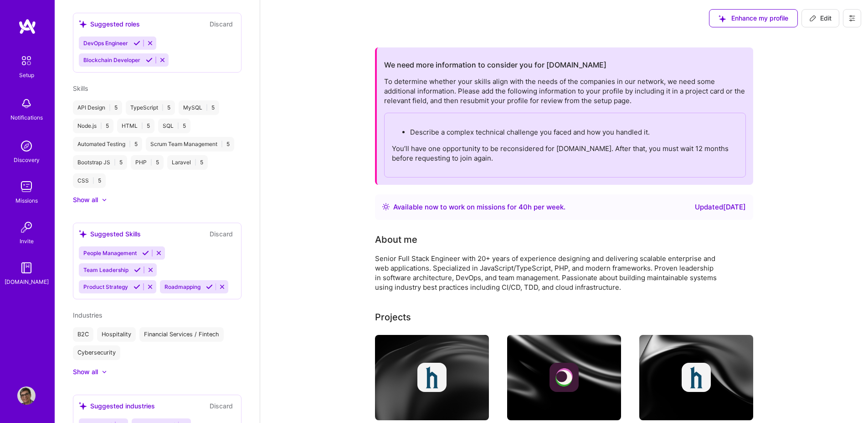
click at [25, 60] on img at bounding box center [26, 60] width 19 height 19
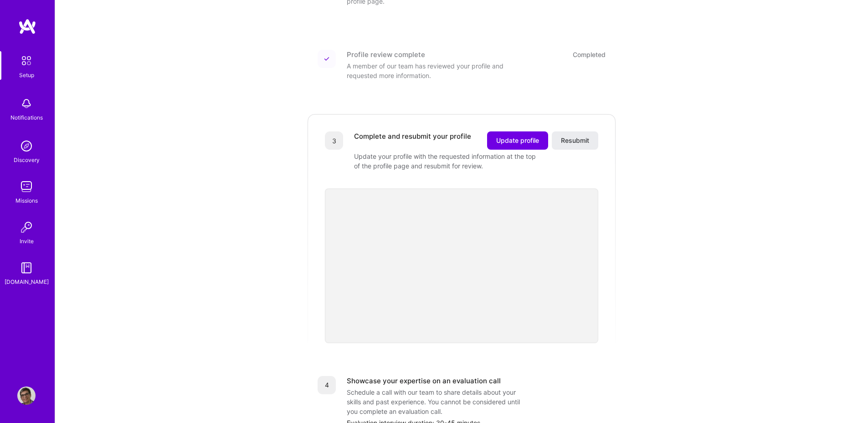
scroll to position [167, 0]
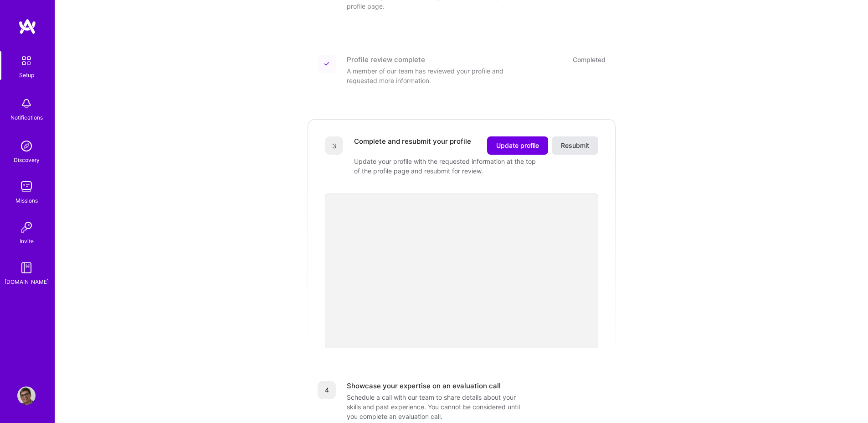
click at [577, 141] on span "Resubmit" at bounding box center [575, 145] width 28 height 9
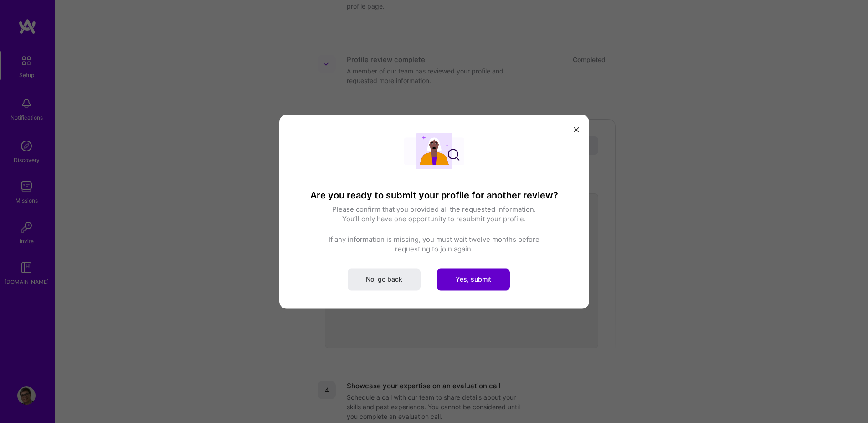
click at [474, 285] on button "Yes, submit" at bounding box center [473, 279] width 73 height 22
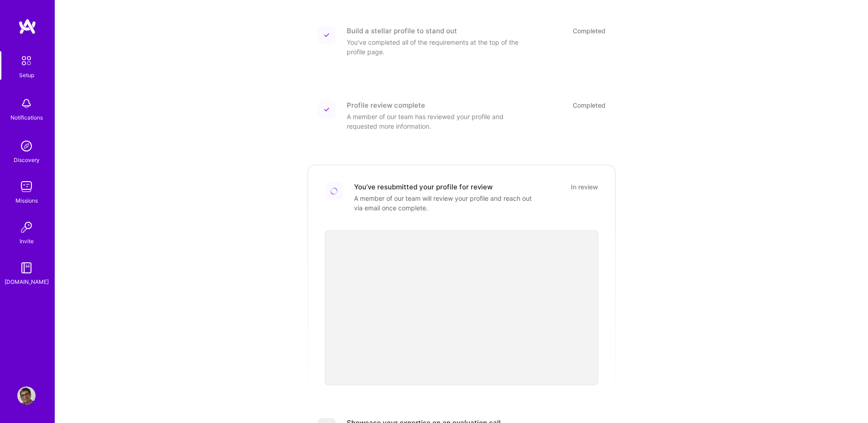
scroll to position [0, 0]
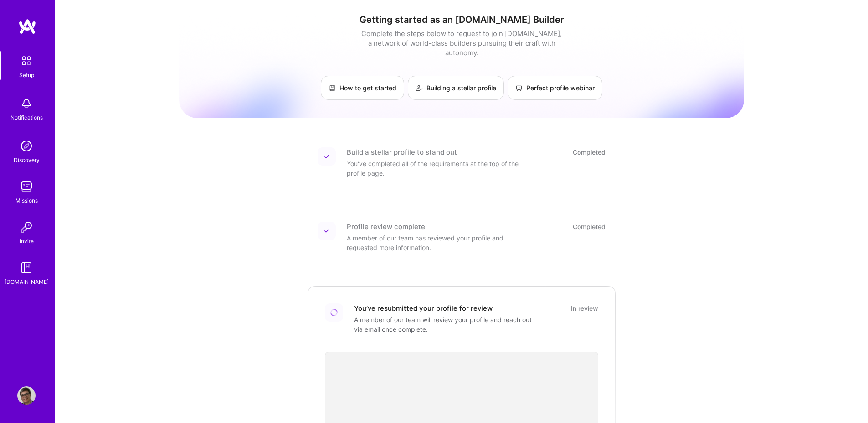
click at [24, 56] on img at bounding box center [26, 60] width 19 height 19
click at [25, 105] on img at bounding box center [26, 103] width 18 height 18
click at [25, 138] on img at bounding box center [26, 146] width 18 height 18
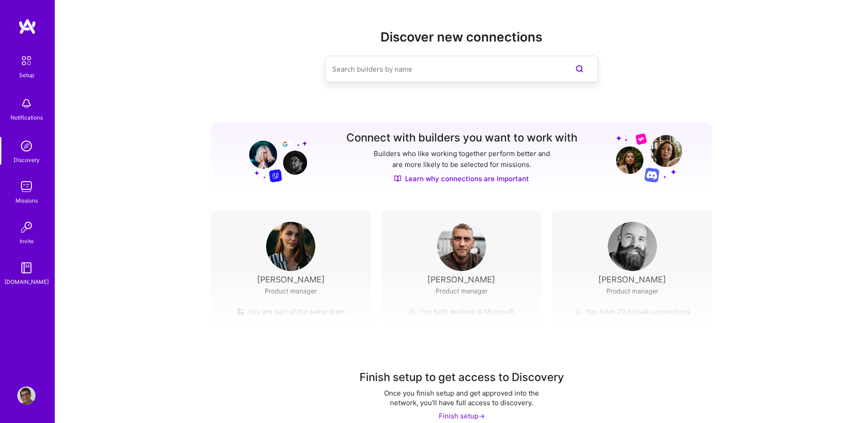
click at [19, 61] on img at bounding box center [26, 60] width 19 height 19
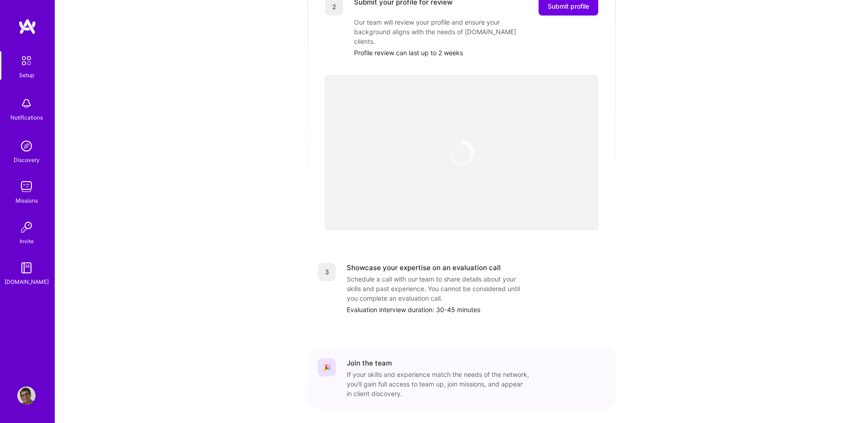
scroll to position [249, 0]
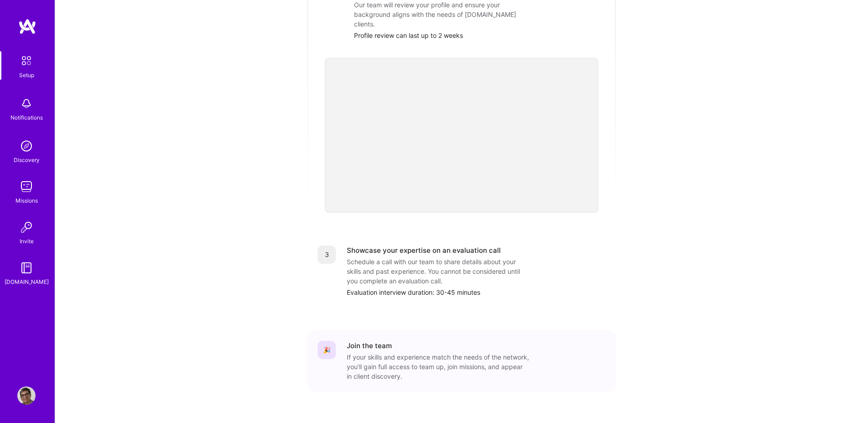
click at [24, 389] on img at bounding box center [26, 395] width 18 height 18
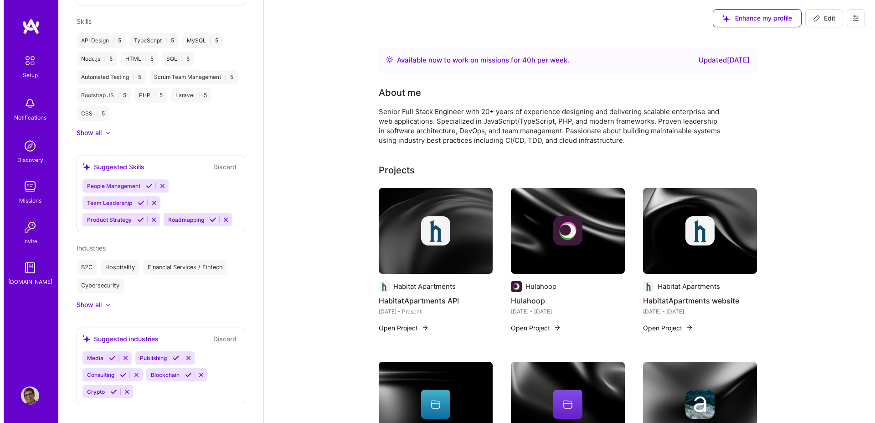
scroll to position [483, 0]
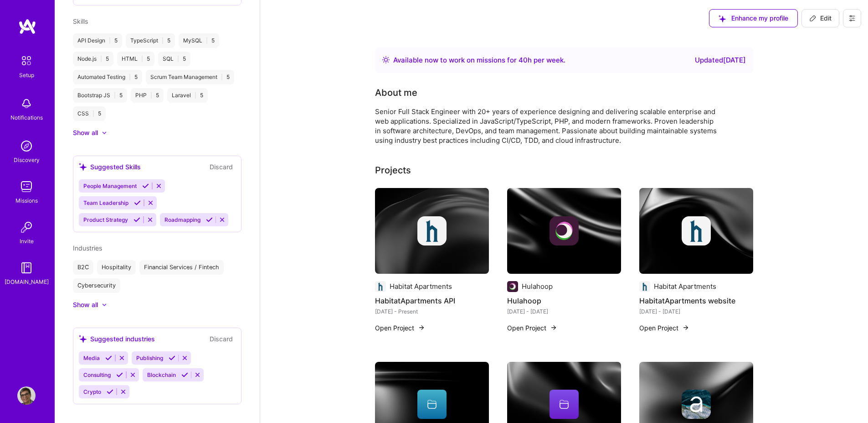
click at [856, 15] on icon at bounding box center [852, 18] width 7 height 7
click at [837, 35] on button "Settings" at bounding box center [827, 38] width 68 height 23
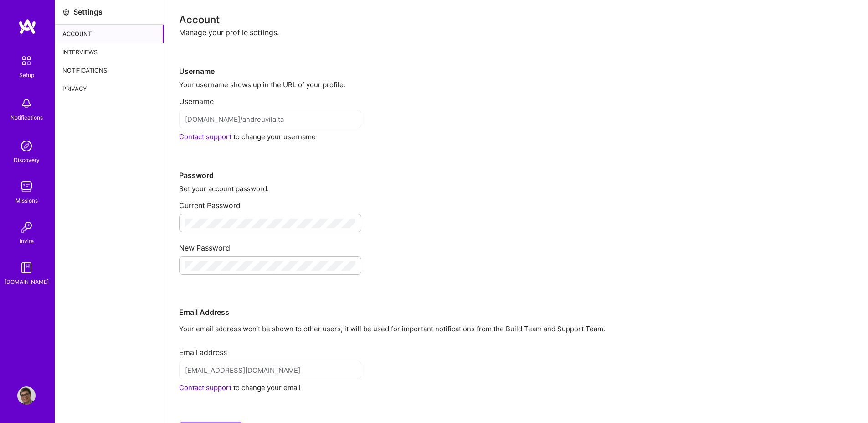
click at [81, 50] on div "Interviews" at bounding box center [109, 52] width 109 height 18
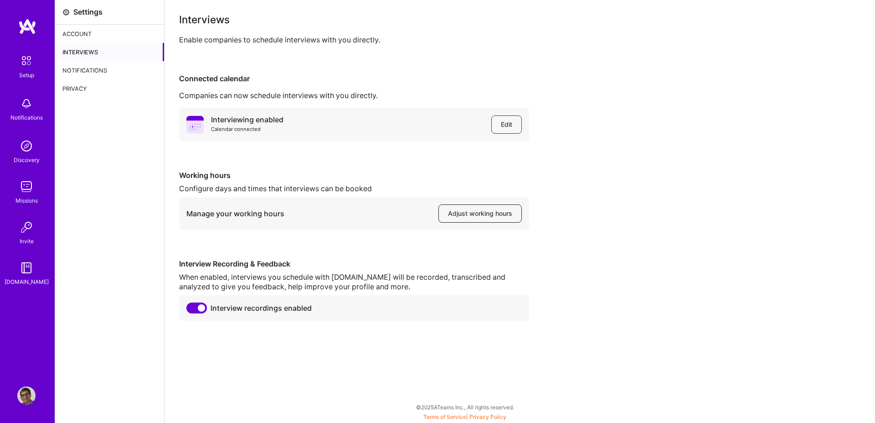
click at [466, 211] on span "Adjust working hours" at bounding box center [480, 213] width 64 height 9
